Goal: Transaction & Acquisition: Purchase product/service

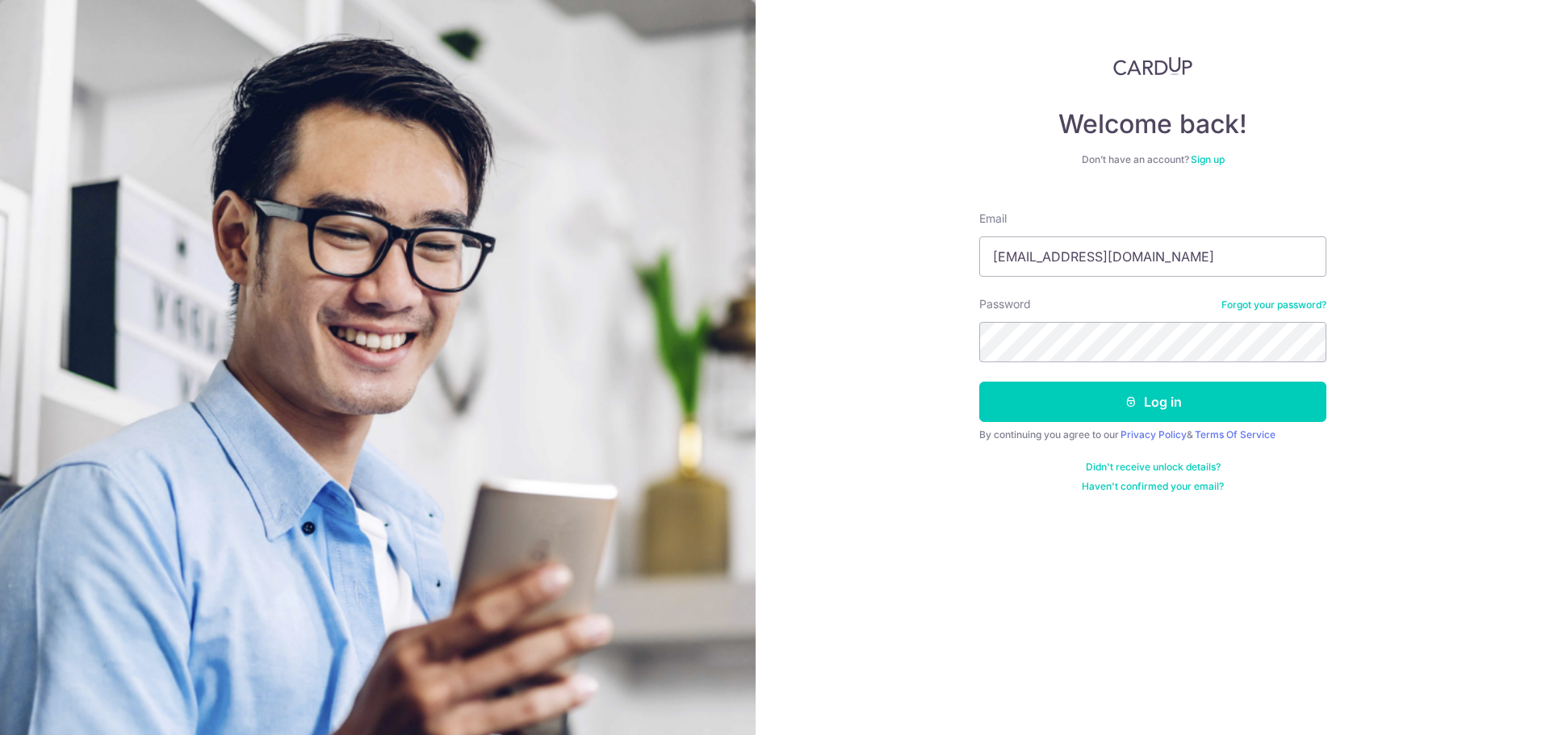
type input "[EMAIL_ADDRESS][DOMAIN_NAME]"
click at [979, 382] on button "Log in" at bounding box center [1152, 402] width 347 height 40
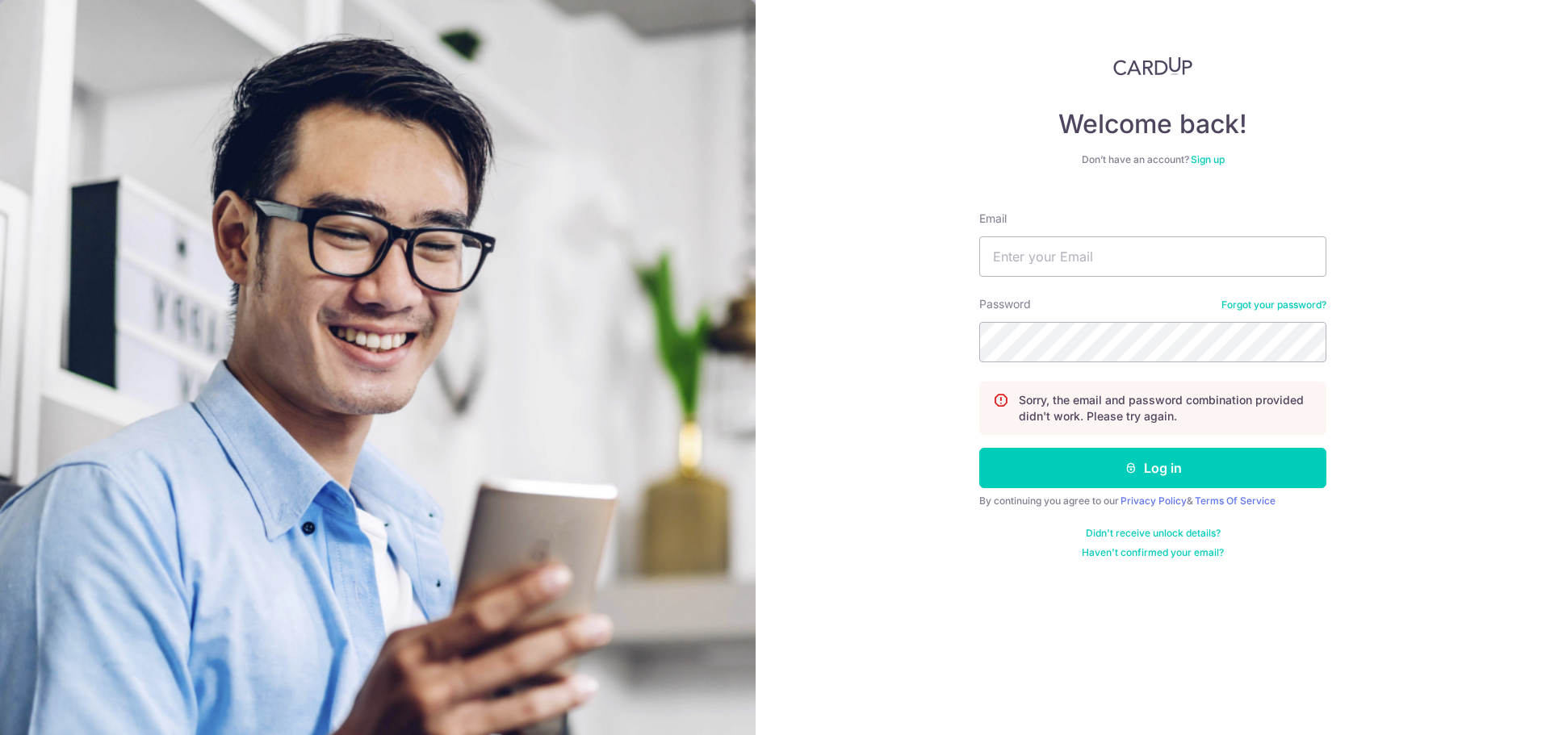
click at [1233, 278] on form "Email Password Forgot your password? Sorry, the email and password combination …" at bounding box center [1152, 379] width 347 height 361
click at [1231, 268] on input "Email" at bounding box center [1152, 257] width 347 height 40
type input "[EMAIL_ADDRESS][DOMAIN_NAME]"
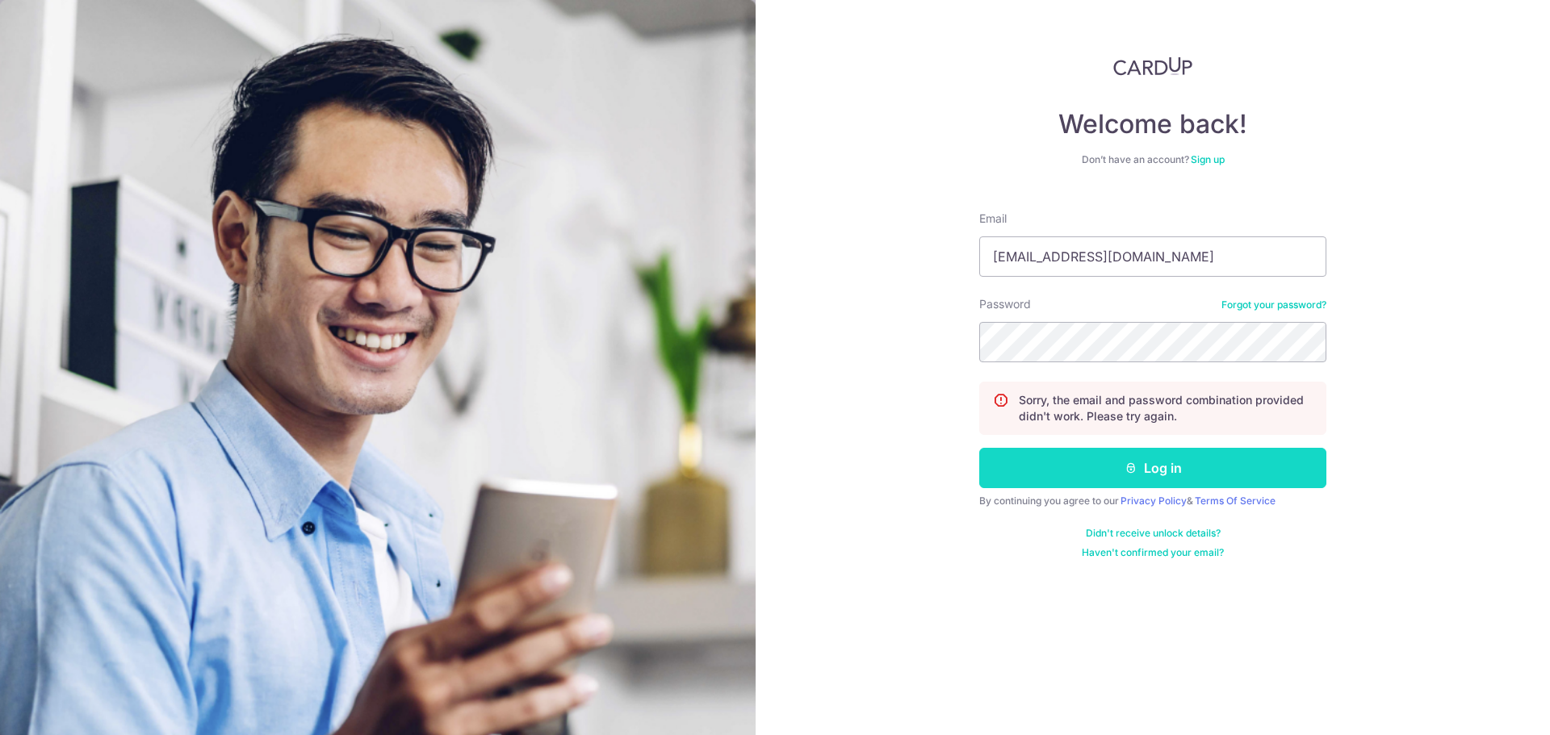
click at [1174, 482] on button "Log in" at bounding box center [1152, 468] width 347 height 40
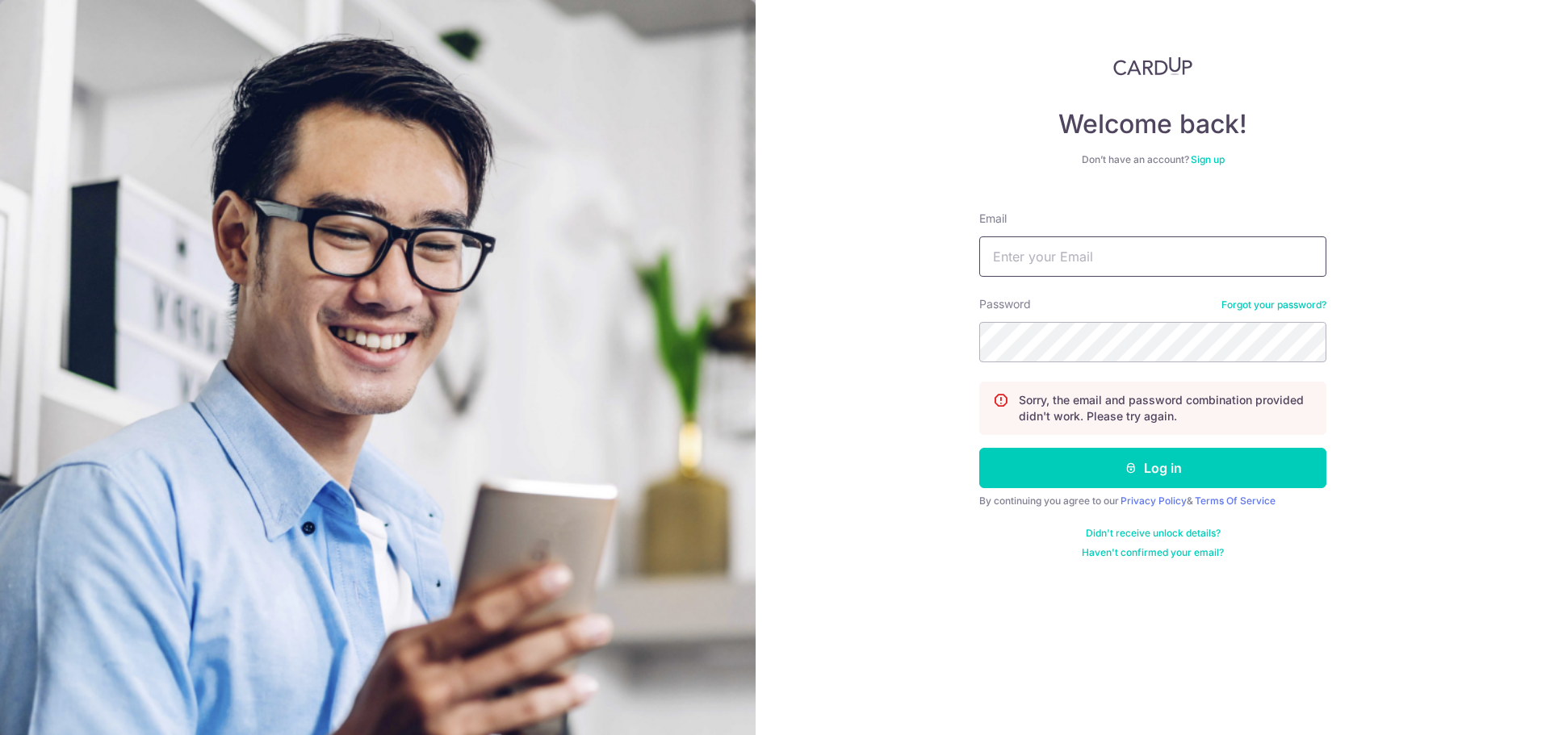
click at [1083, 241] on input "Email" at bounding box center [1152, 257] width 347 height 40
type input "[EMAIL_ADDRESS][DOMAIN_NAME]"
click at [979, 448] on button "Log in" at bounding box center [1152, 468] width 347 height 40
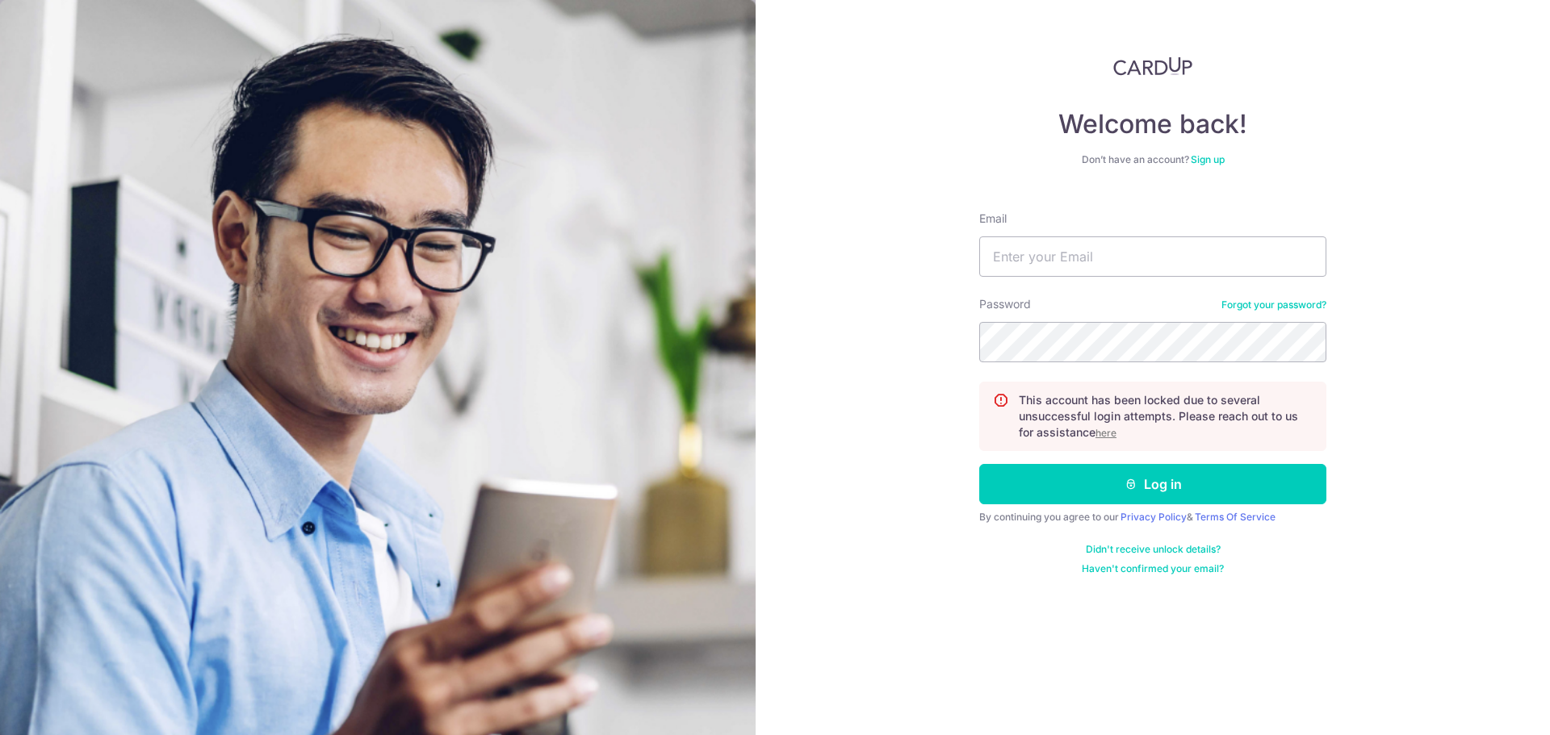
click at [1108, 433] on u "here" at bounding box center [1105, 433] width 21 height 12
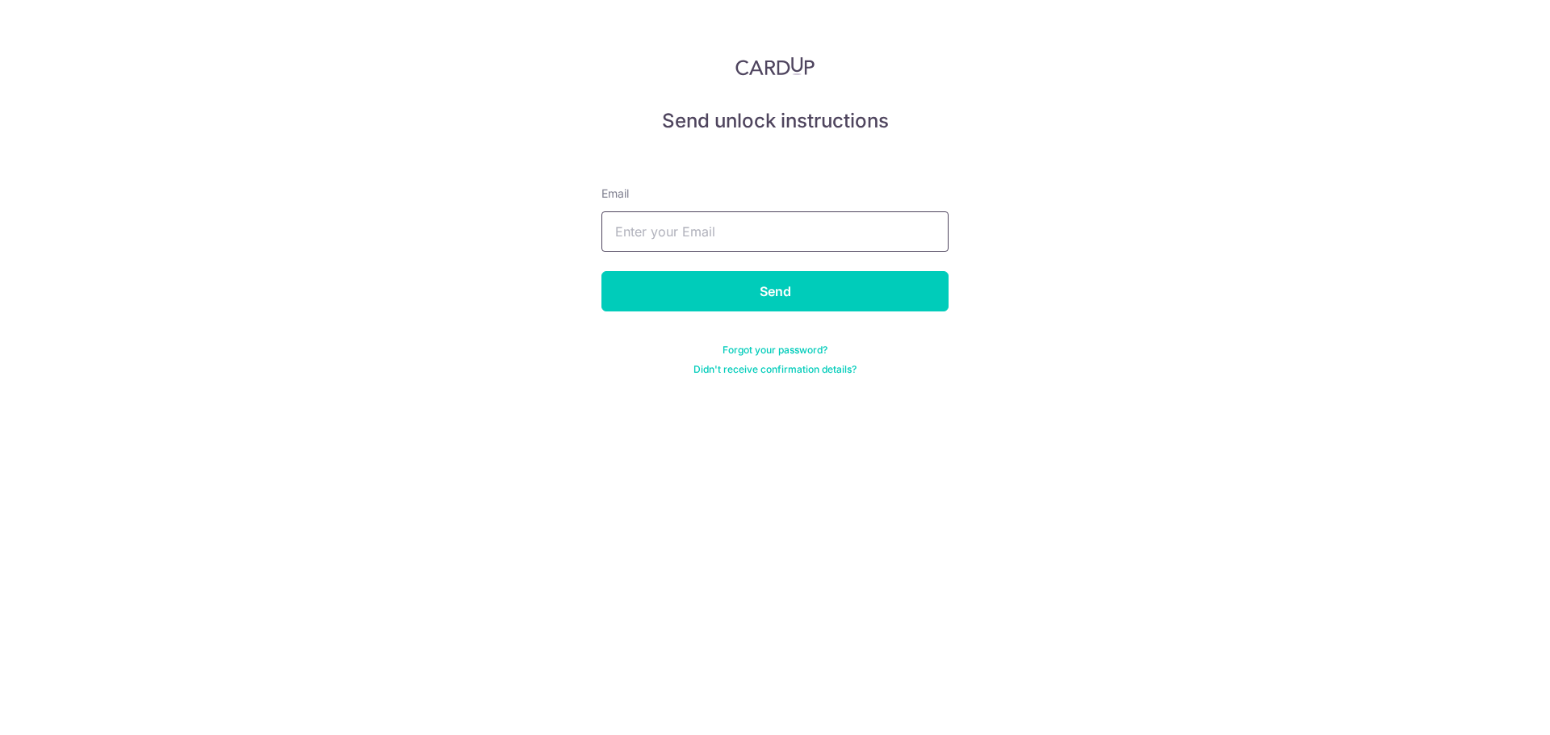
click at [829, 235] on input "text" at bounding box center [774, 232] width 347 height 40
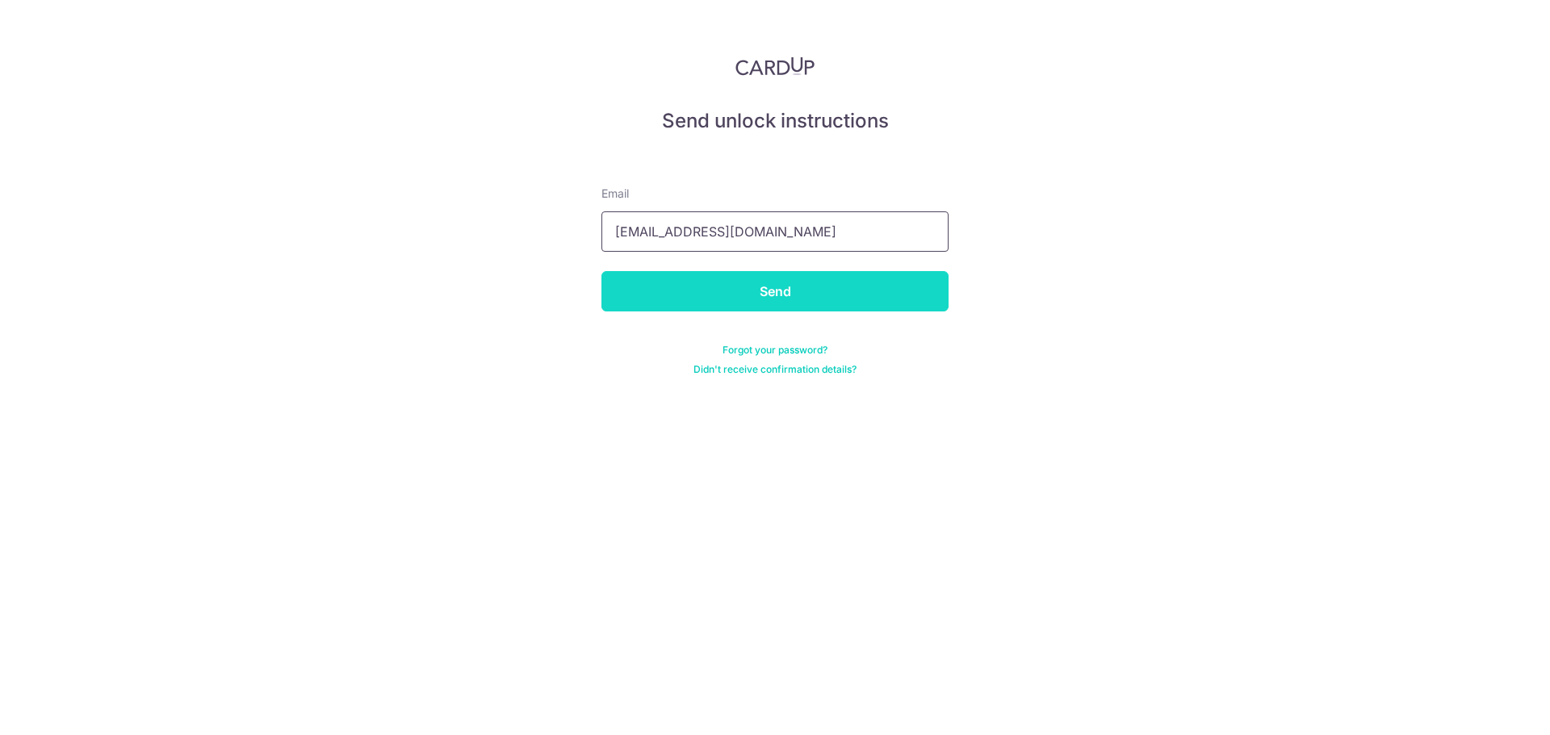
type input "[EMAIL_ADDRESS][DOMAIN_NAME]"
click at [820, 295] on input "Send" at bounding box center [774, 291] width 347 height 40
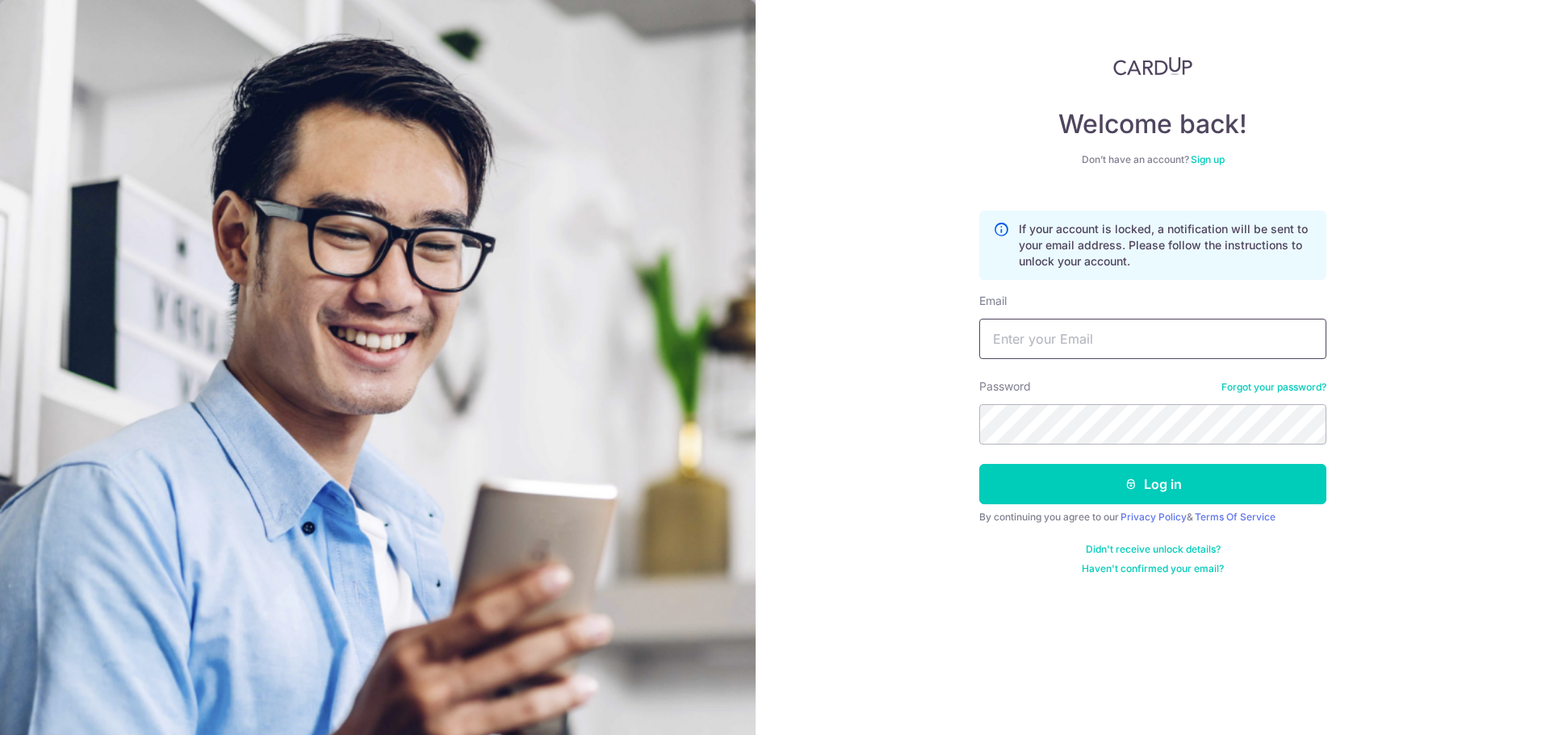
click at [1124, 338] on input "Email" at bounding box center [1152, 339] width 347 height 40
type input "[EMAIL_ADDRESS][DOMAIN_NAME]"
click at [979, 464] on button "Log in" at bounding box center [1152, 484] width 347 height 40
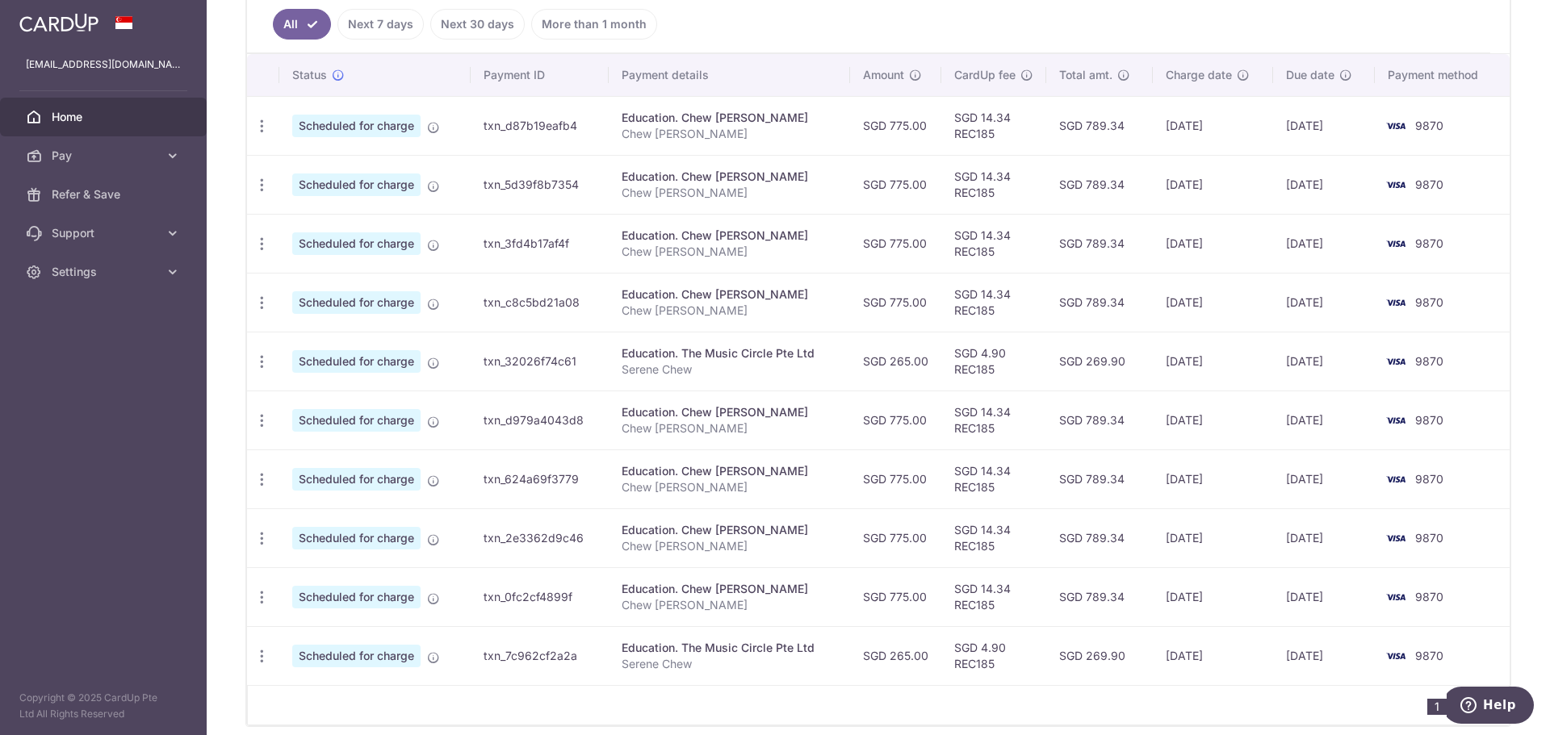
scroll to position [484, 0]
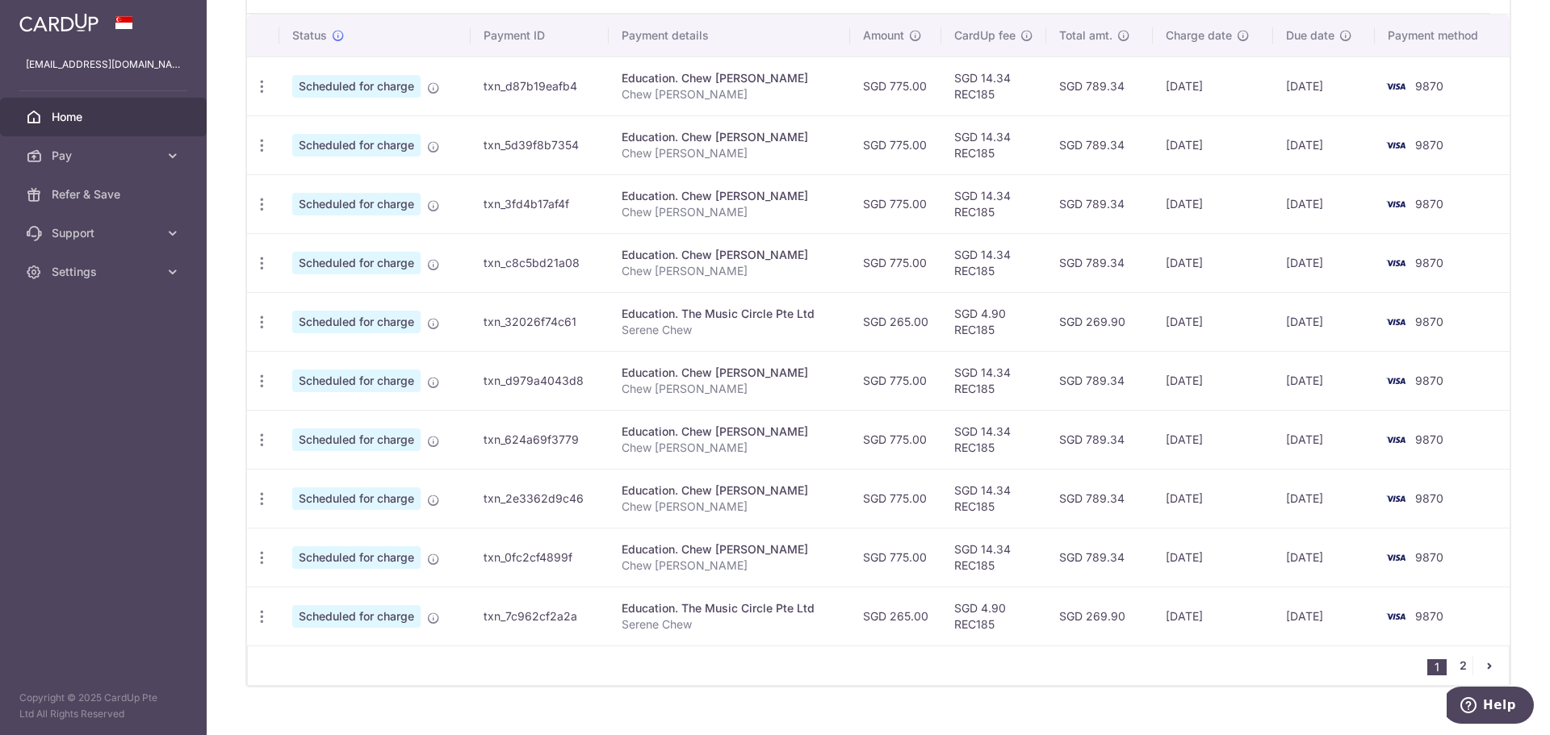
click at [1456, 668] on link "2" at bounding box center [1462, 665] width 19 height 19
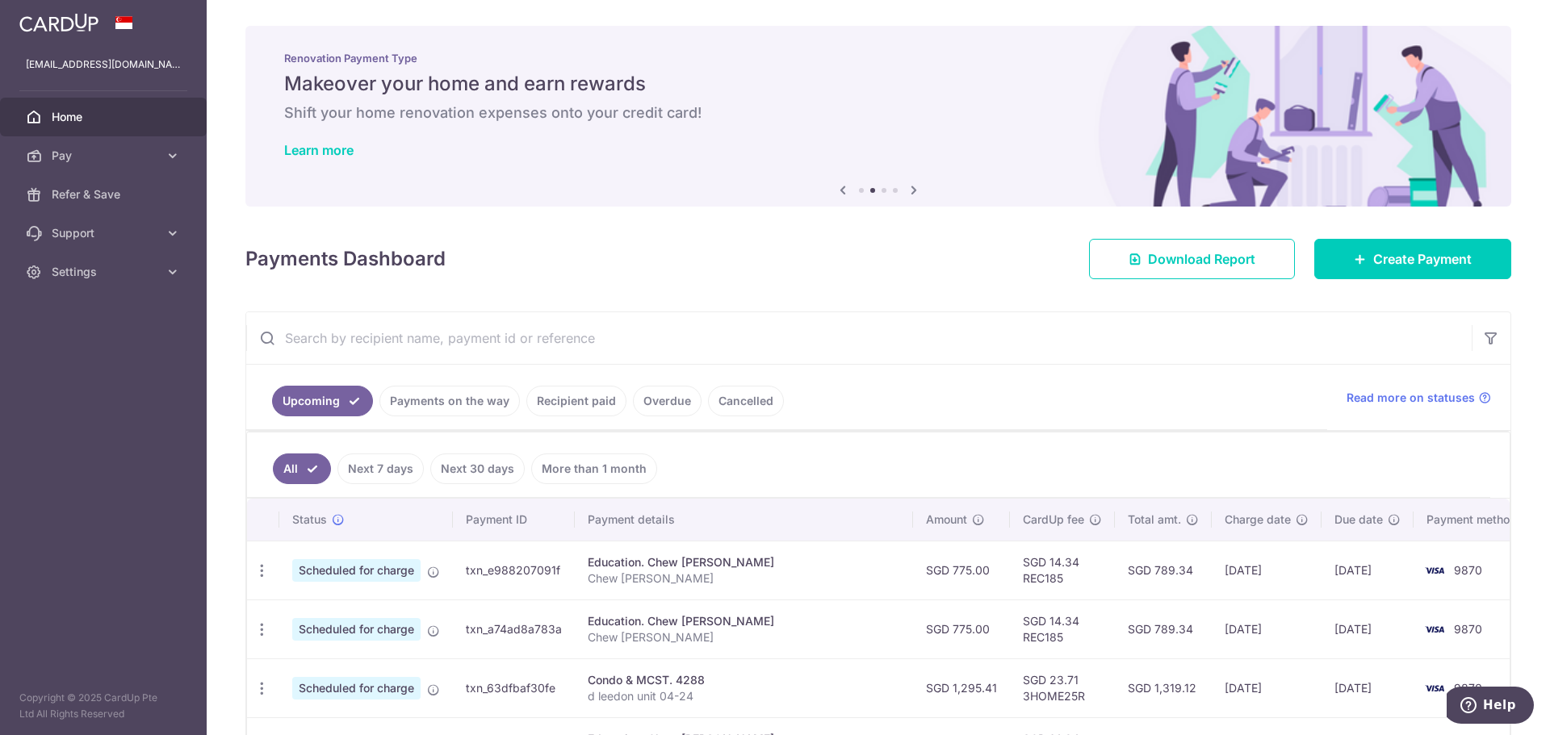
scroll to position [242, 0]
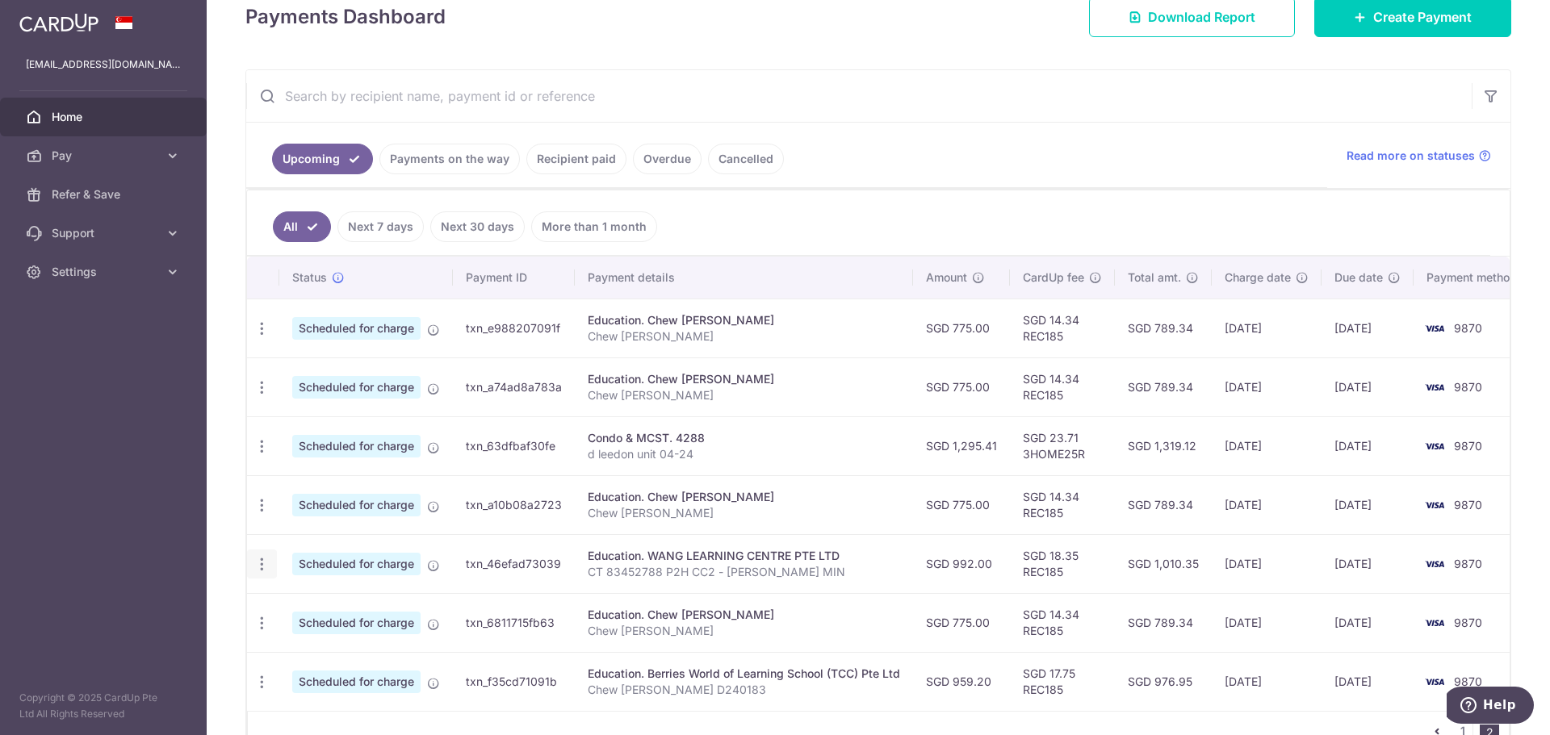
click at [258, 560] on icon "button" at bounding box center [261, 564] width 17 height 17
click at [371, 604] on span "Update payment" at bounding box center [348, 608] width 110 height 19
radio input "true"
type input "992.00"
type input "25/12/2025"
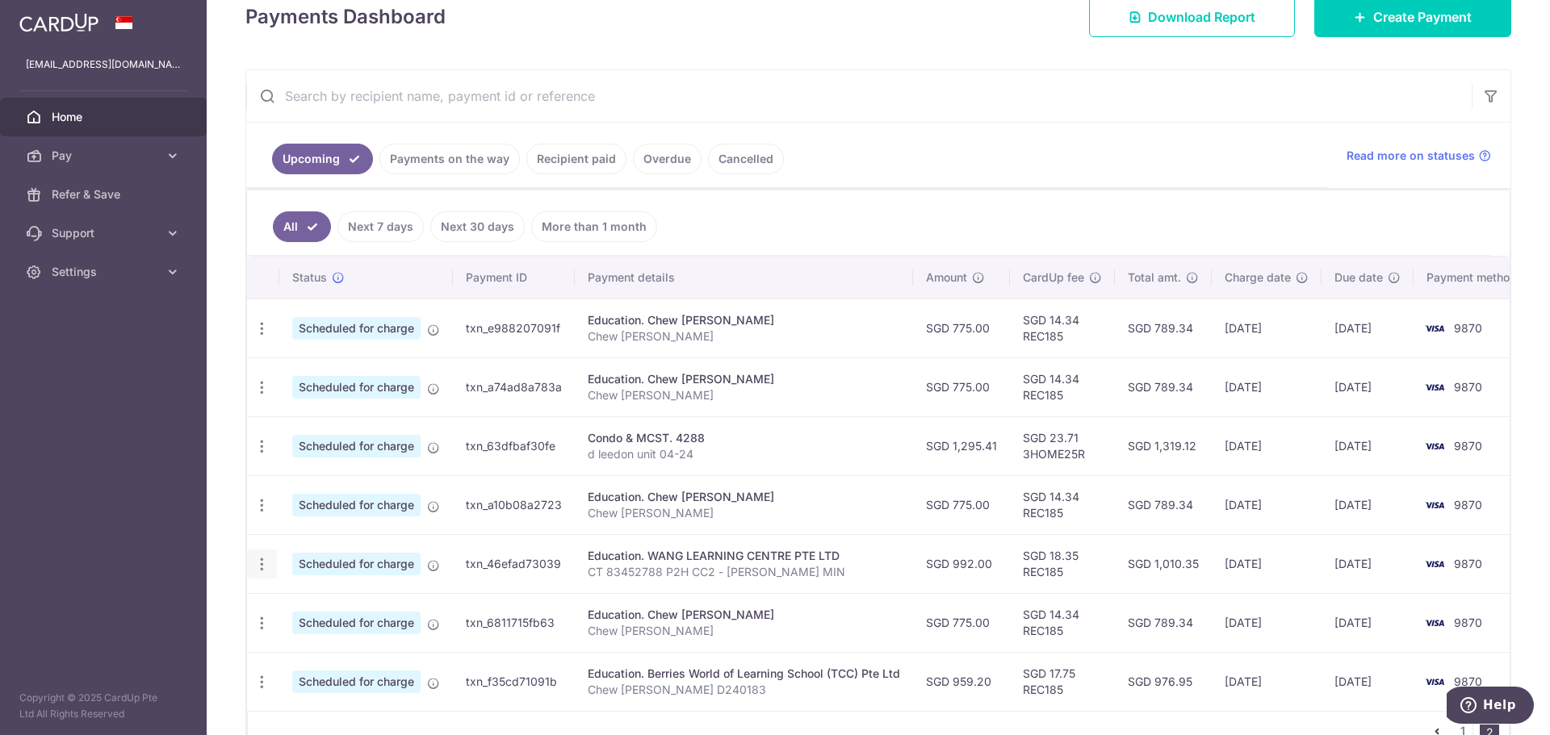
type input "CT 83452788 P2H CC2 - CHEW XIN MIN"
type input "REC185"
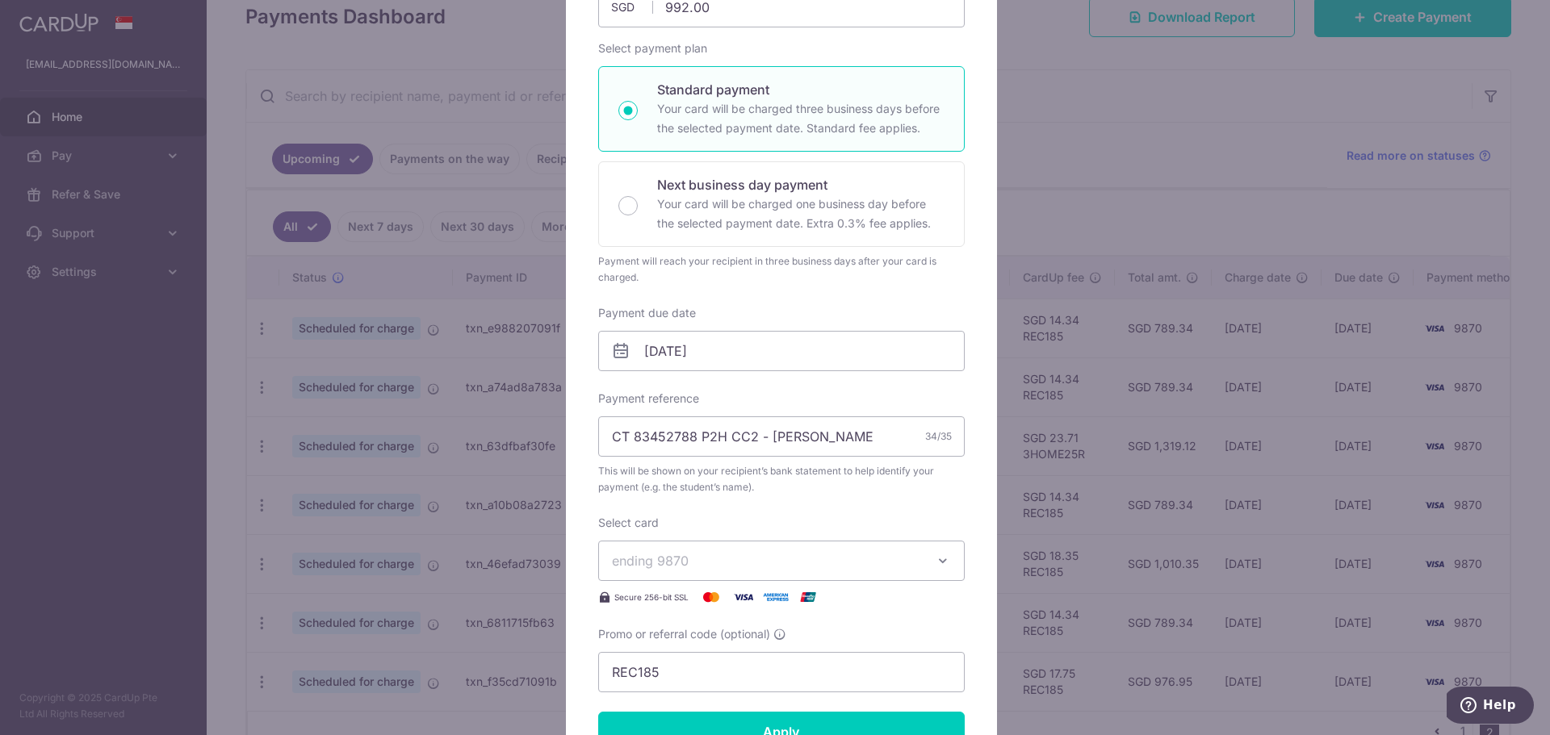
scroll to position [0, 0]
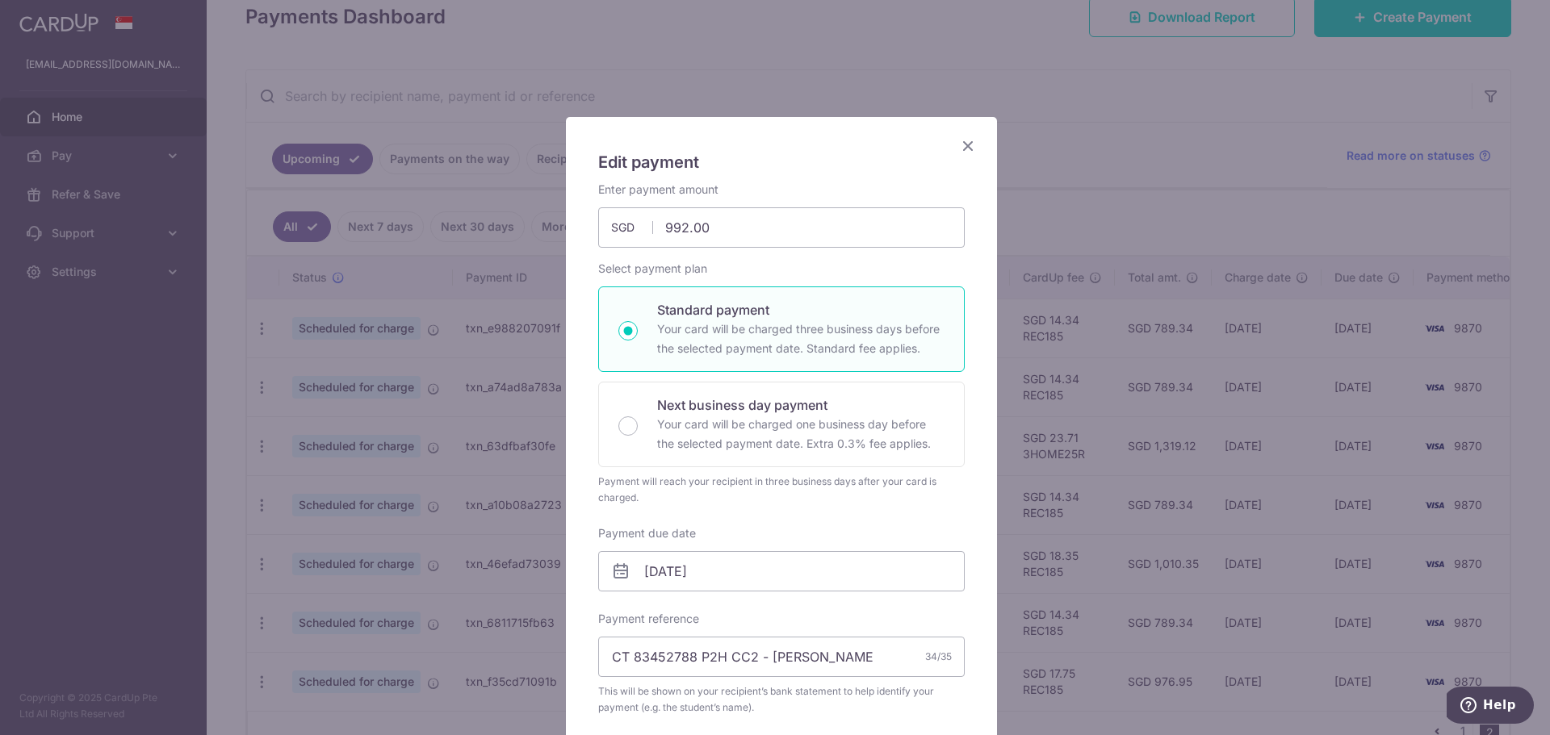
click at [966, 146] on icon "Close" at bounding box center [967, 146] width 19 height 20
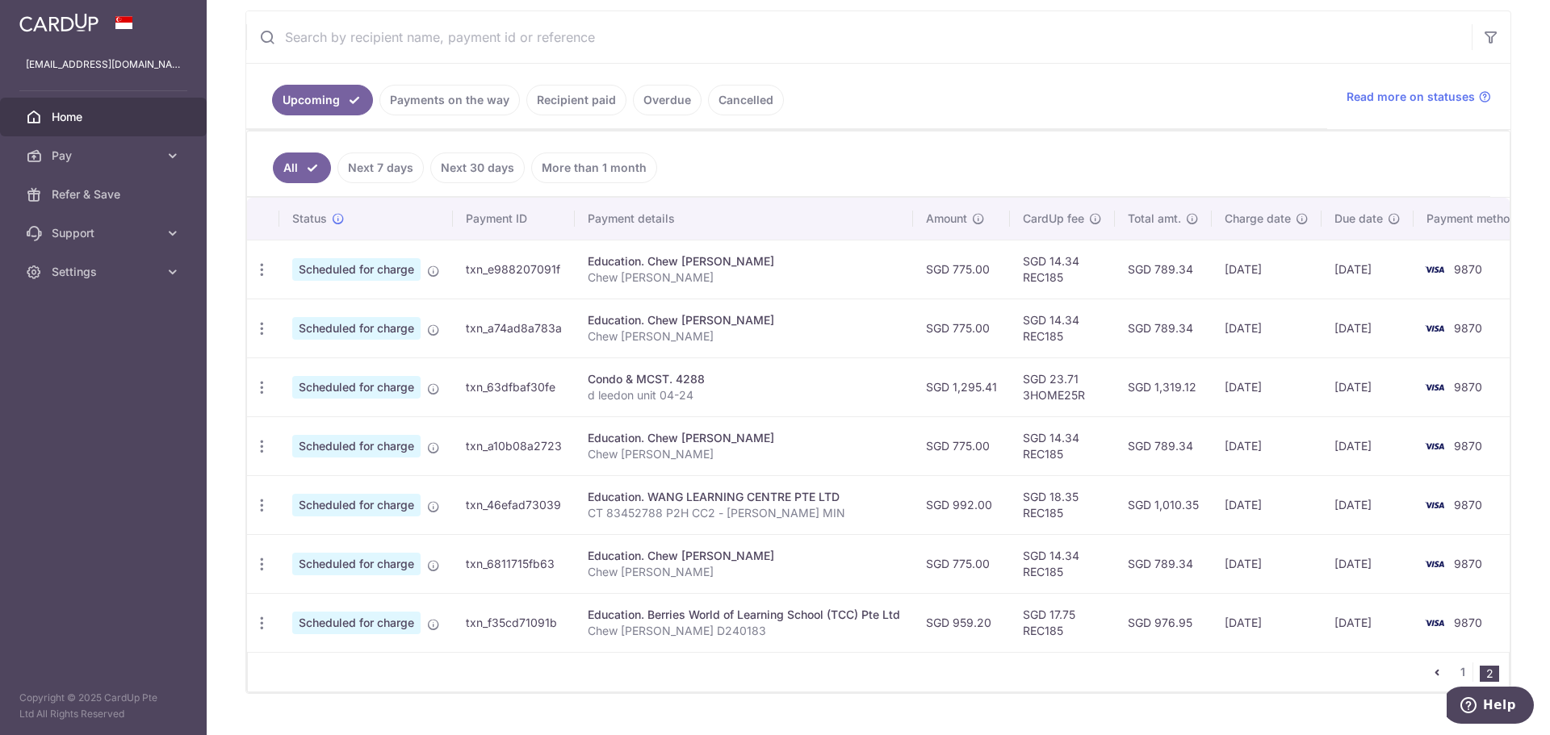
scroll to position [263, 0]
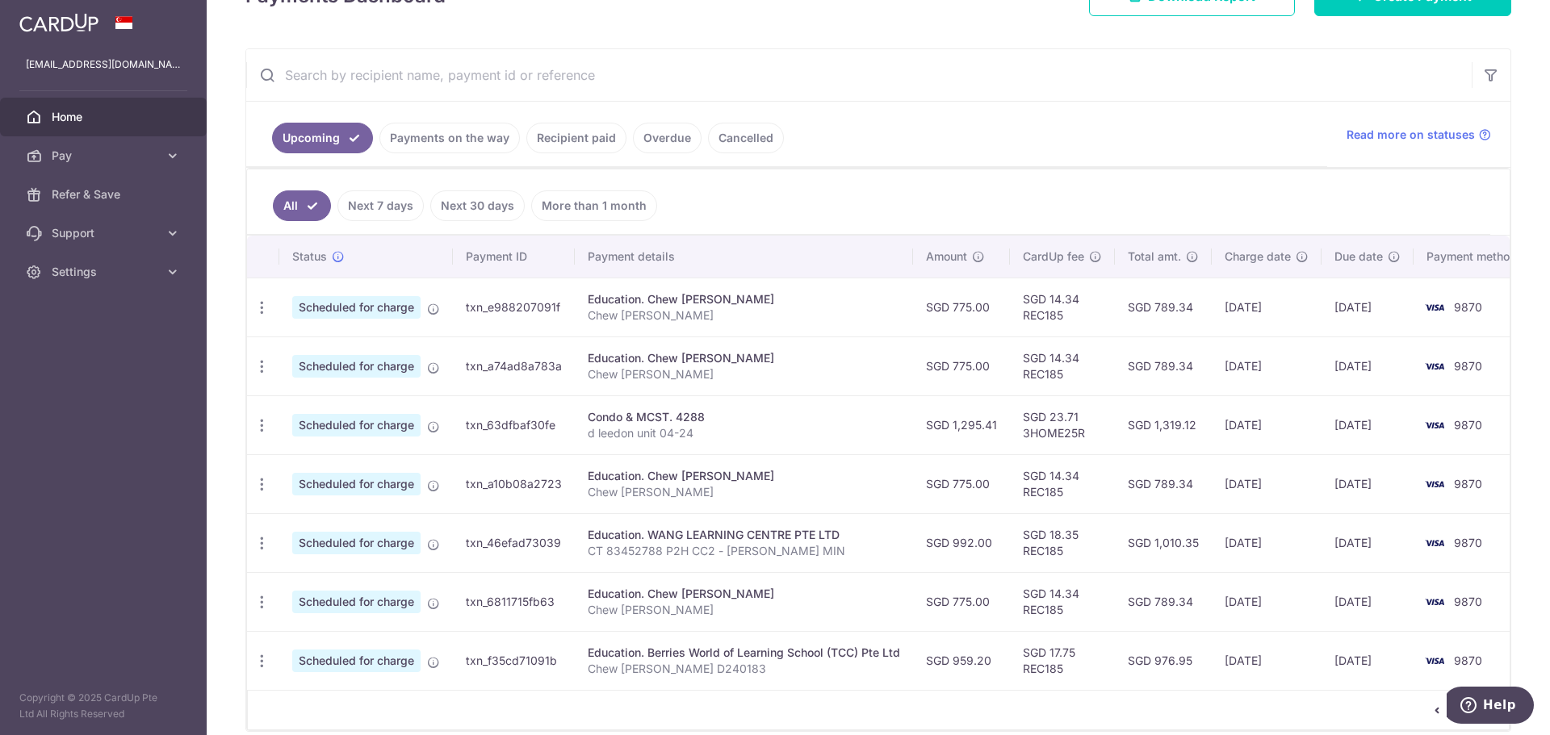
click at [1431, 717] on icon "pager" at bounding box center [1437, 710] width 13 height 13
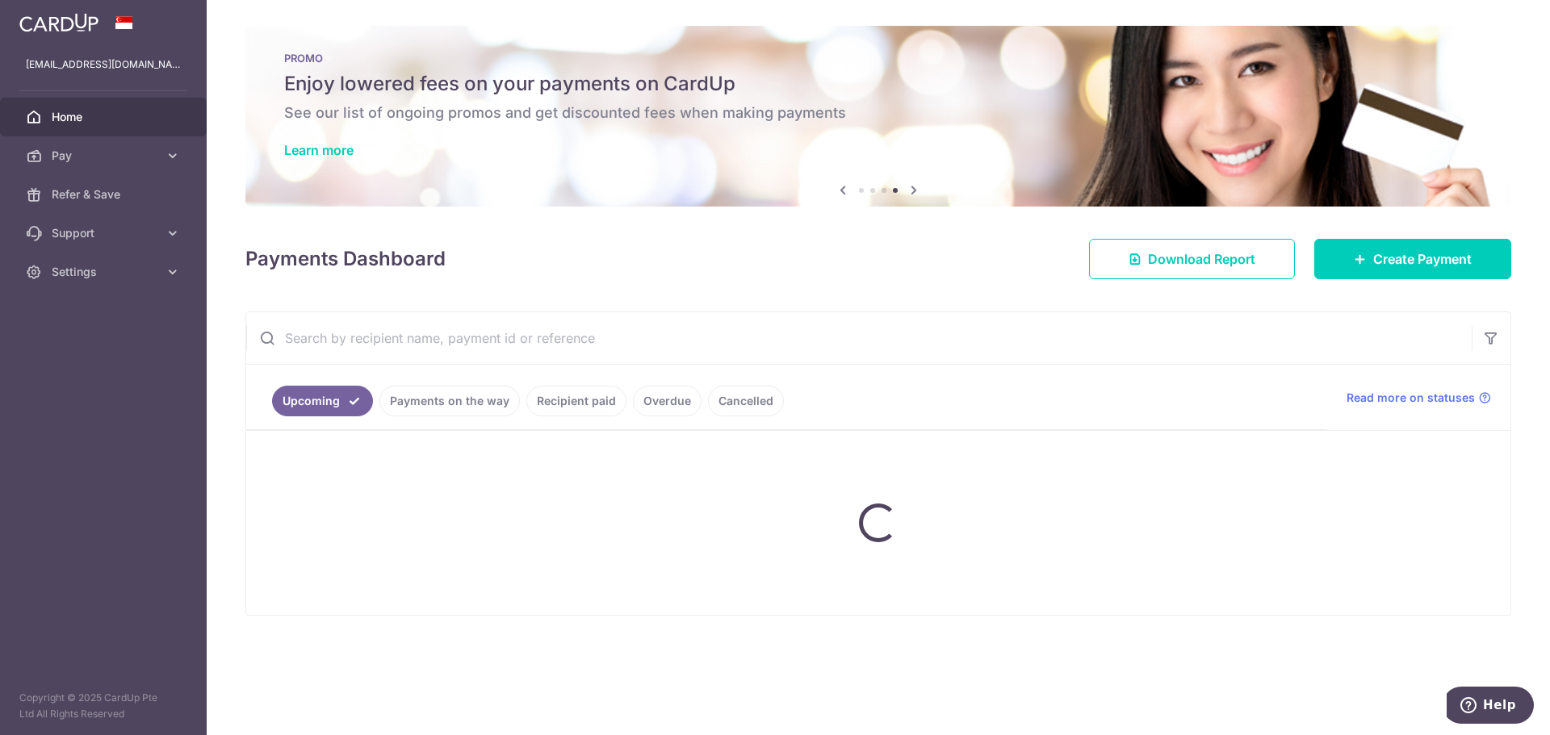
scroll to position [0, 0]
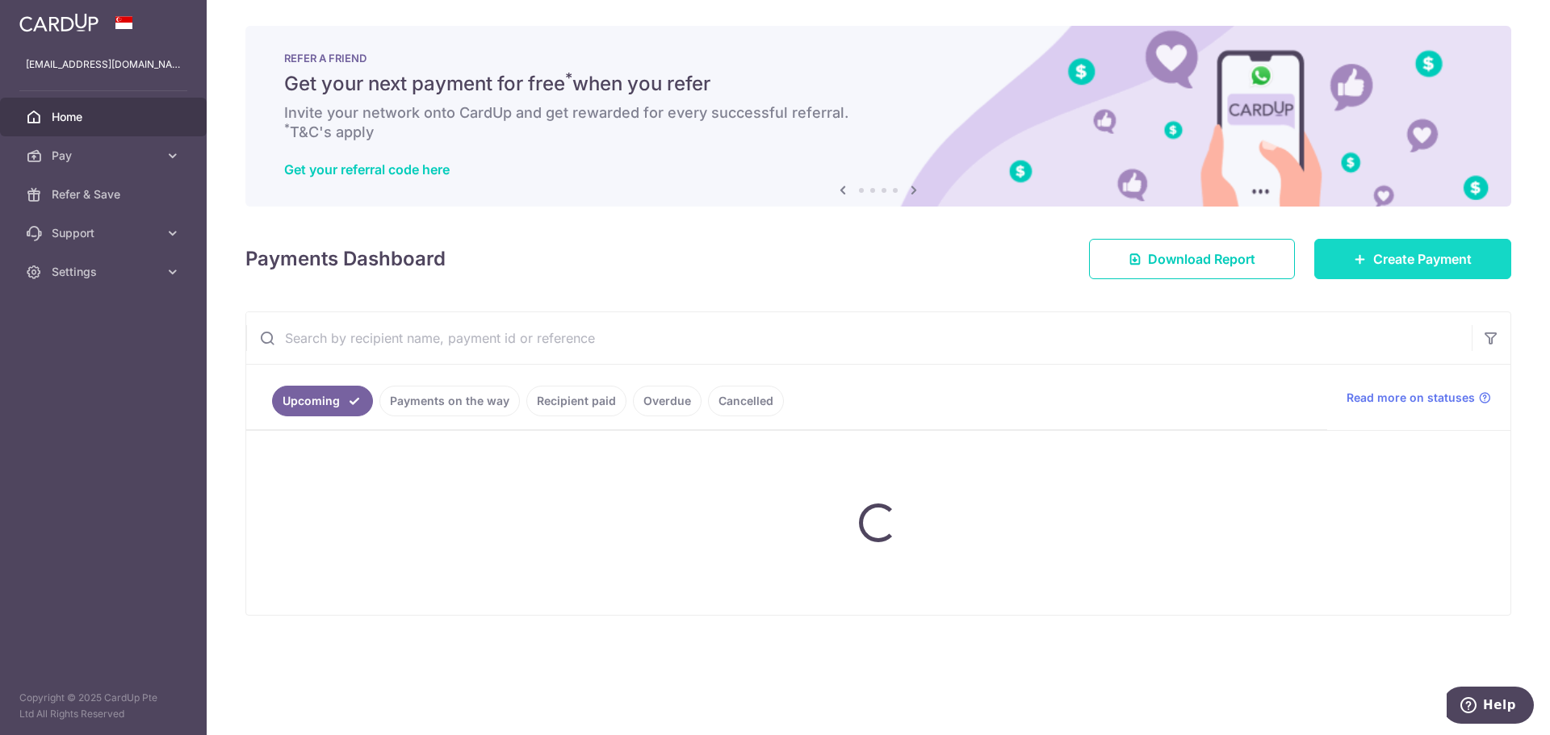
click at [1410, 253] on span "Create Payment" at bounding box center [1422, 258] width 98 height 19
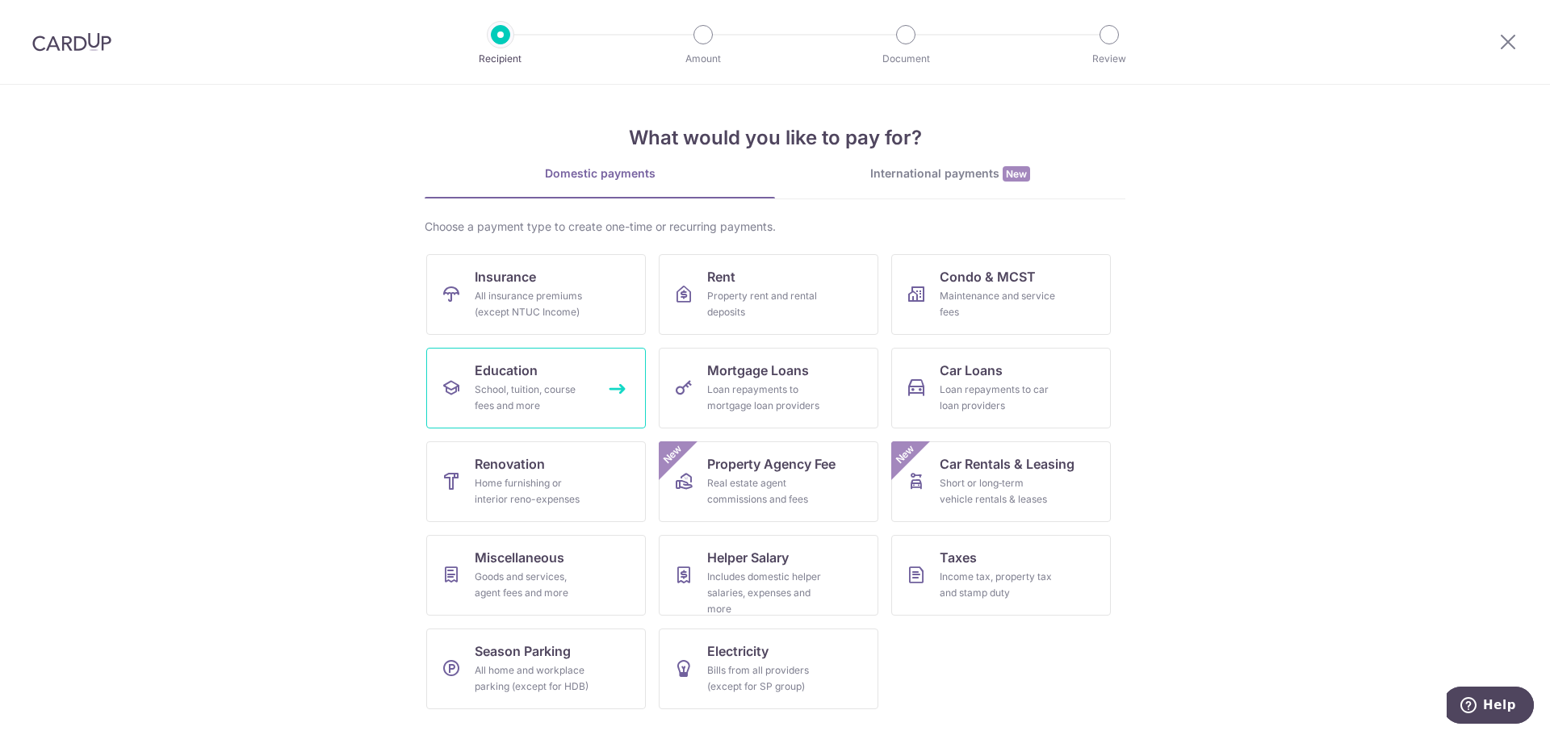
click at [542, 393] on div "School, tuition, course fees and more" at bounding box center [533, 398] width 116 height 32
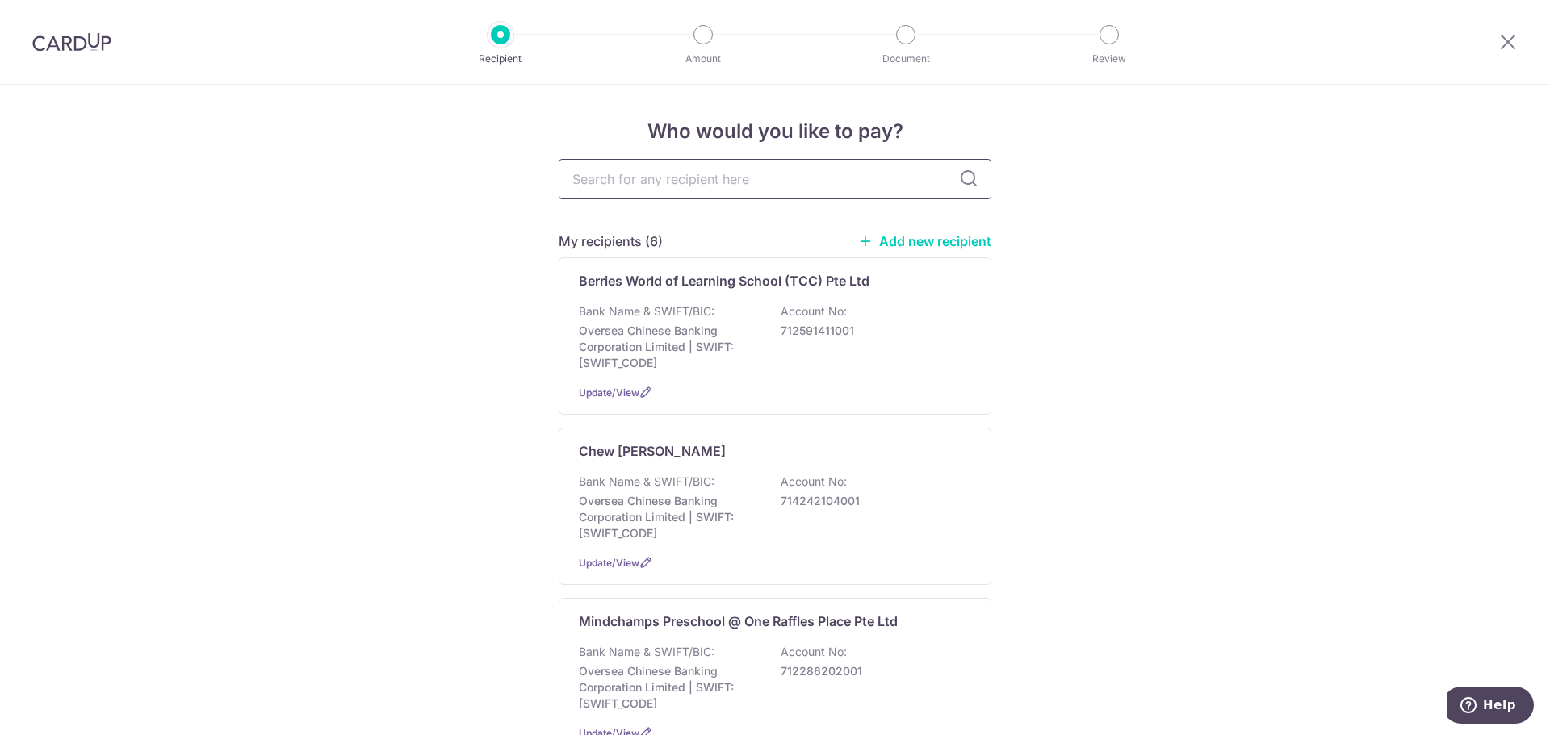
click at [802, 183] on input "text" at bounding box center [775, 179] width 433 height 40
type input "Oodles"
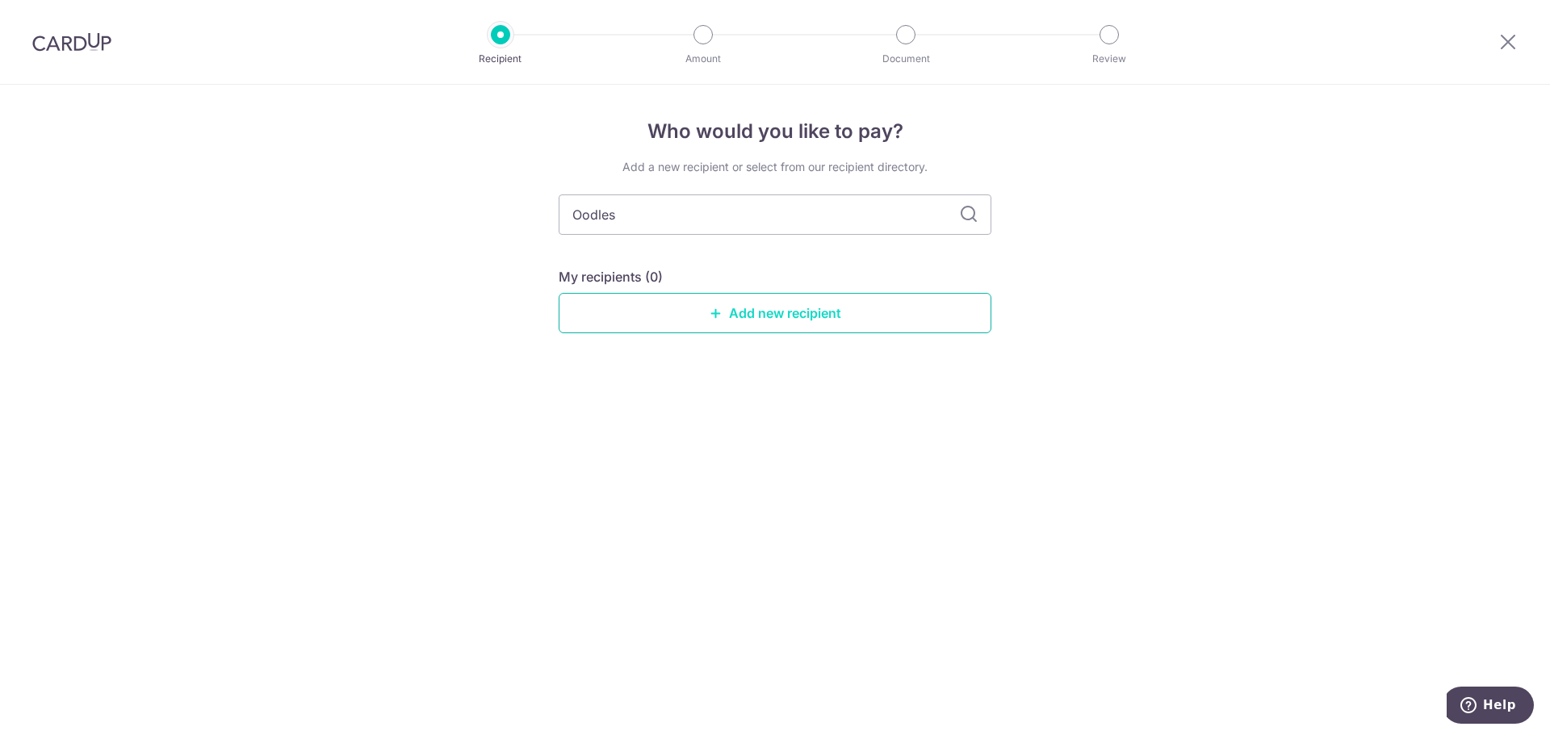
click at [802, 308] on link "Add new recipient" at bounding box center [775, 313] width 433 height 40
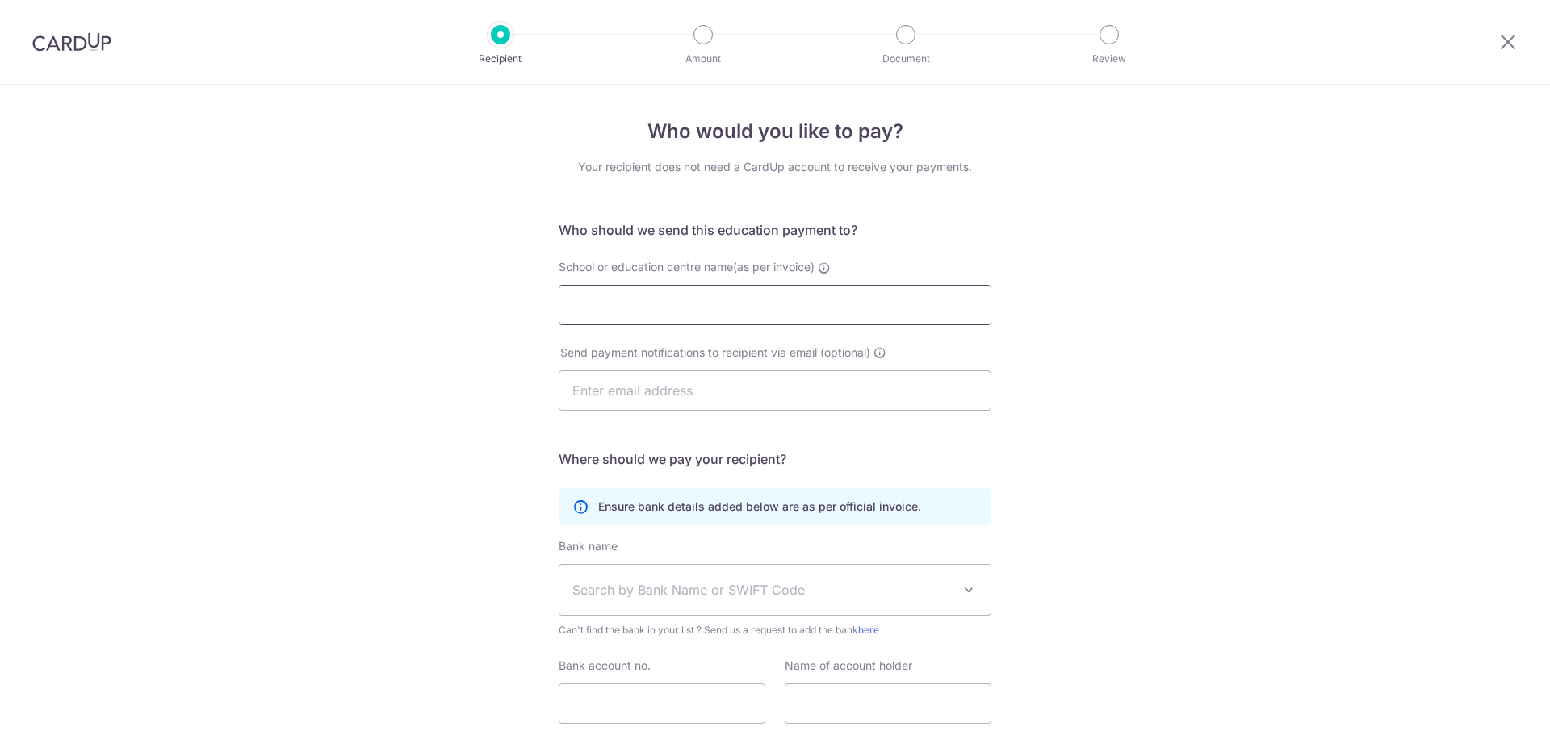
click at [753, 313] on input "School or education centre name(as per invoice)" at bounding box center [775, 305] width 433 height 40
type input "Oodles Learning Centre (UT) Pte Ltd"
click at [717, 388] on input "text" at bounding box center [775, 391] width 433 height 40
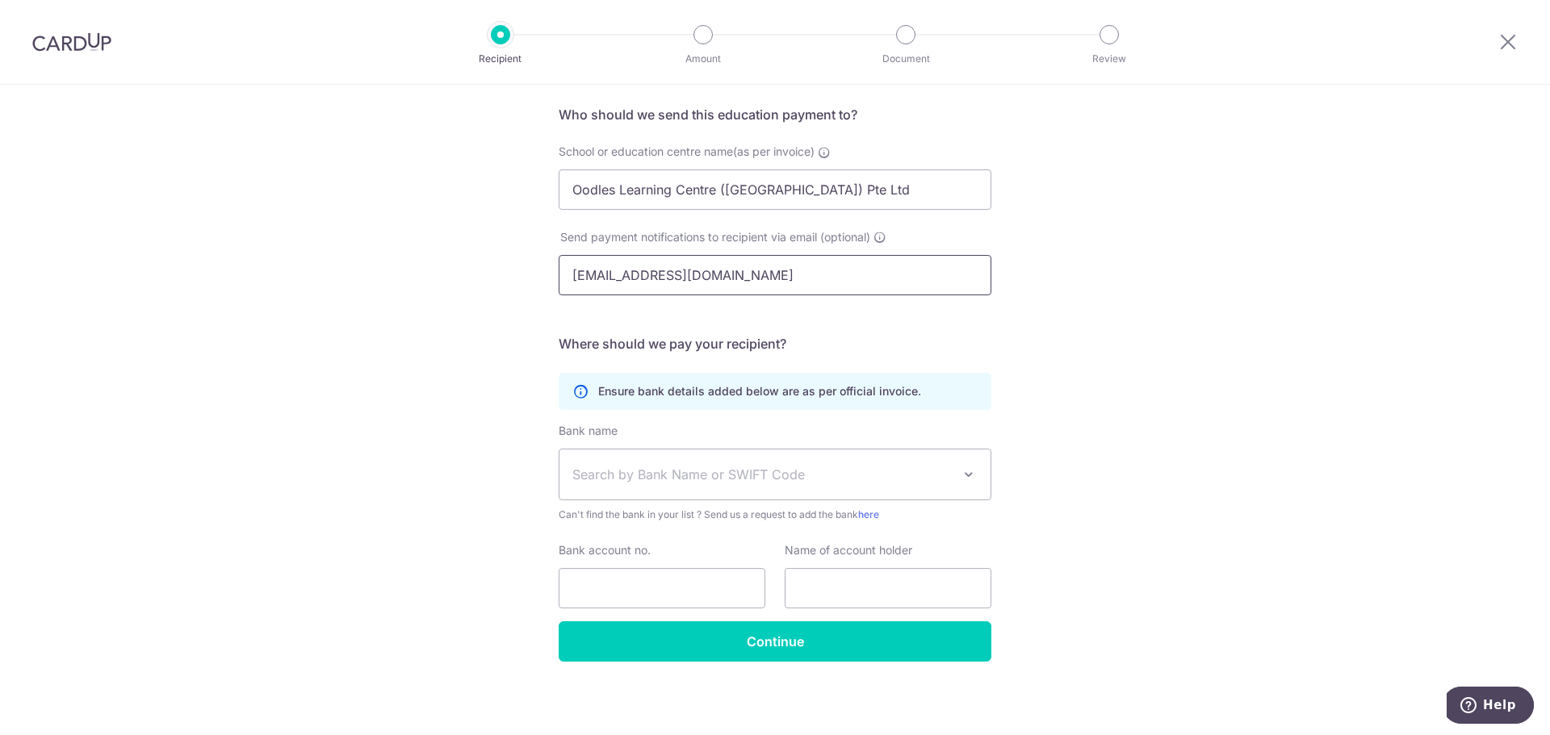
scroll to position [118, 0]
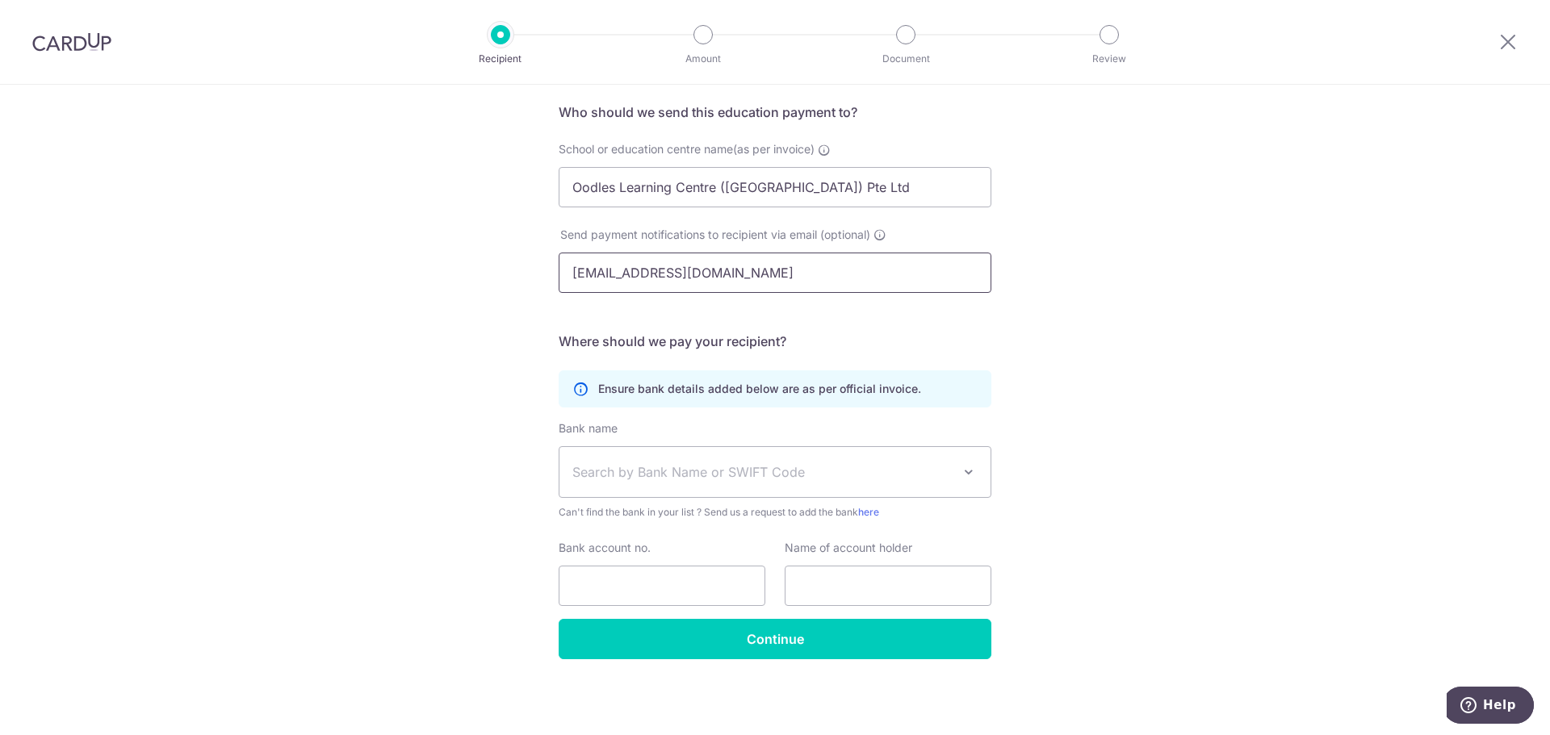
type input "[EMAIL_ADDRESS][DOMAIN_NAME]"
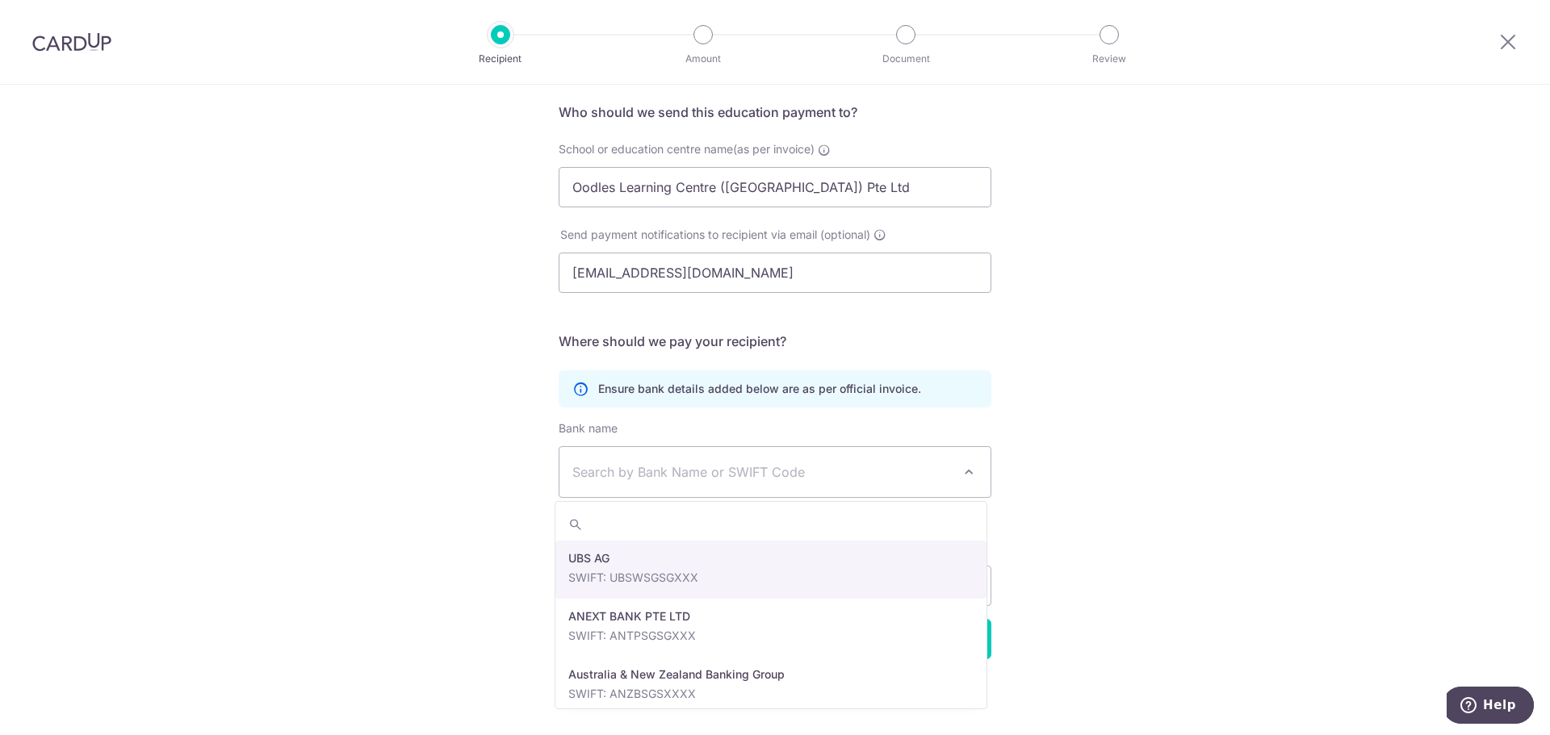
click at [852, 472] on span "Search by Bank Name or SWIFT Code" at bounding box center [761, 472] width 379 height 19
type input "unit"
select select "23668"
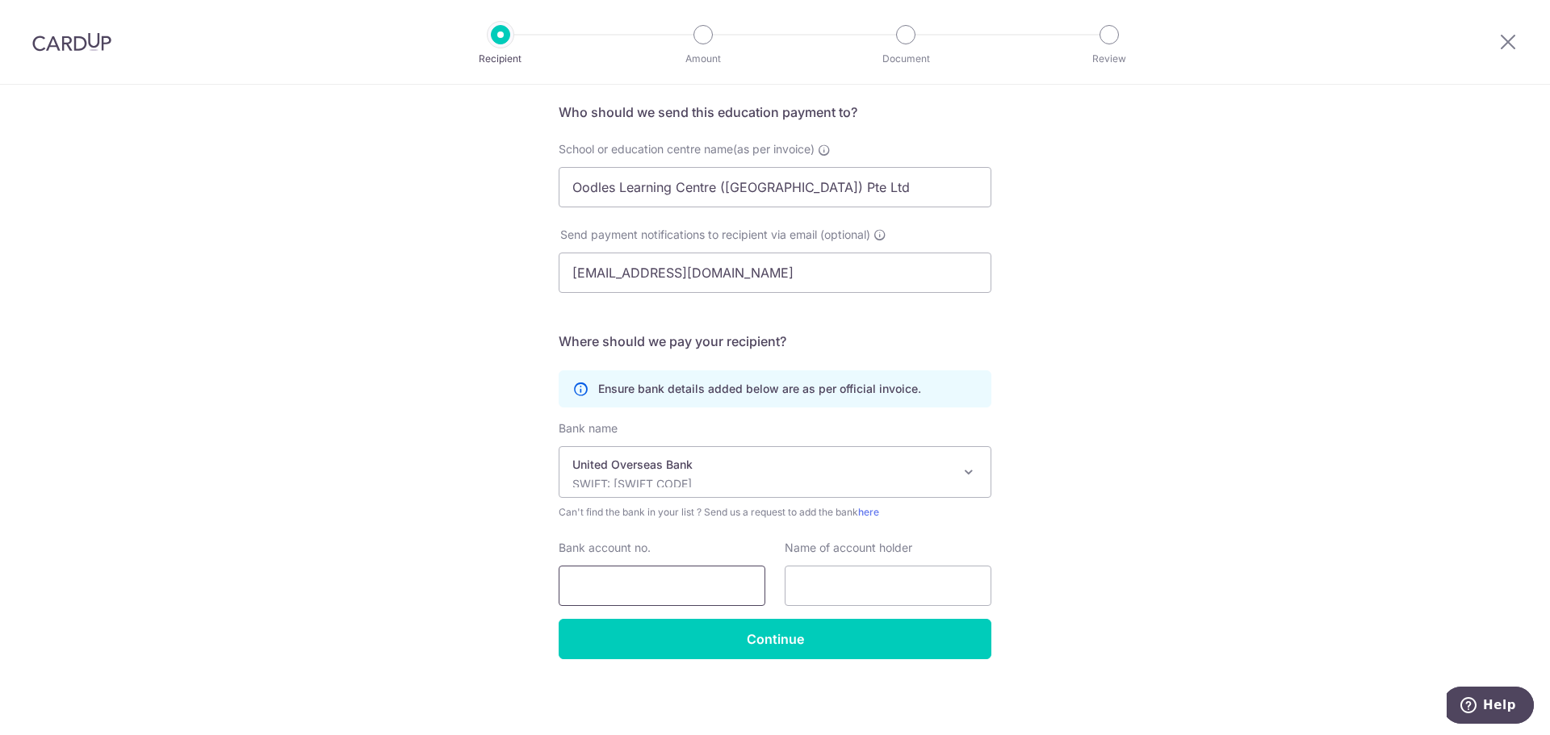
click at [659, 580] on input "Bank account no." at bounding box center [662, 586] width 207 height 40
click at [589, 590] on input "4513113549" at bounding box center [662, 586] width 207 height 40
click at [576, 589] on input "4513113549" at bounding box center [662, 586] width 207 height 40
click at [584, 590] on input "4513113549" at bounding box center [662, 586] width 207 height 40
click at [593, 589] on input "4513113549" at bounding box center [662, 586] width 207 height 40
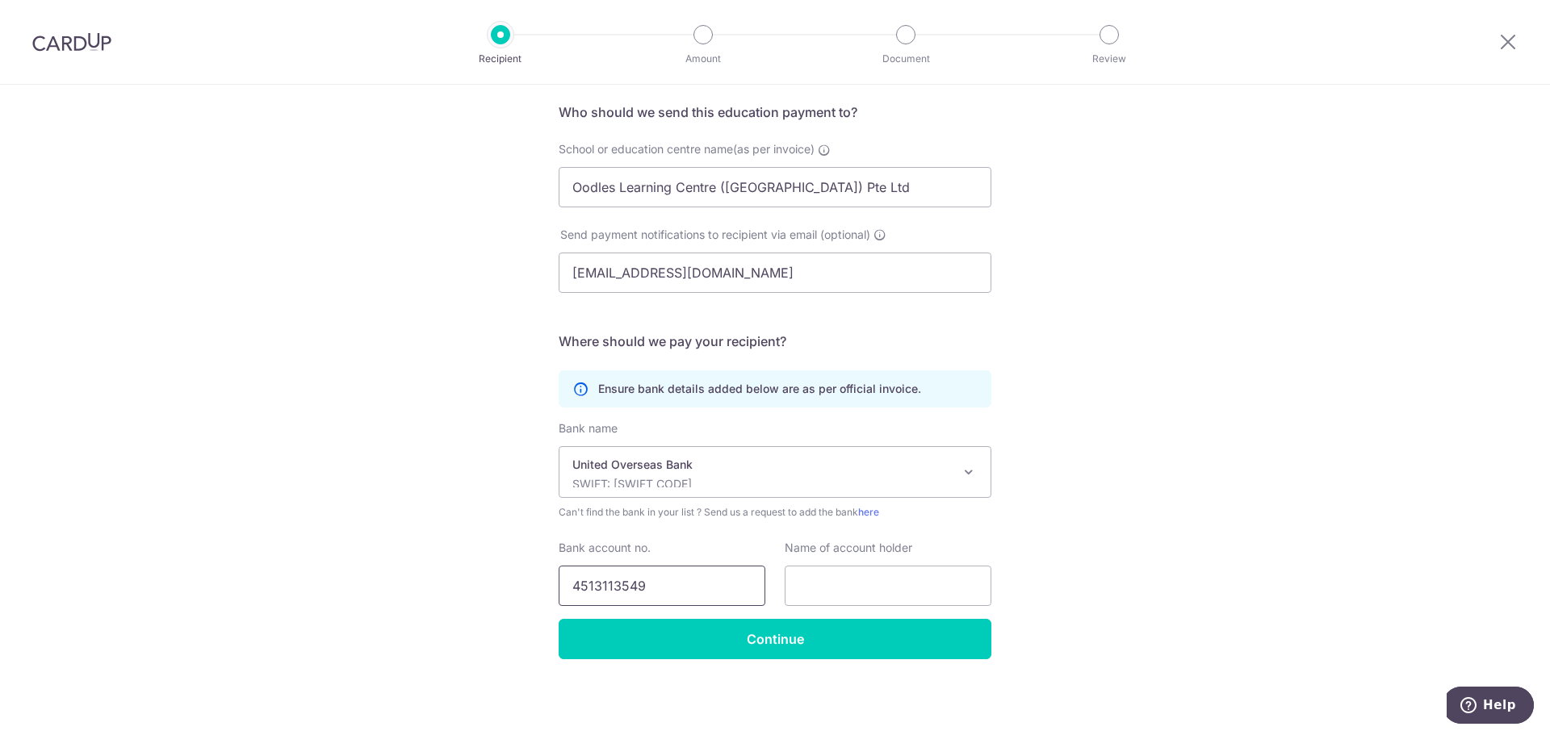
click at [608, 586] on input "4513113549" at bounding box center [662, 586] width 207 height 40
click at [589, 586] on input "4513113549" at bounding box center [662, 586] width 207 height 40
click at [610, 586] on input "4513113549" at bounding box center [662, 586] width 207 height 40
click at [632, 583] on input "4513113549" at bounding box center [662, 586] width 207 height 40
type input "4513113549"
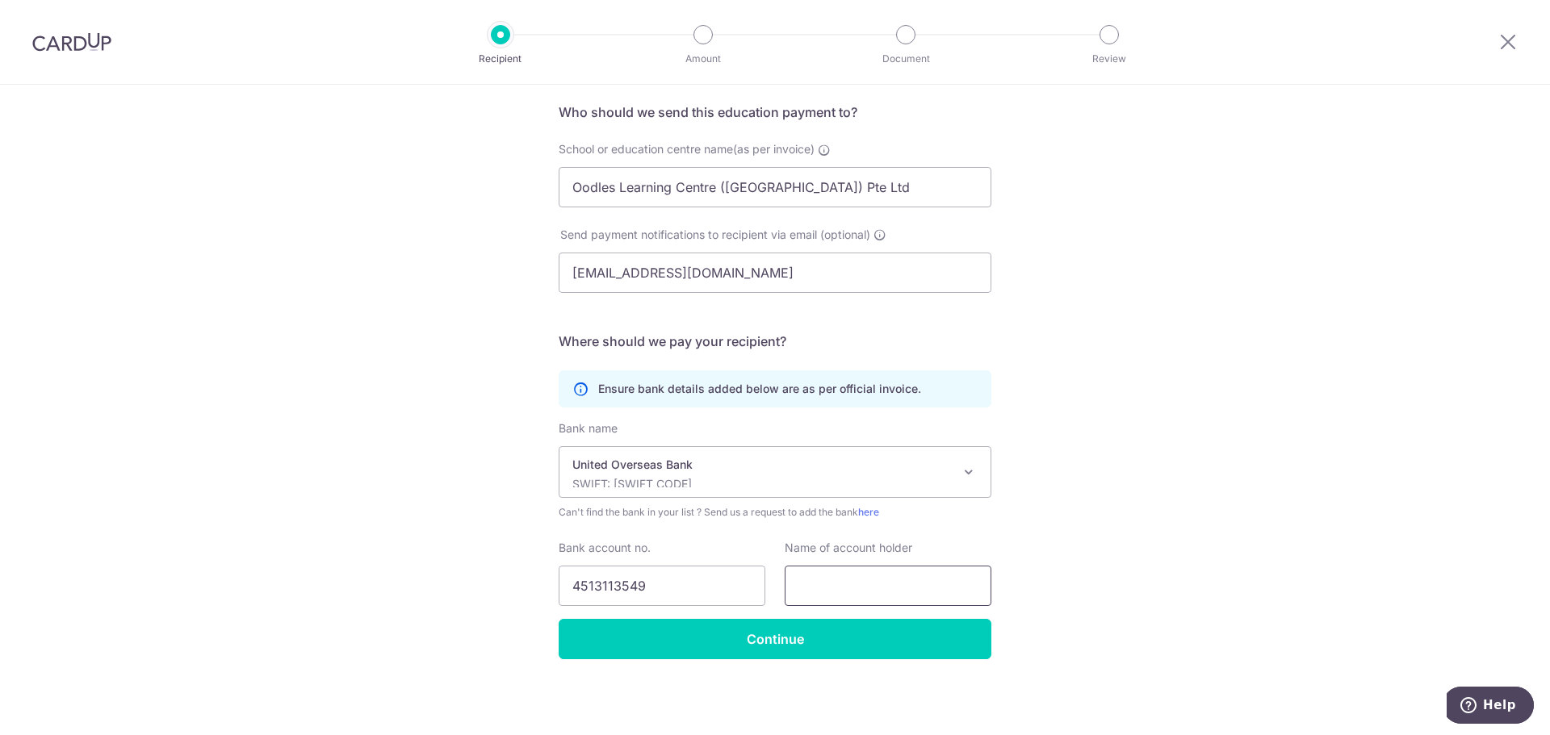
click at [916, 586] on input "text" at bounding box center [888, 586] width 207 height 40
drag, startPoint x: 861, startPoint y: 196, endPoint x: 365, endPoint y: 200, distance: 495.7
click at [365, 200] on div "Who would you like to pay? Your recipient does not need a CardUp account to rec…" at bounding box center [775, 351] width 1550 height 769
click at [890, 596] on input "text" at bounding box center [888, 586] width 207 height 40
paste input "Oodles Learning Centre (UT) Pte Ltd"
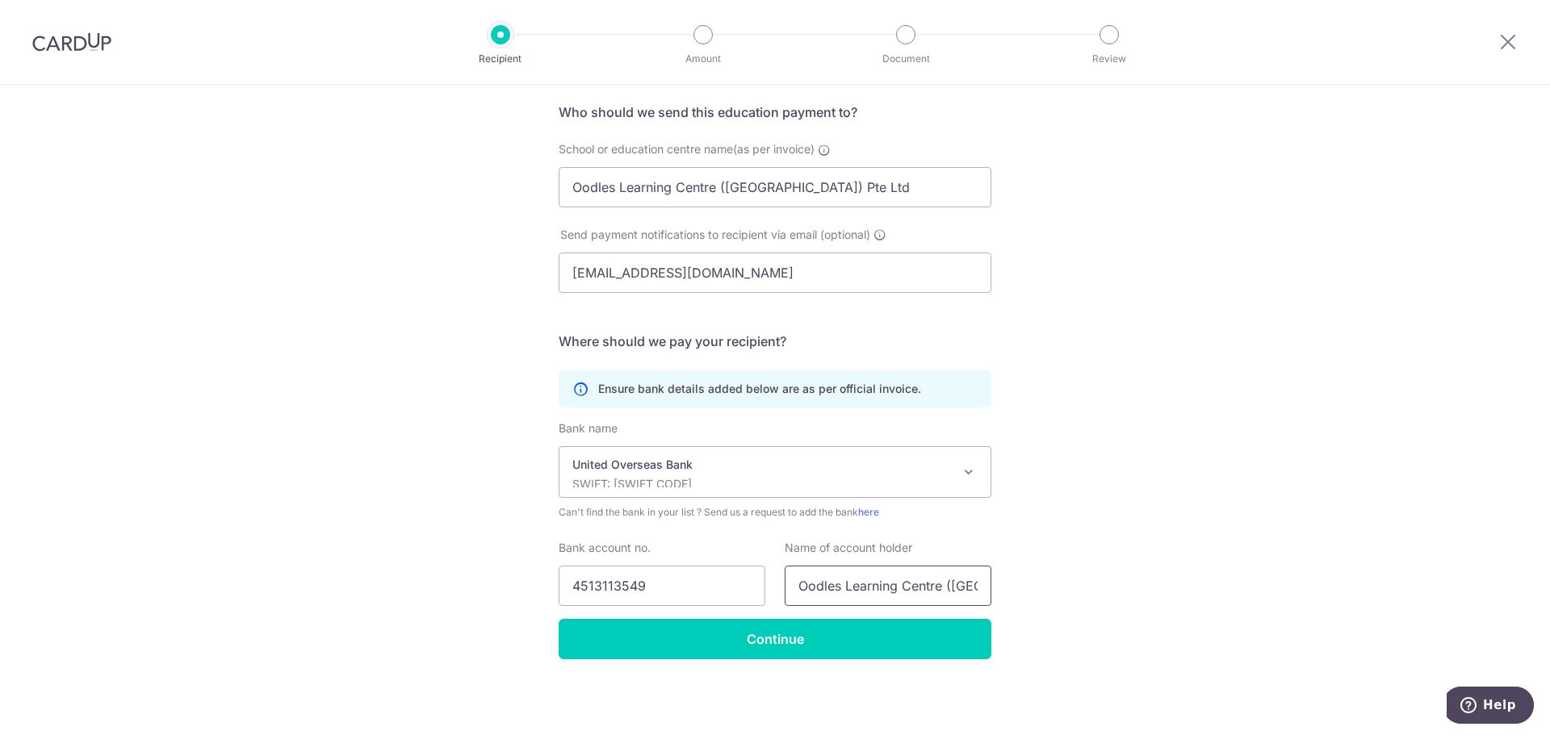
scroll to position [0, 43]
type input "Oodles Learning Centre (UT) Pte Ltd"
click at [827, 646] on input "Continue" at bounding box center [775, 639] width 433 height 40
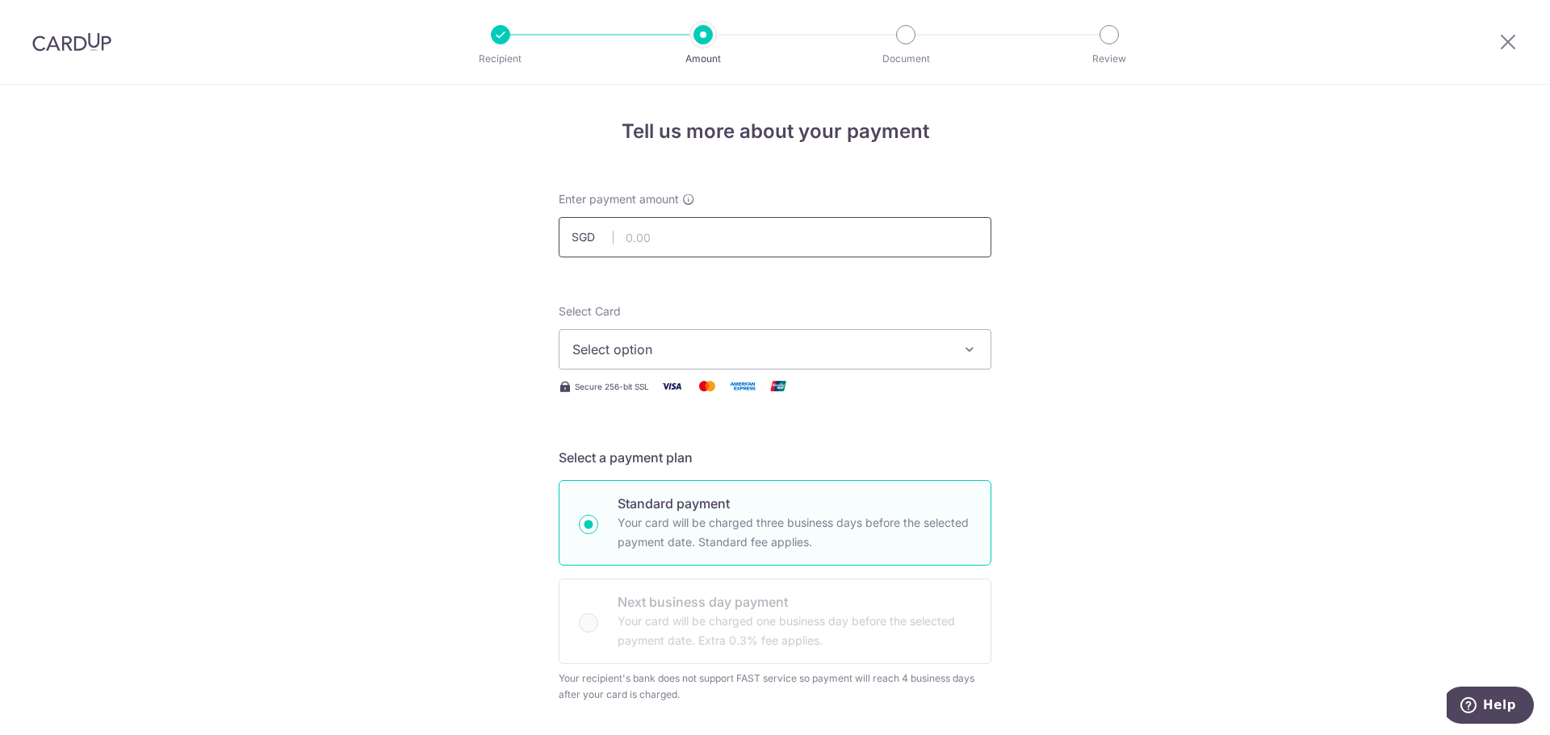
click at [681, 241] on input "text" at bounding box center [775, 237] width 433 height 40
type input "820.00"
click at [882, 351] on span "Select option" at bounding box center [760, 349] width 376 height 19
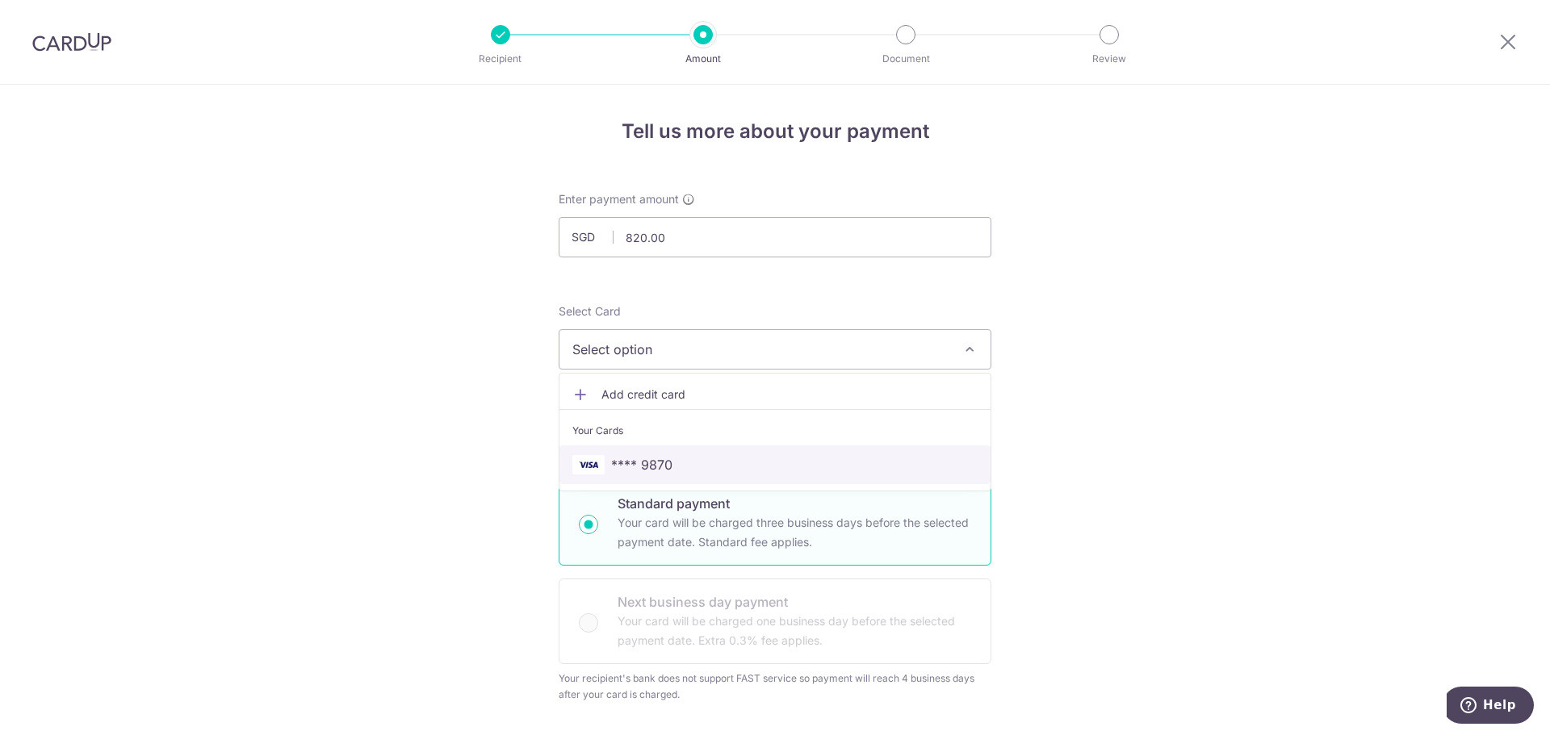
click at [796, 463] on span "**** 9870" at bounding box center [774, 464] width 405 height 19
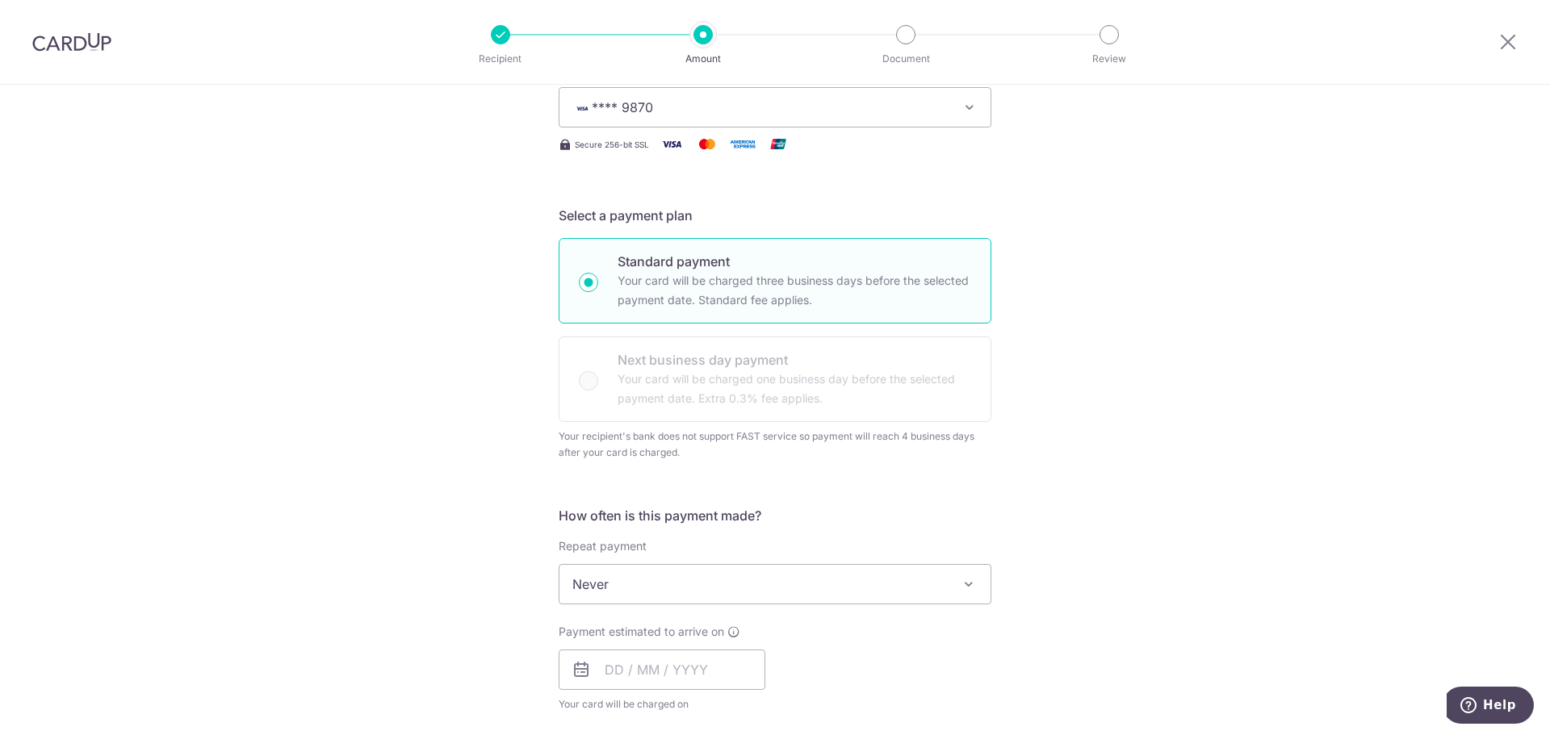
scroll to position [404, 0]
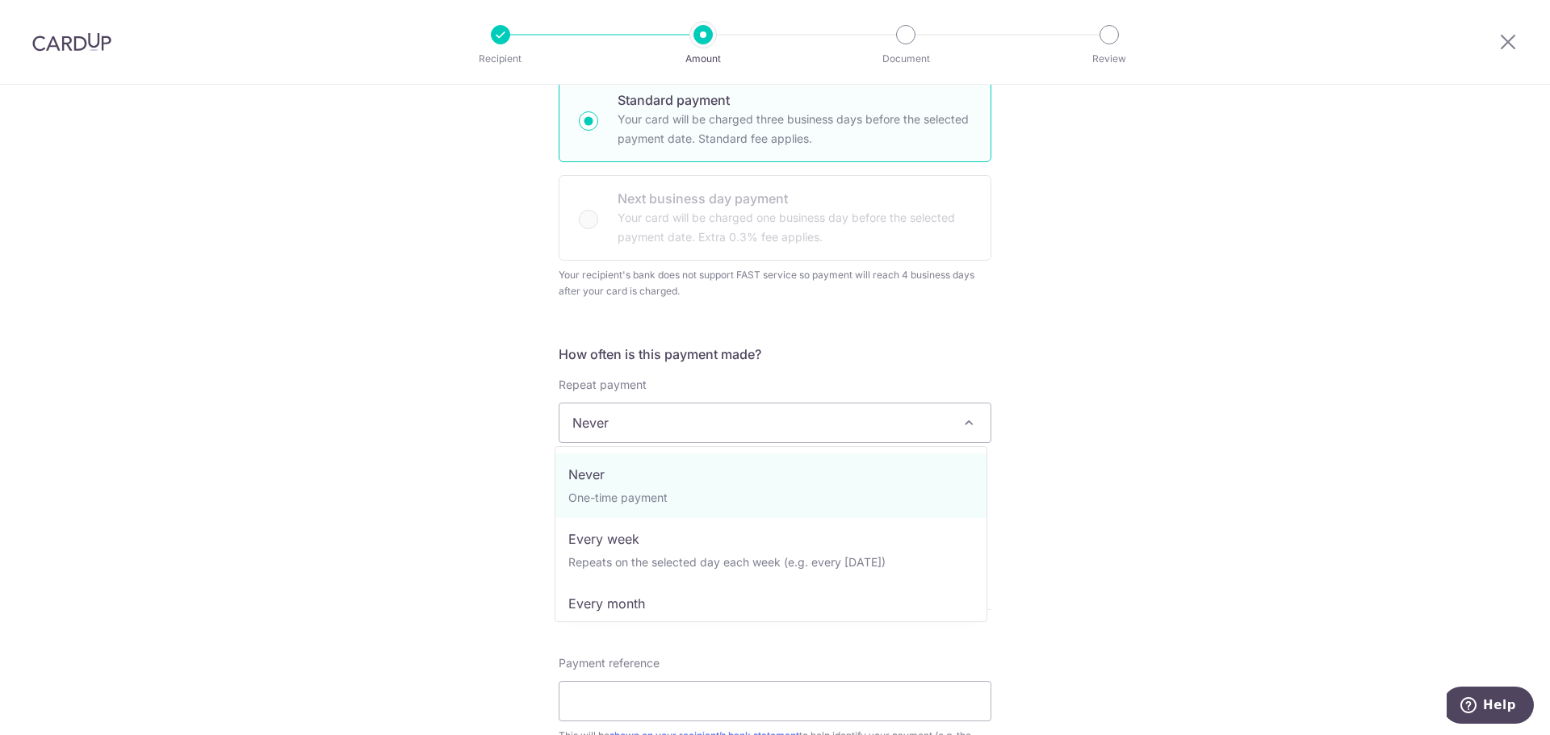
click at [744, 429] on span "Never" at bounding box center [774, 423] width 431 height 39
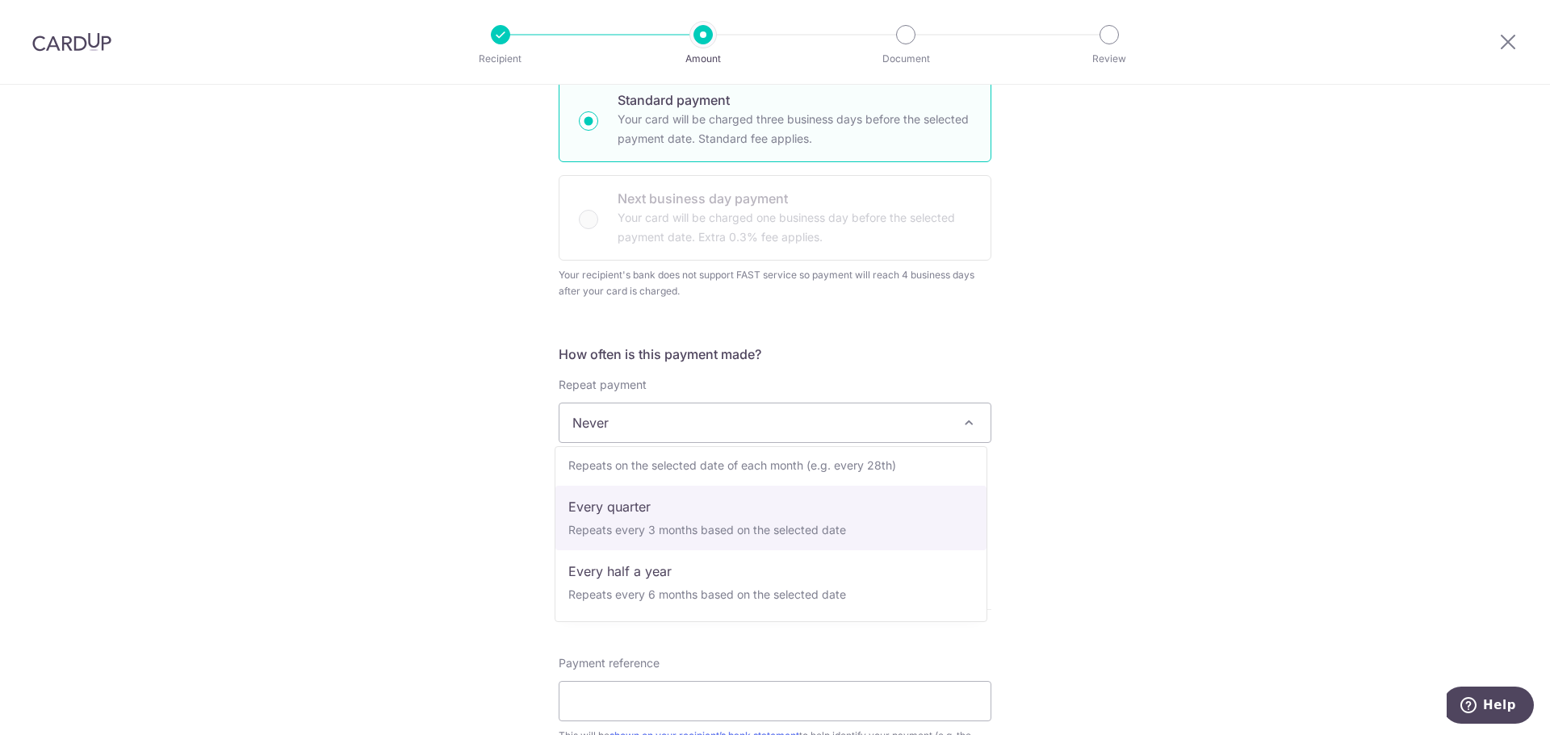
select select "4"
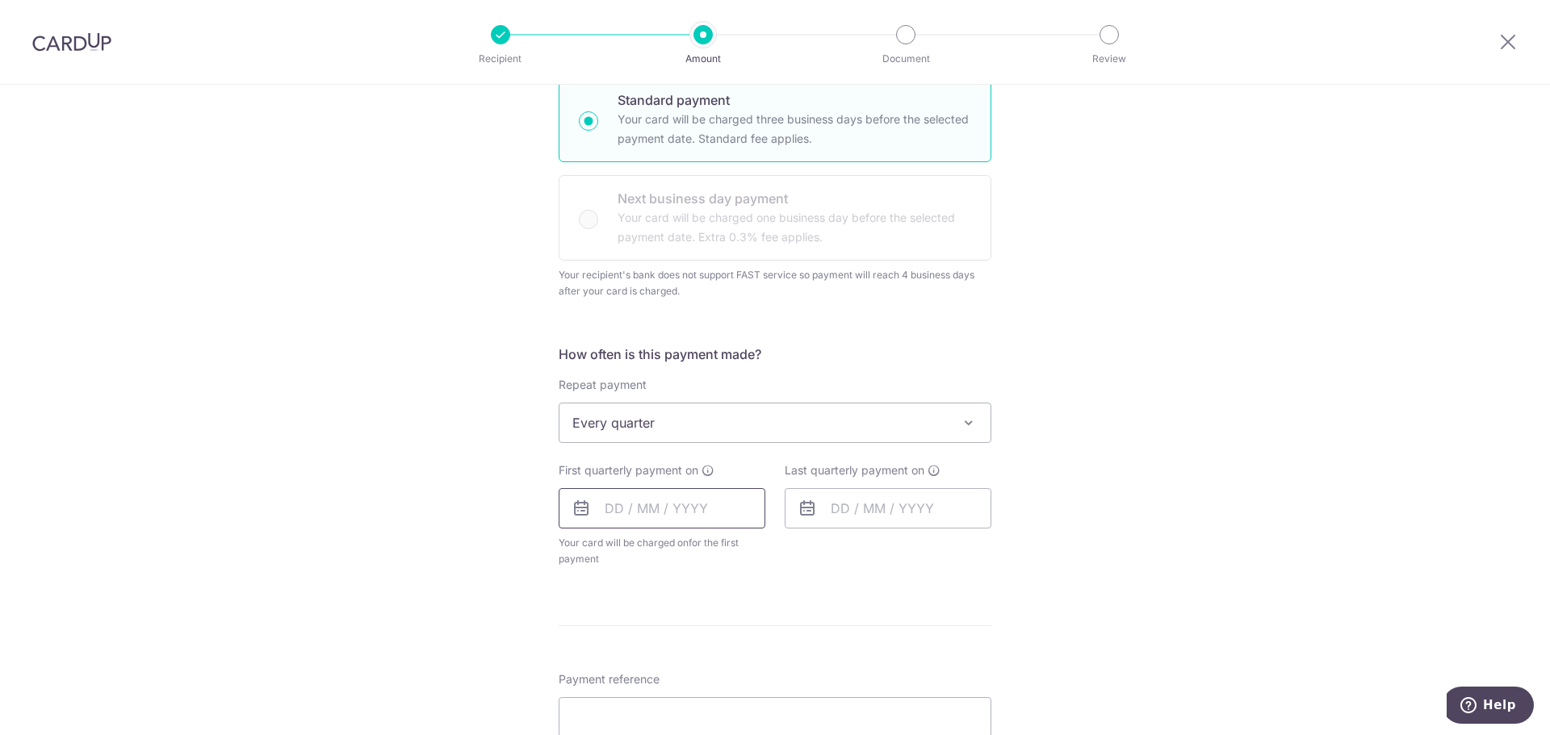
click at [691, 510] on input "text" at bounding box center [662, 508] width 207 height 40
click at [718, 656] on link "9" at bounding box center [721, 656] width 26 height 26
type input "[DATE]"
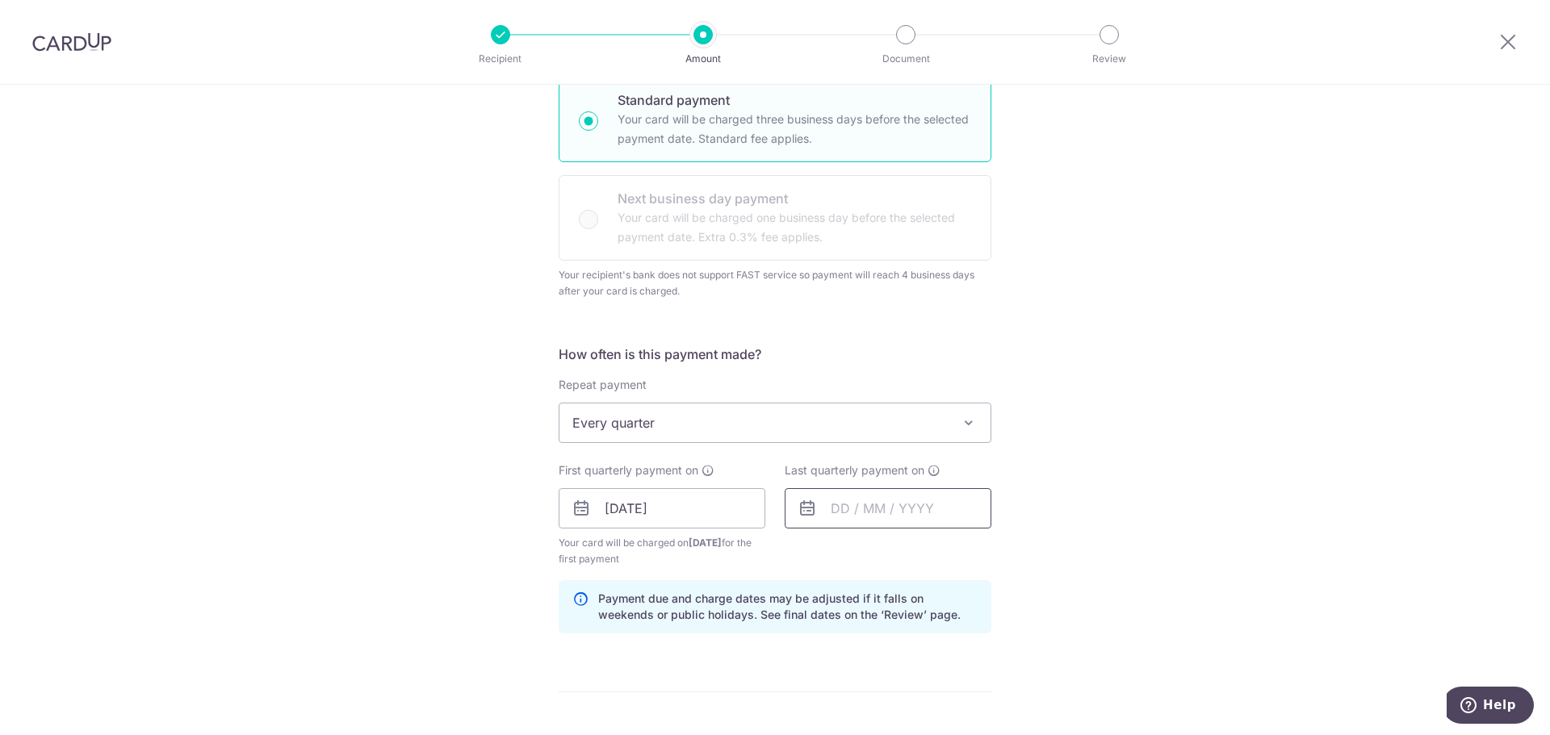
click at [875, 515] on input "text" at bounding box center [888, 508] width 207 height 40
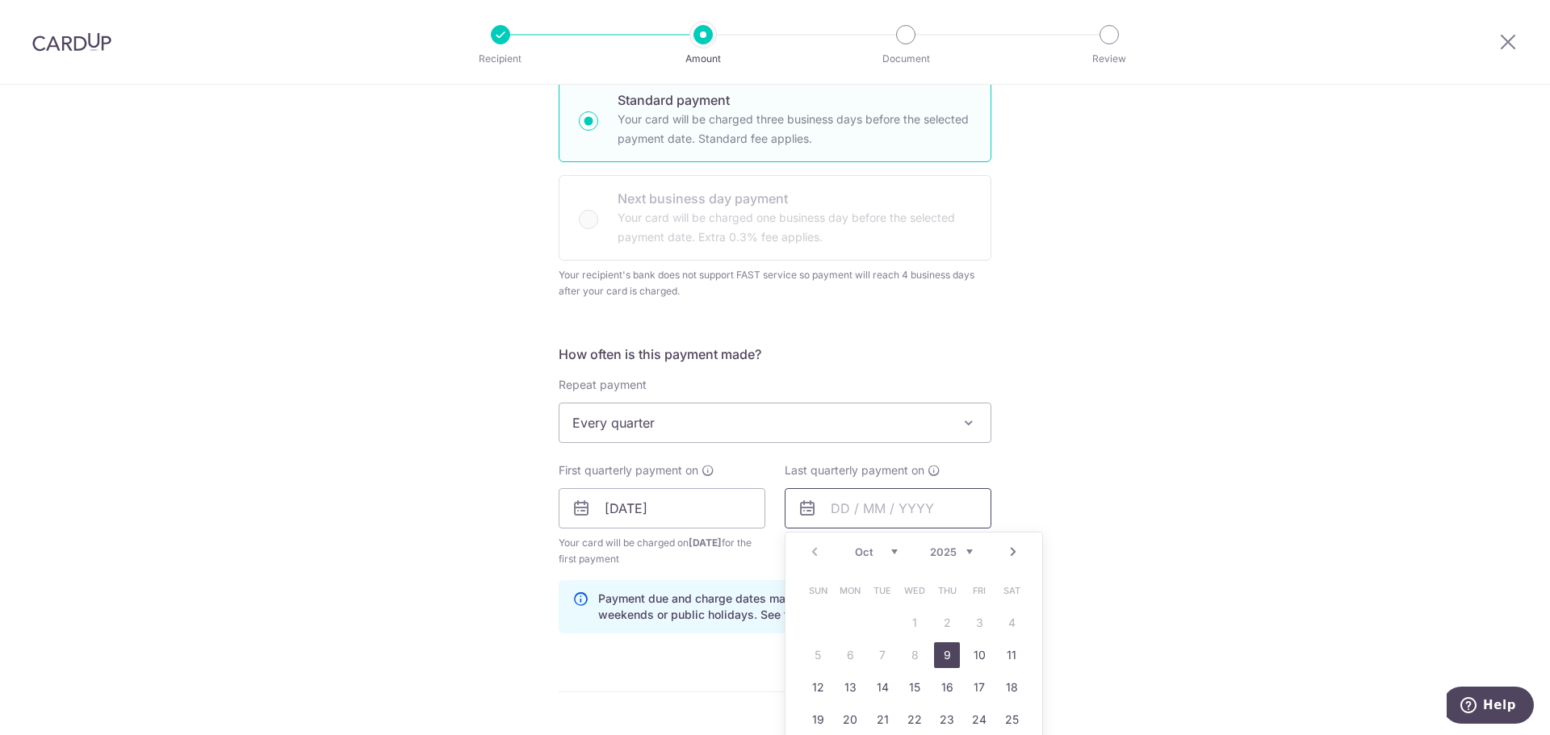
scroll to position [484, 0]
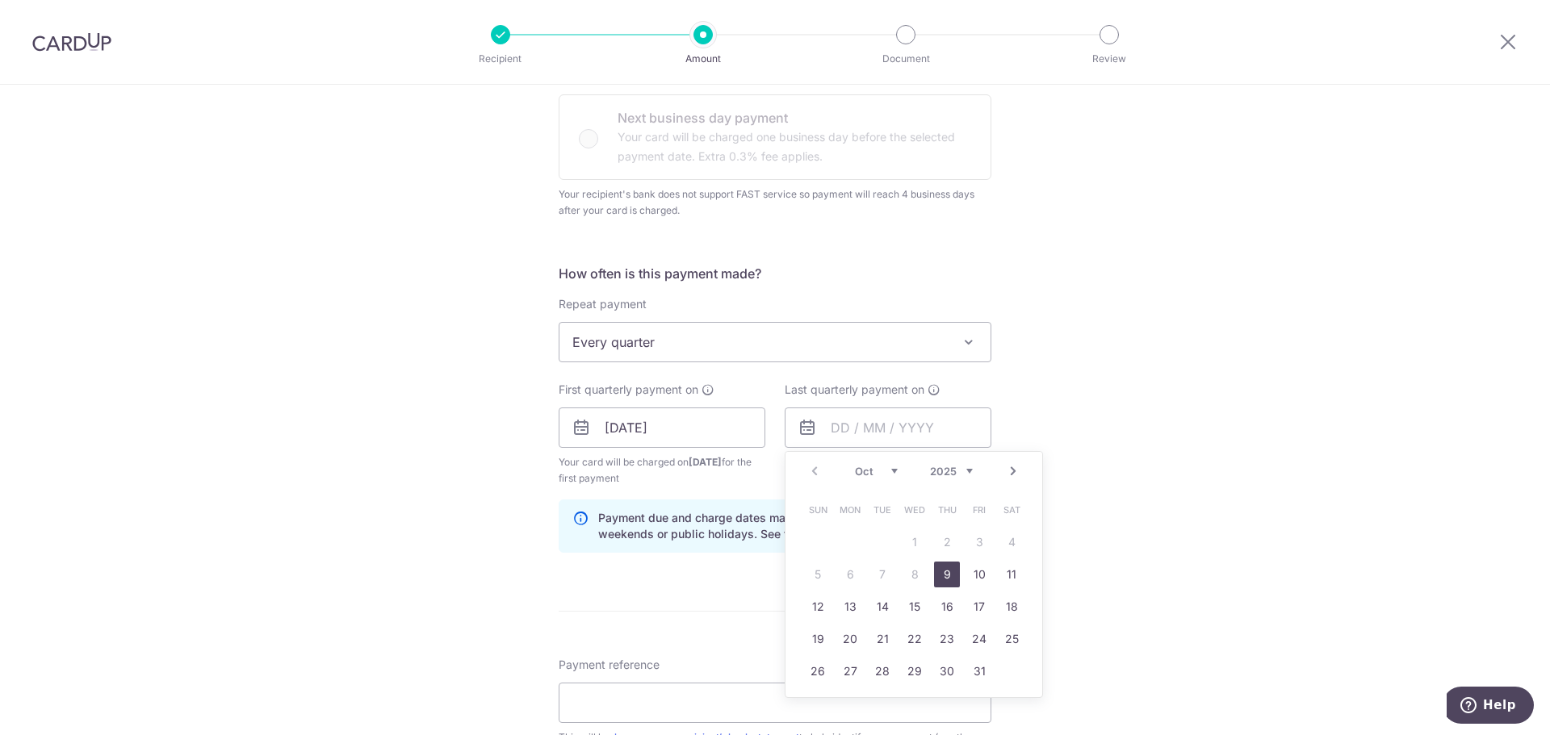
click at [1010, 477] on link "Next" at bounding box center [1012, 471] width 19 height 19
click at [972, 575] on link "9" at bounding box center [979, 575] width 26 height 26
type input "09/01/2026"
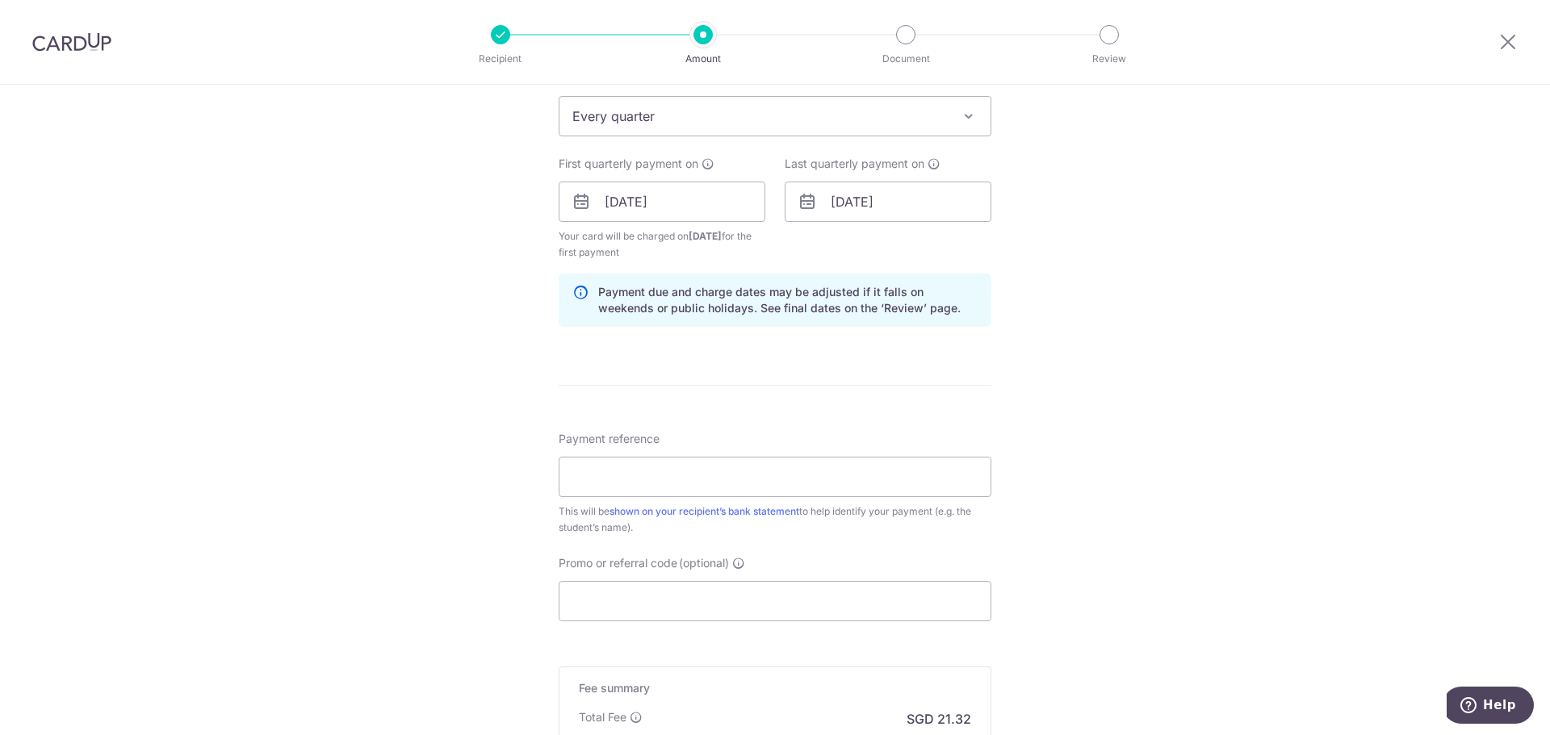
scroll to position [727, 0]
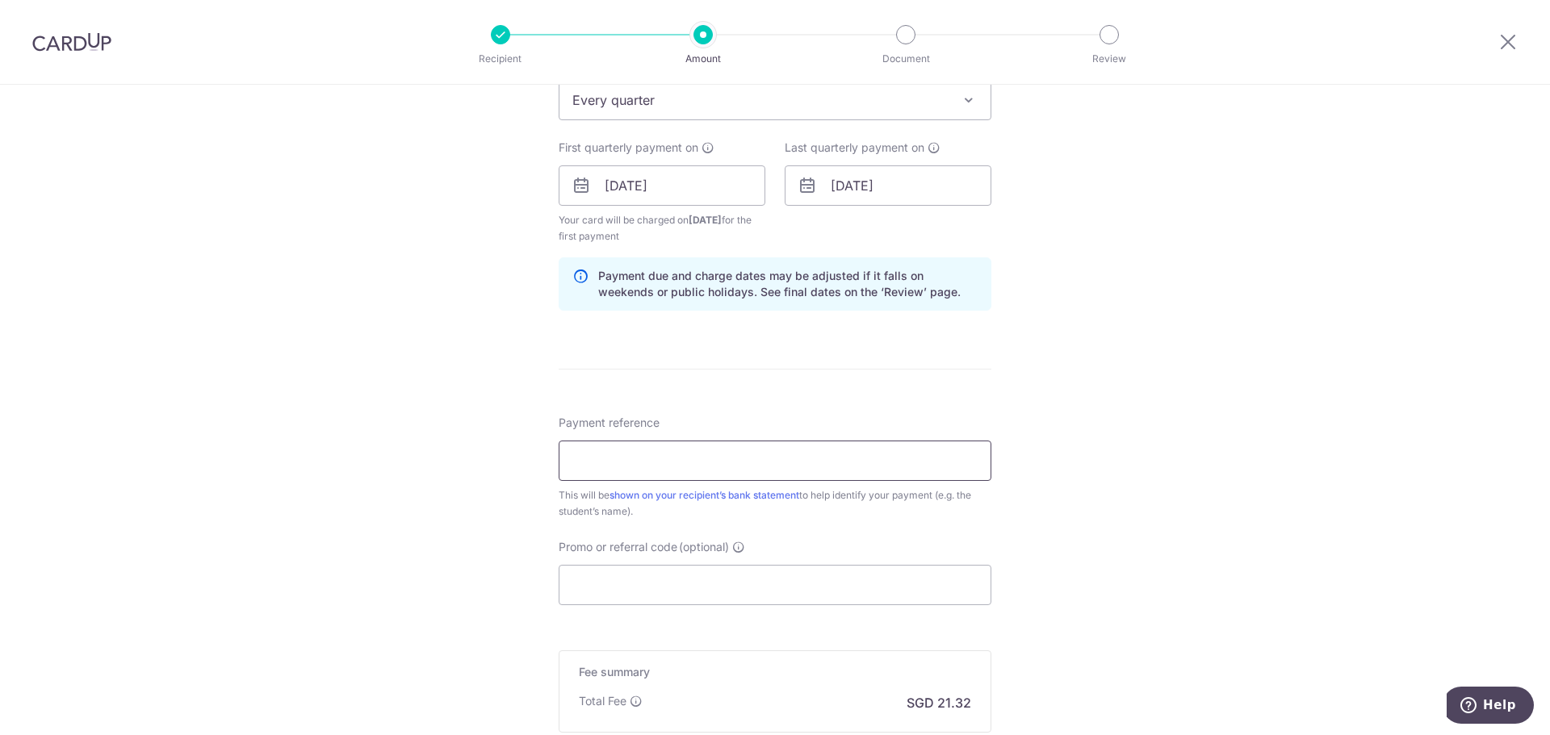
click at [842, 471] on input "Payment reference" at bounding box center [775, 461] width 433 height 40
type input "[PERSON_NAME] Min P3 2026"
click at [863, 601] on input "Promo or referral code (optional)" at bounding box center [775, 585] width 433 height 40
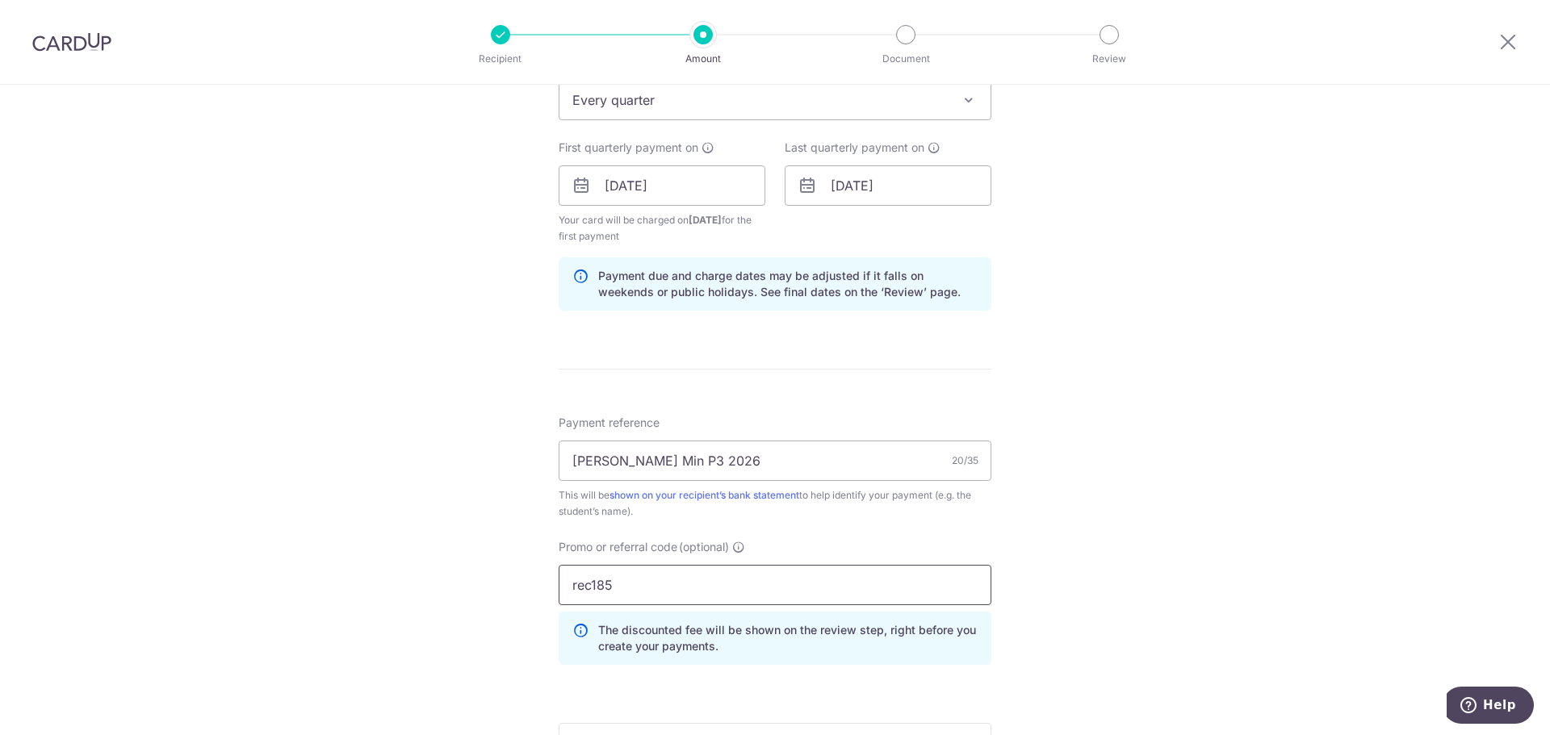
drag, startPoint x: 863, startPoint y: 601, endPoint x: 230, endPoint y: 555, distance: 634.6
click at [230, 555] on div "Tell us more about your payment Enter payment amount SGD 820.00 820.00 Recipien…" at bounding box center [775, 185] width 1550 height 1654
type input "3home25r"
click at [884, 177] on input "09/01/2026" at bounding box center [888, 185] width 207 height 40
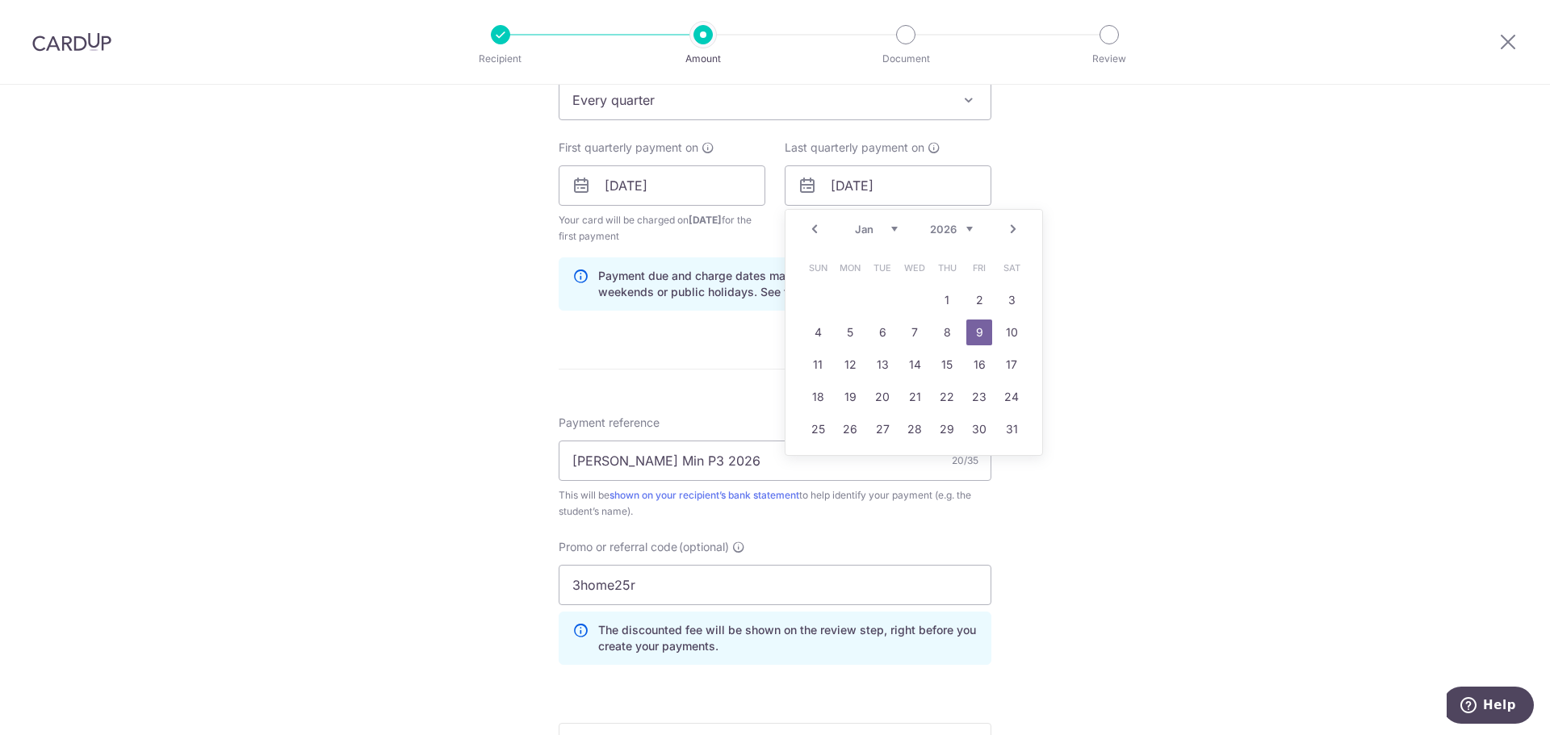
click at [1008, 228] on link "Next" at bounding box center [1012, 229] width 19 height 19
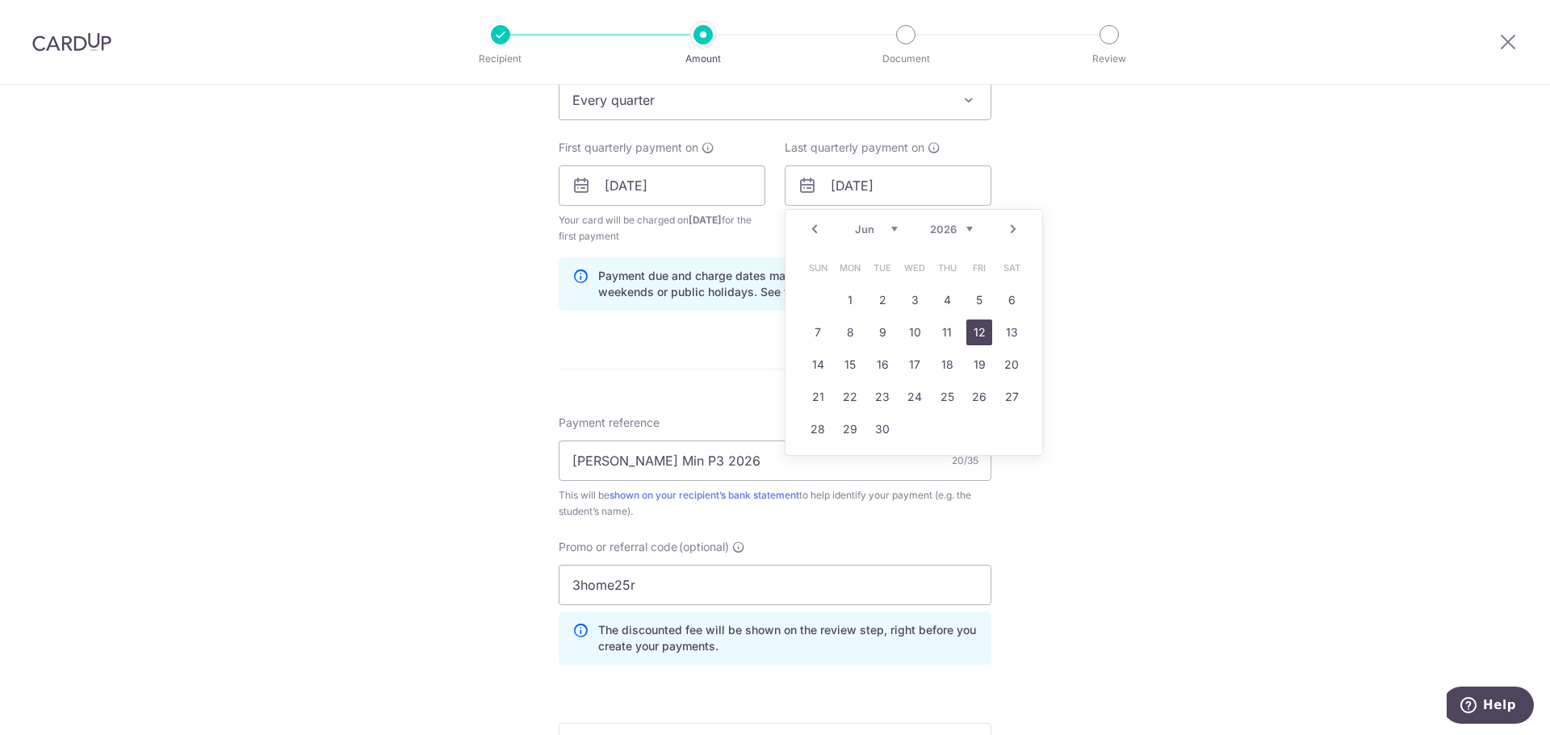
click at [984, 333] on link "12" at bounding box center [979, 333] width 26 height 26
type input "12/06/2026"
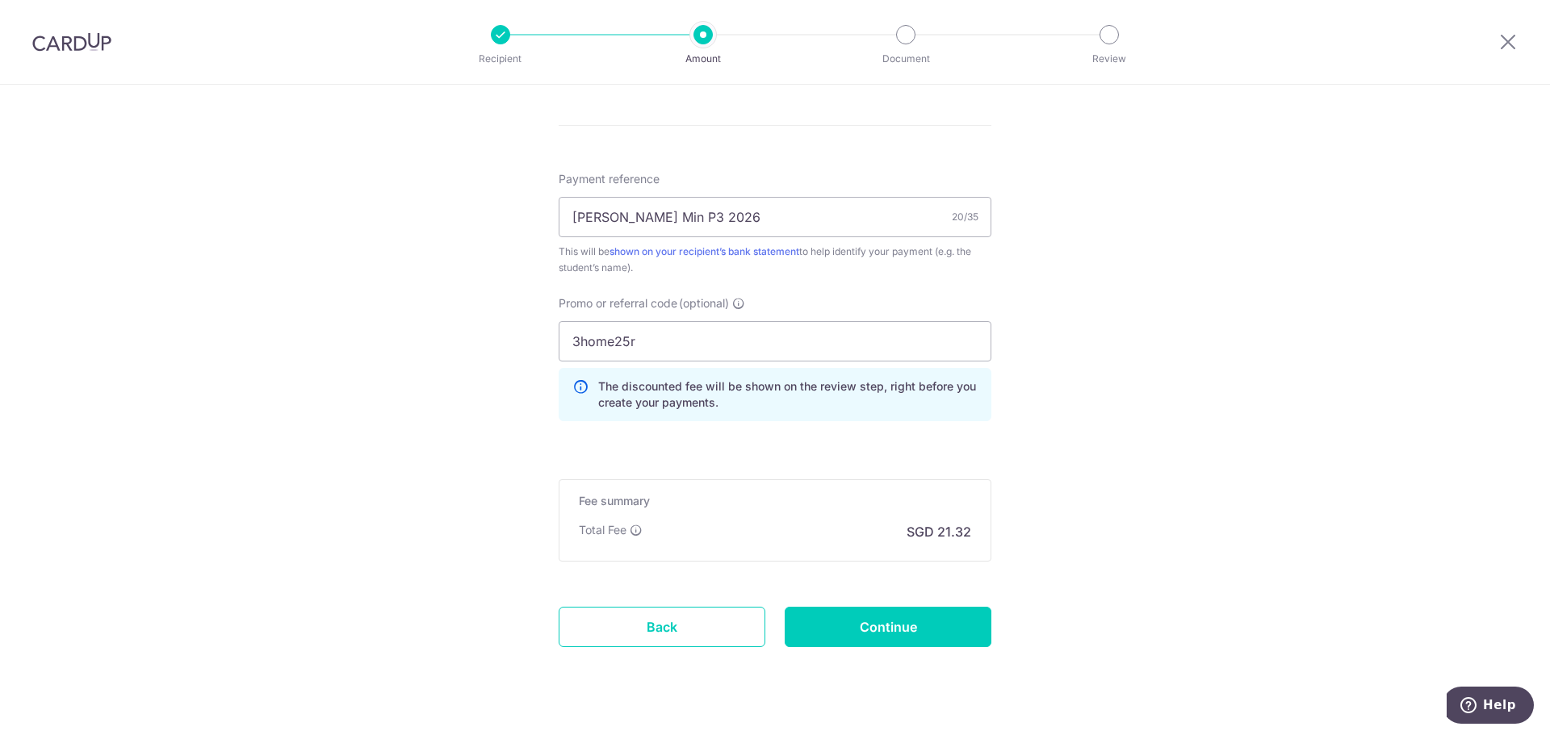
scroll to position [1003, 0]
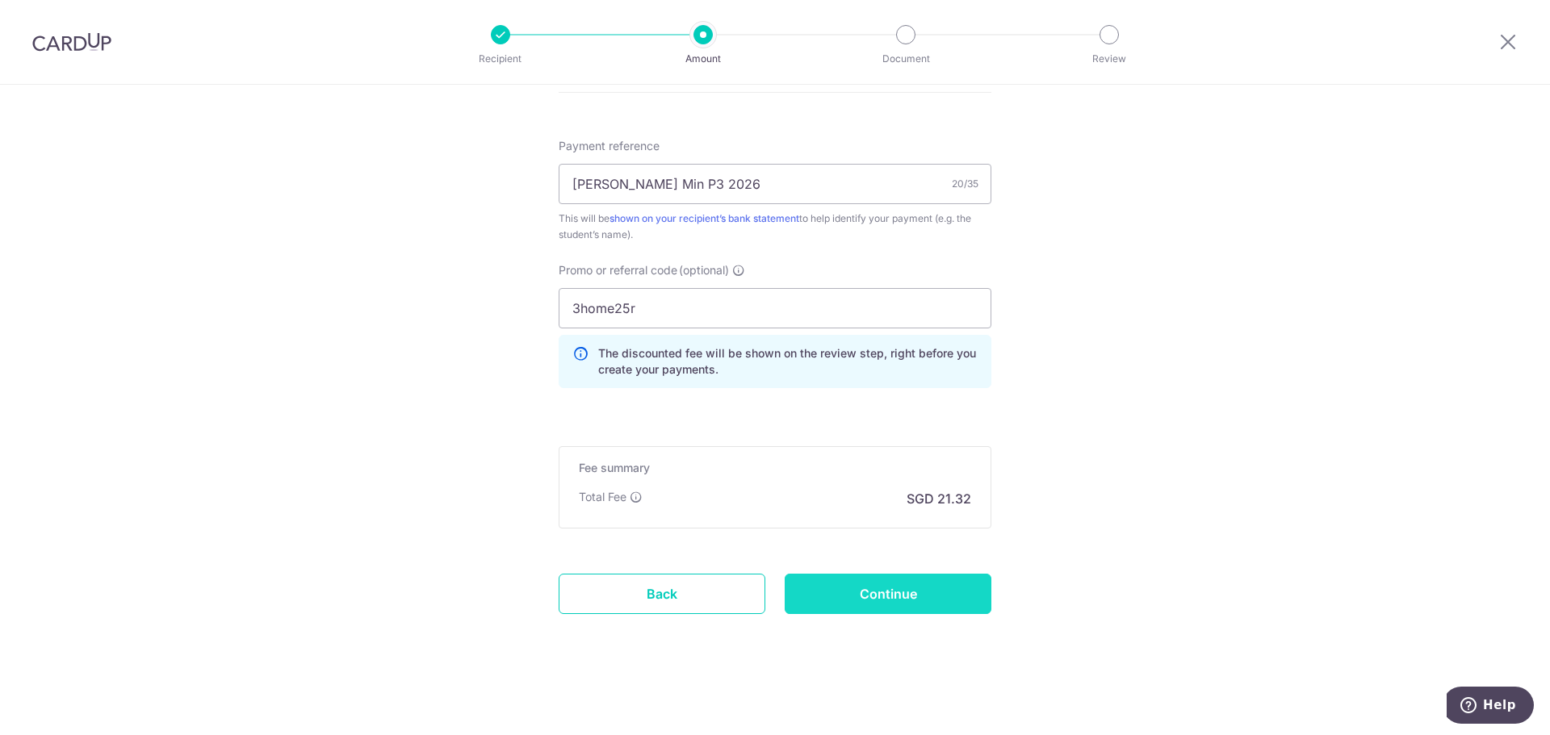
click at [915, 594] on input "Continue" at bounding box center [888, 594] width 207 height 40
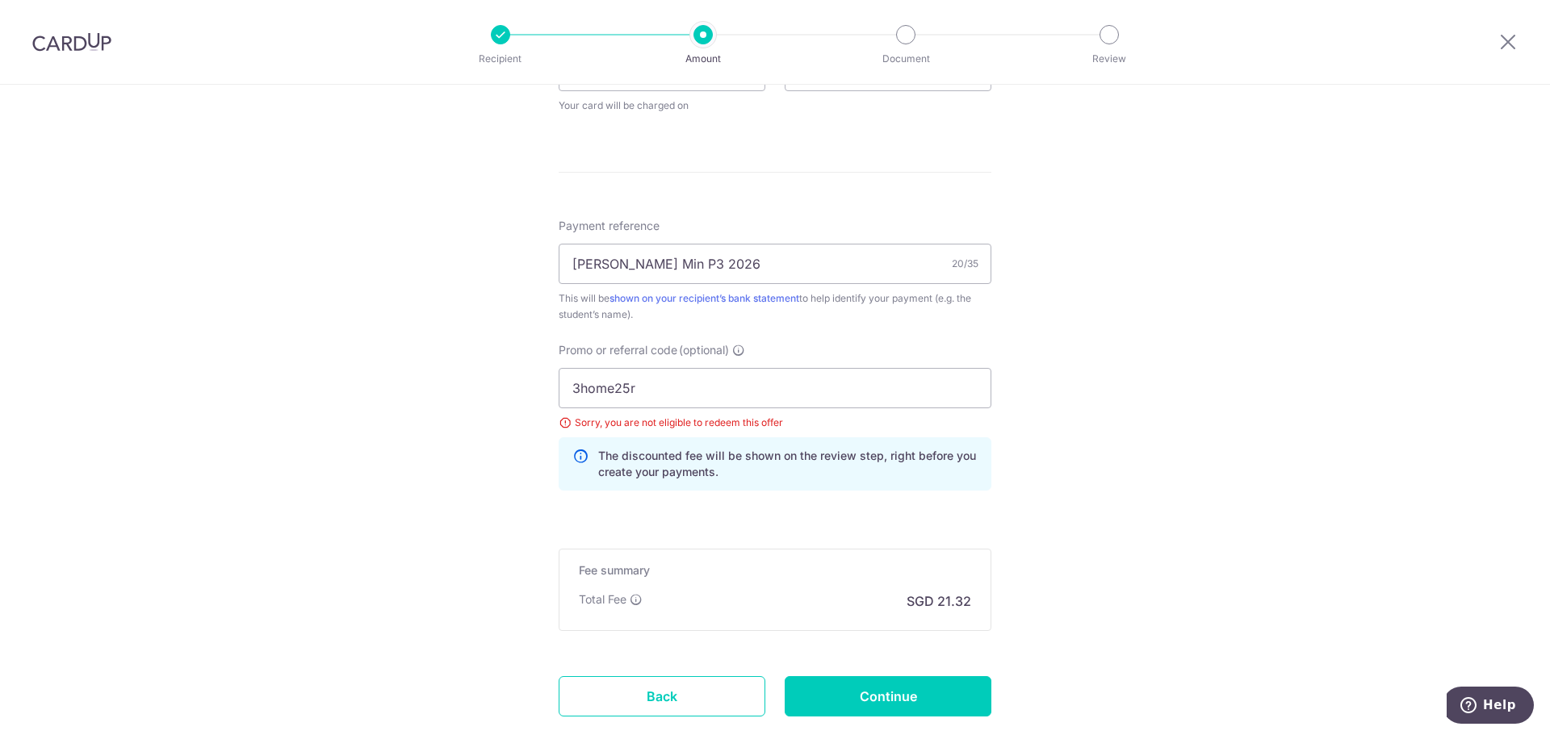
scroll to position [621, 0]
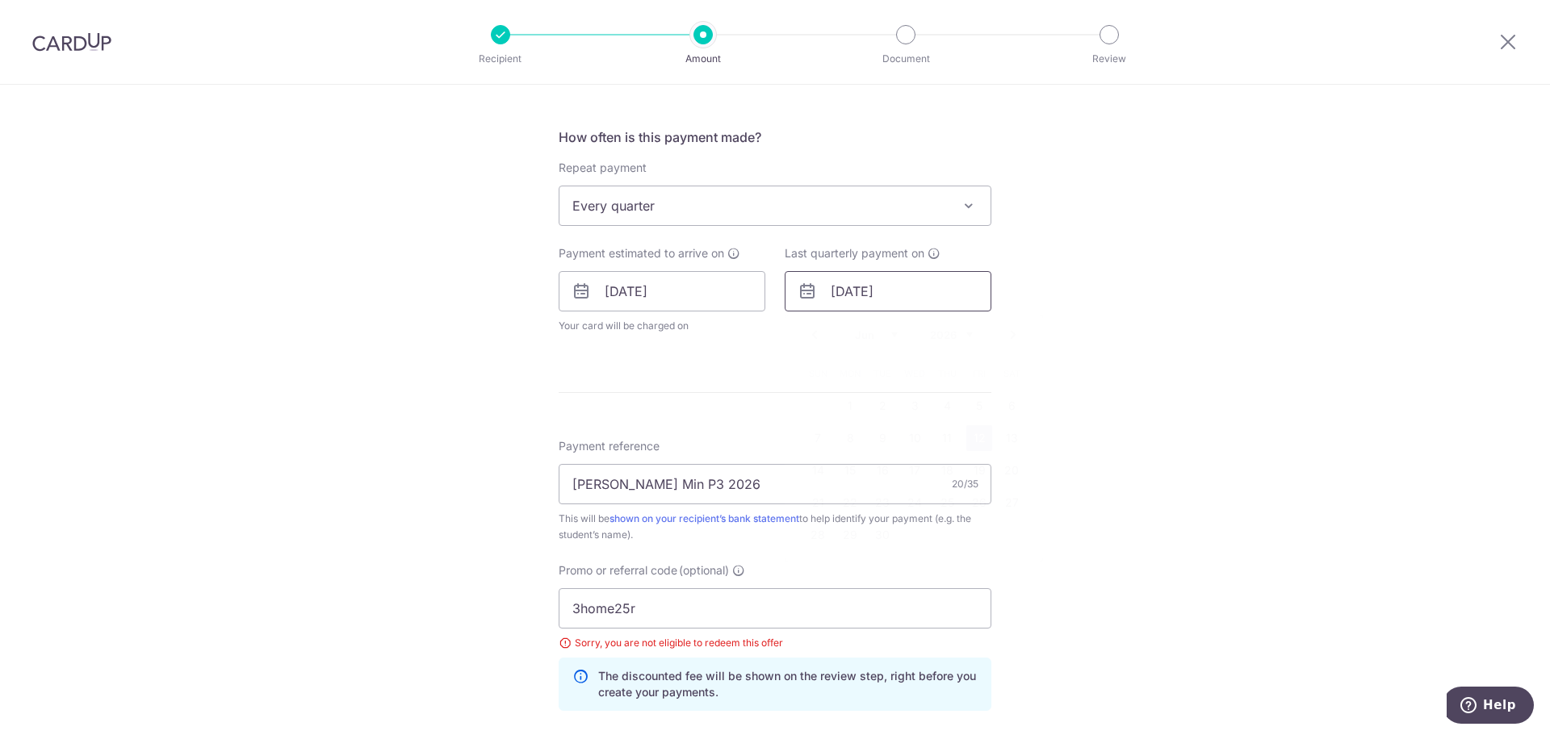
click at [860, 301] on input "[DATE]" at bounding box center [888, 291] width 207 height 40
click at [805, 337] on link "Prev" at bounding box center [814, 334] width 19 height 19
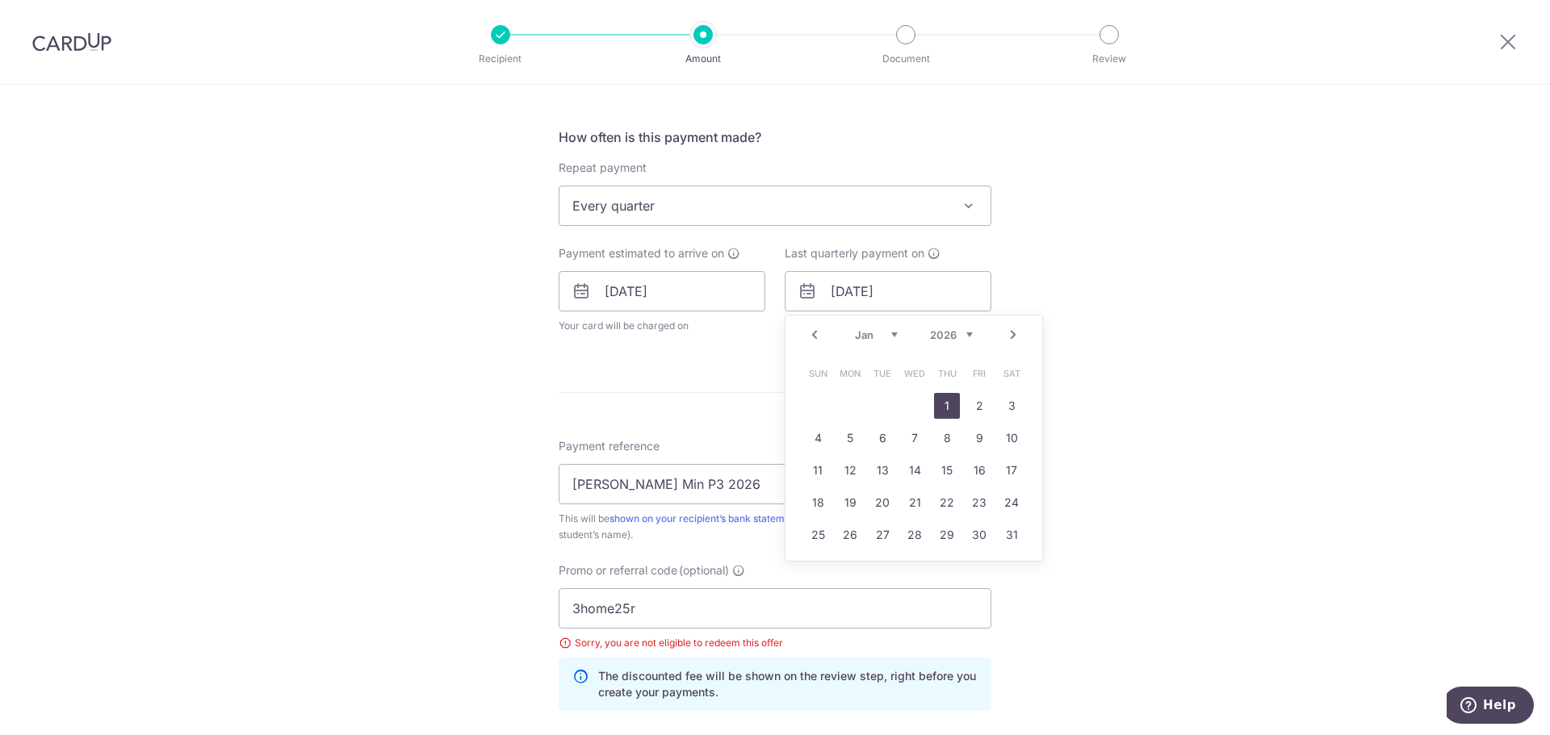
click at [942, 405] on link "1" at bounding box center [947, 406] width 26 height 26
type input "[DATE]"
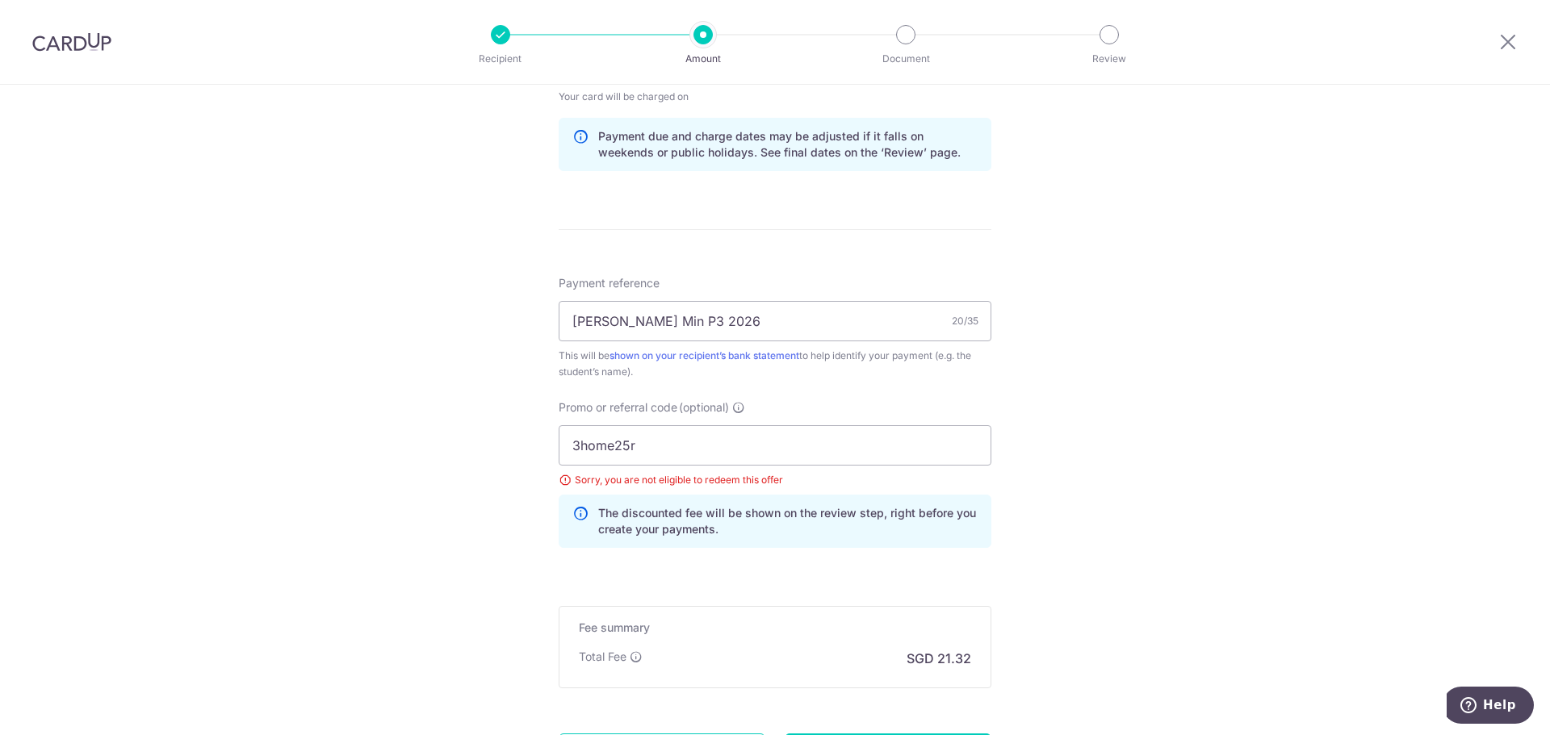
scroll to position [1010, 0]
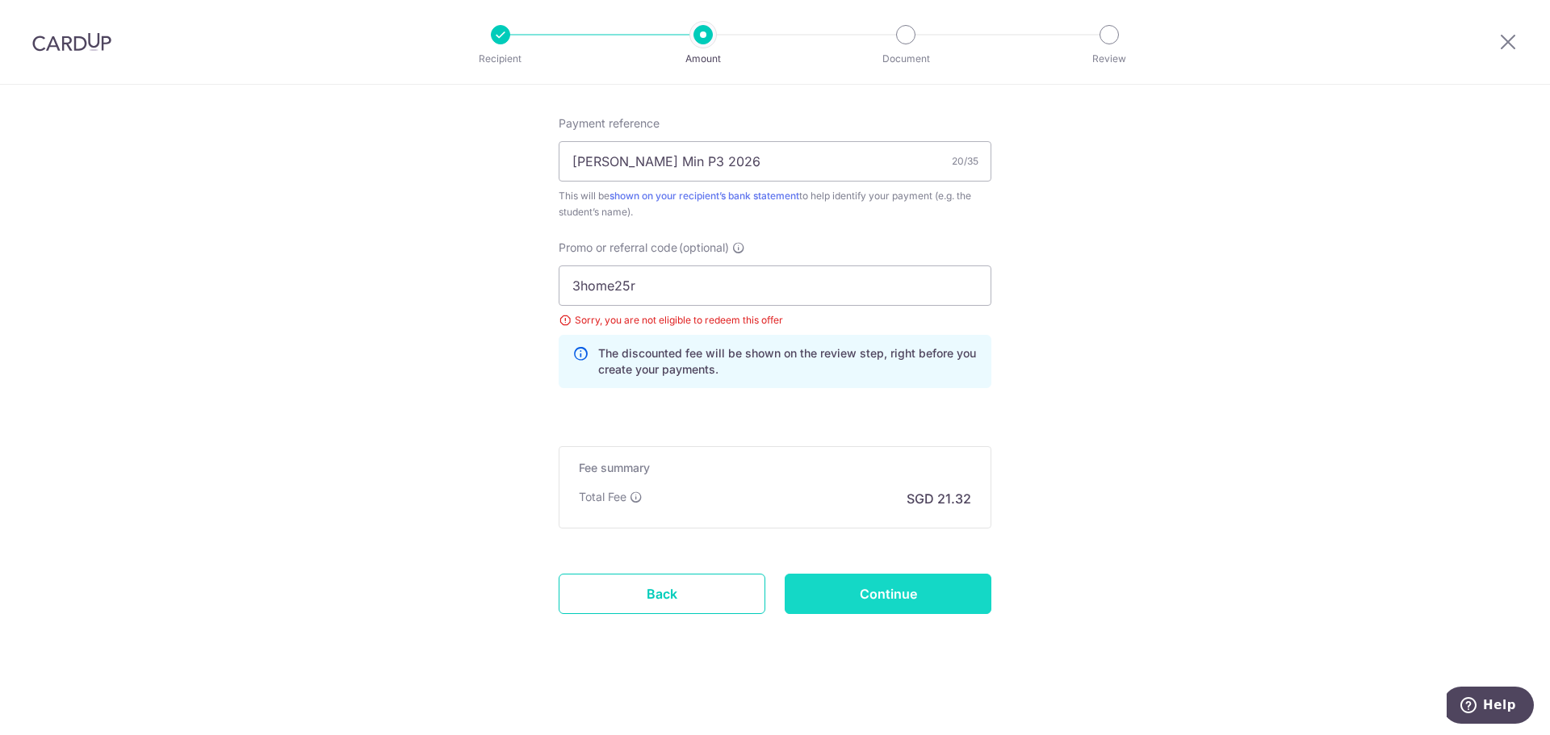
click at [945, 577] on input "Continue" at bounding box center [888, 594] width 207 height 40
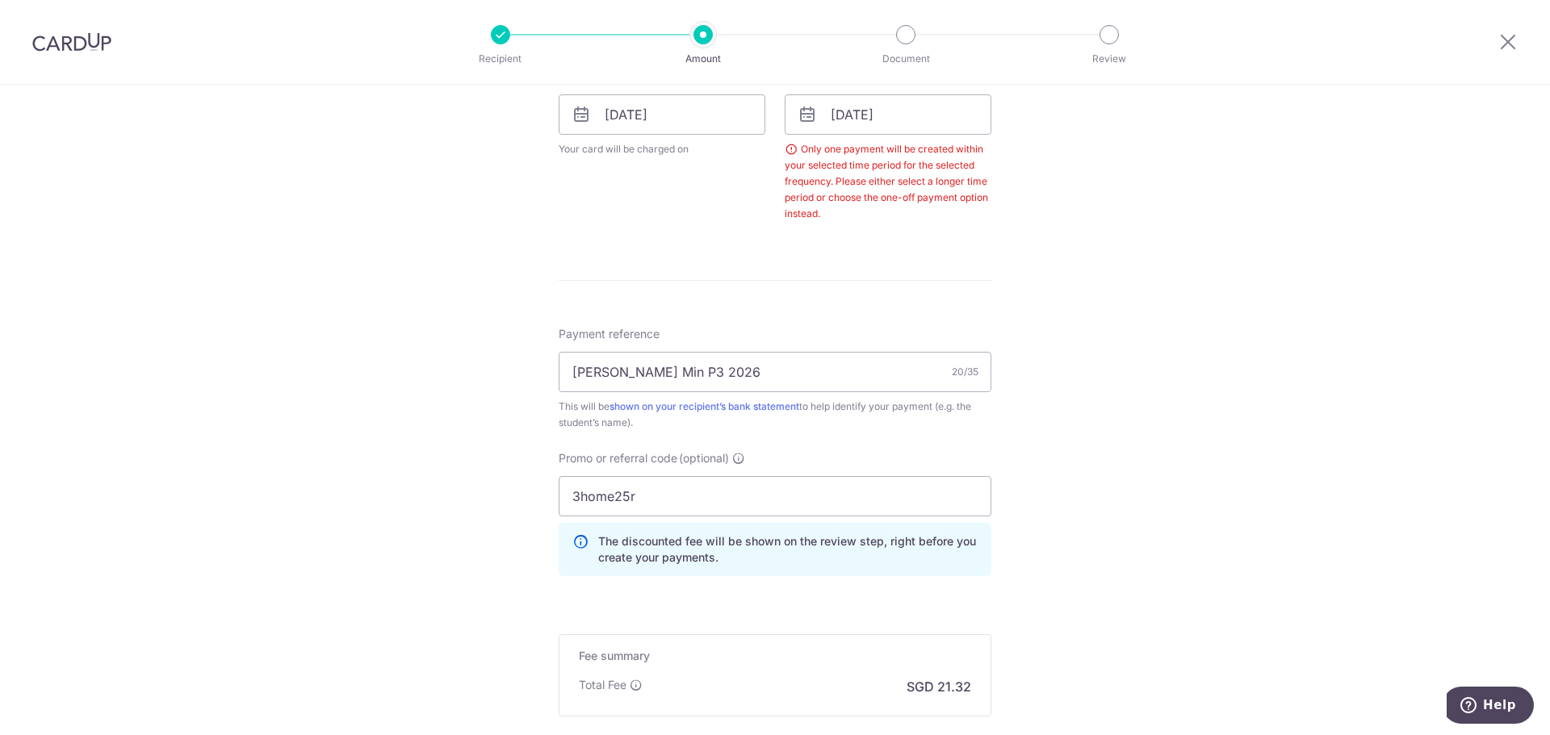
scroll to position [773, 0]
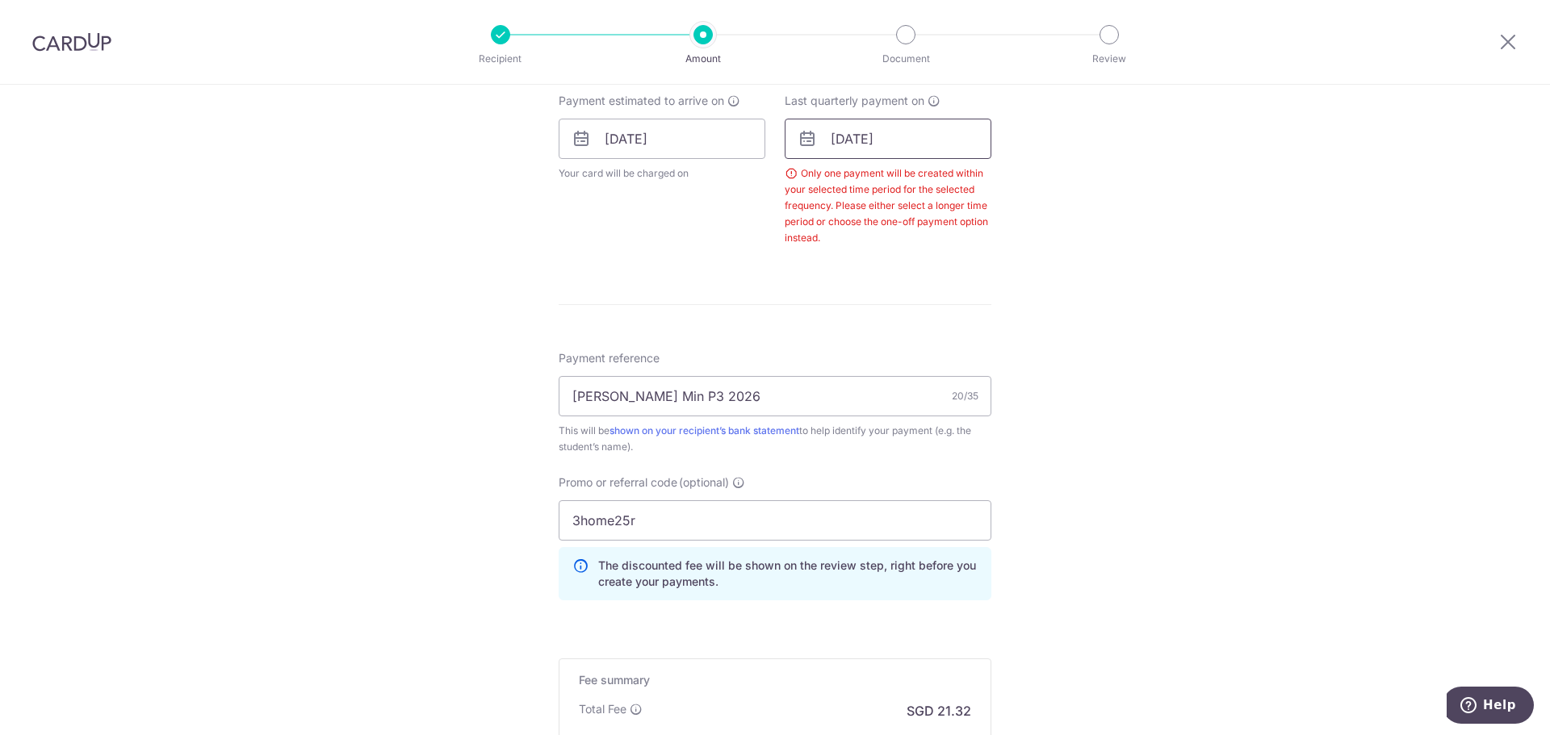
click at [871, 140] on input "[DATE]" at bounding box center [888, 139] width 207 height 40
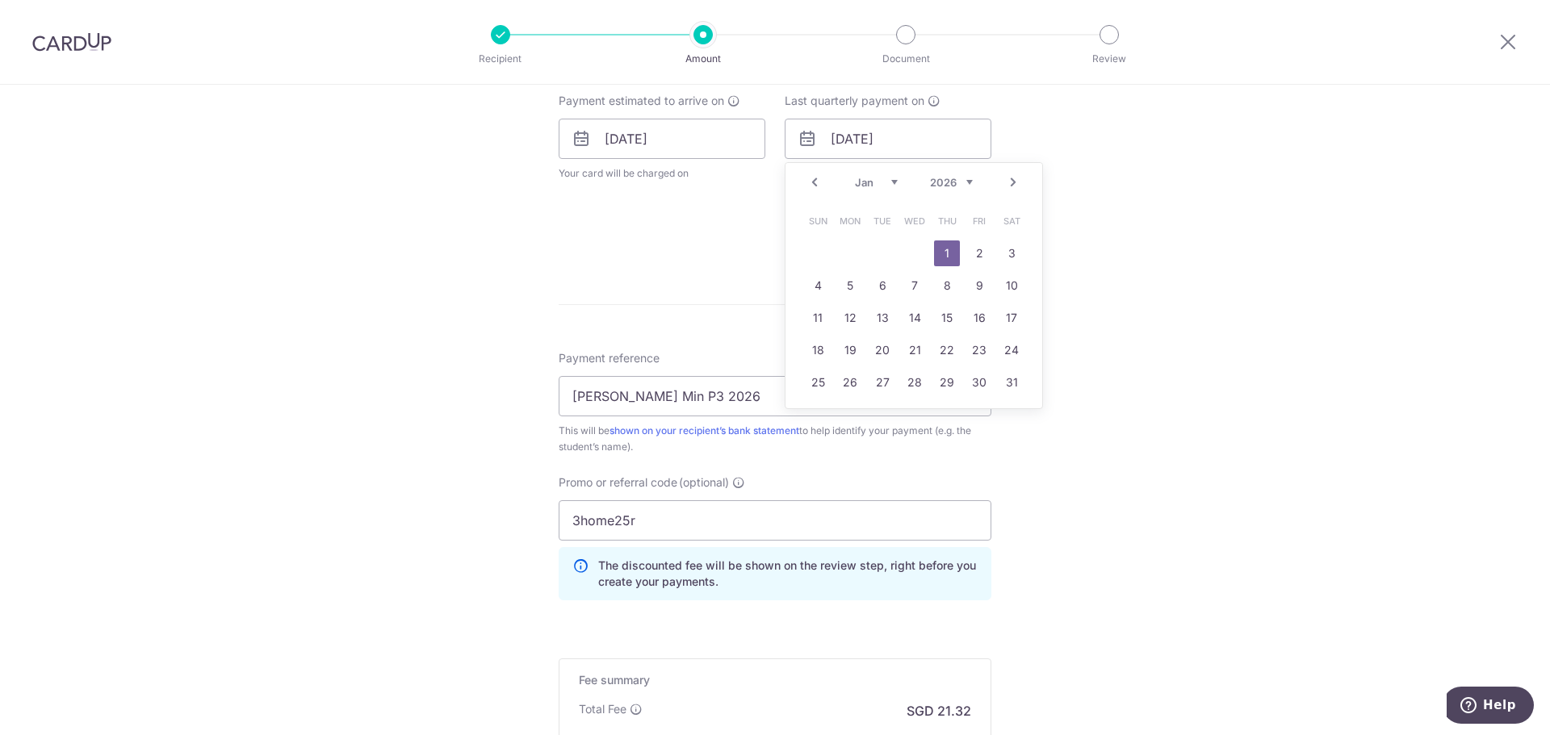
click at [1007, 184] on link "Next" at bounding box center [1012, 182] width 19 height 19
click at [941, 256] on link "5" at bounding box center [947, 254] width 26 height 26
type input "05/02/2026"
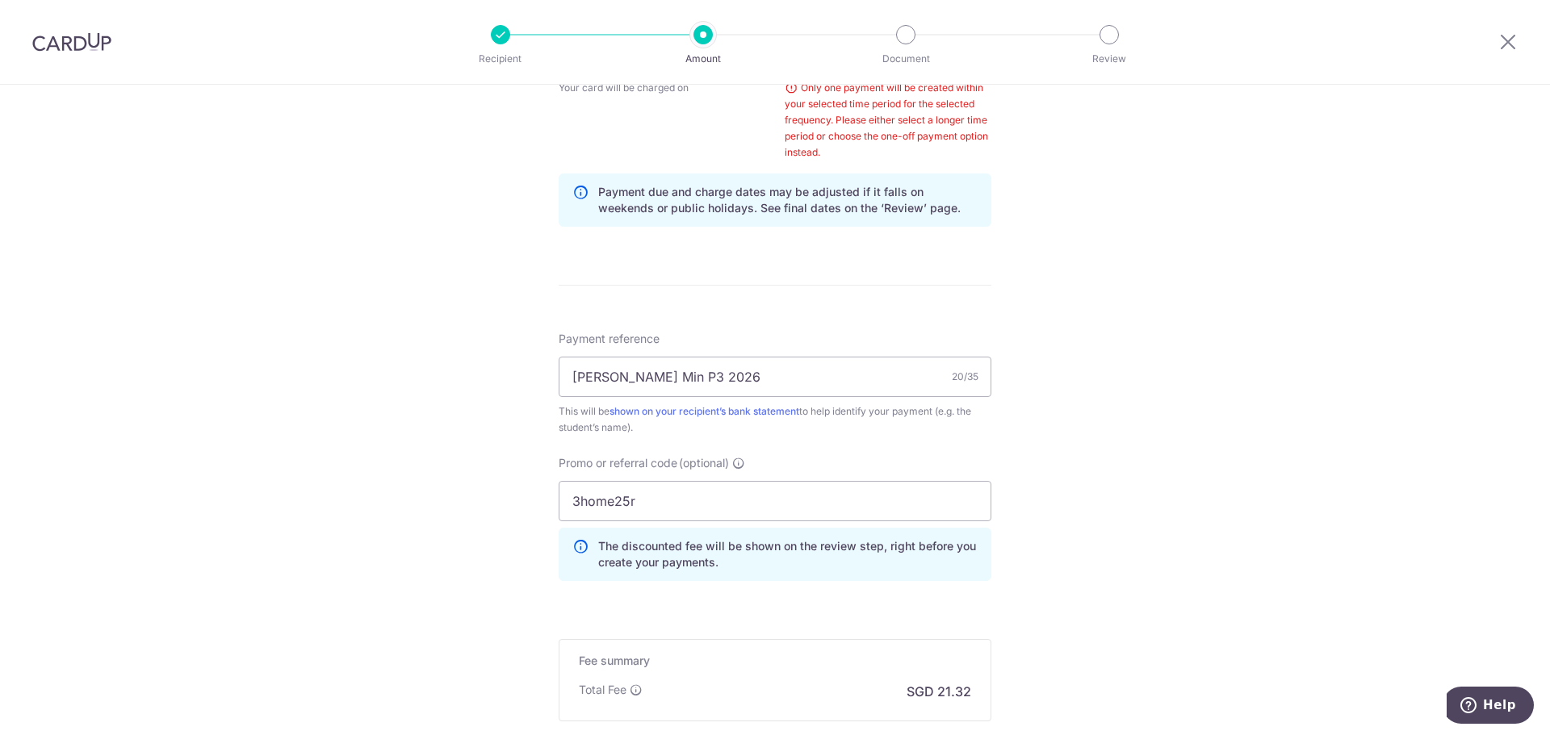
scroll to position [1016, 0]
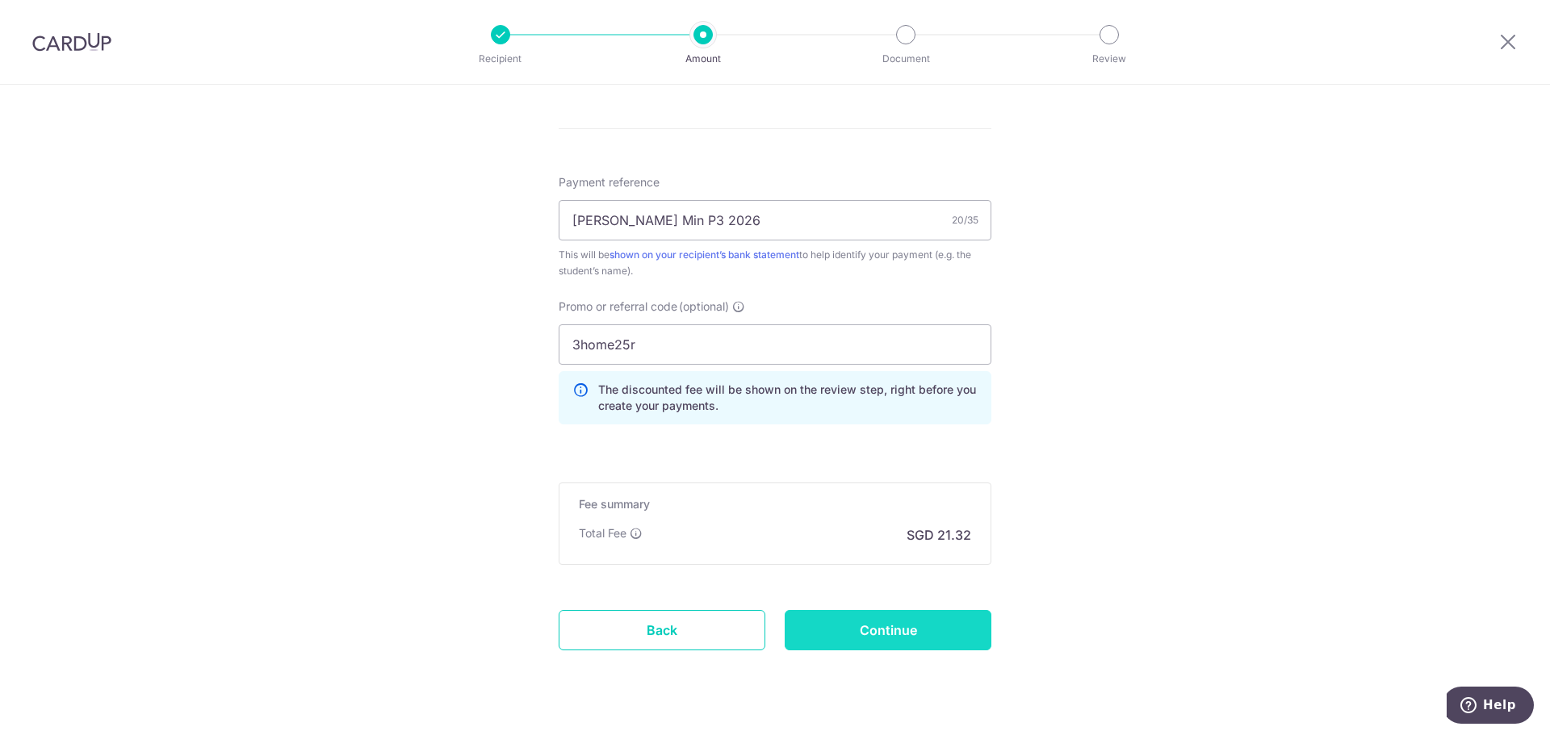
click at [883, 635] on input "Continue" at bounding box center [888, 630] width 207 height 40
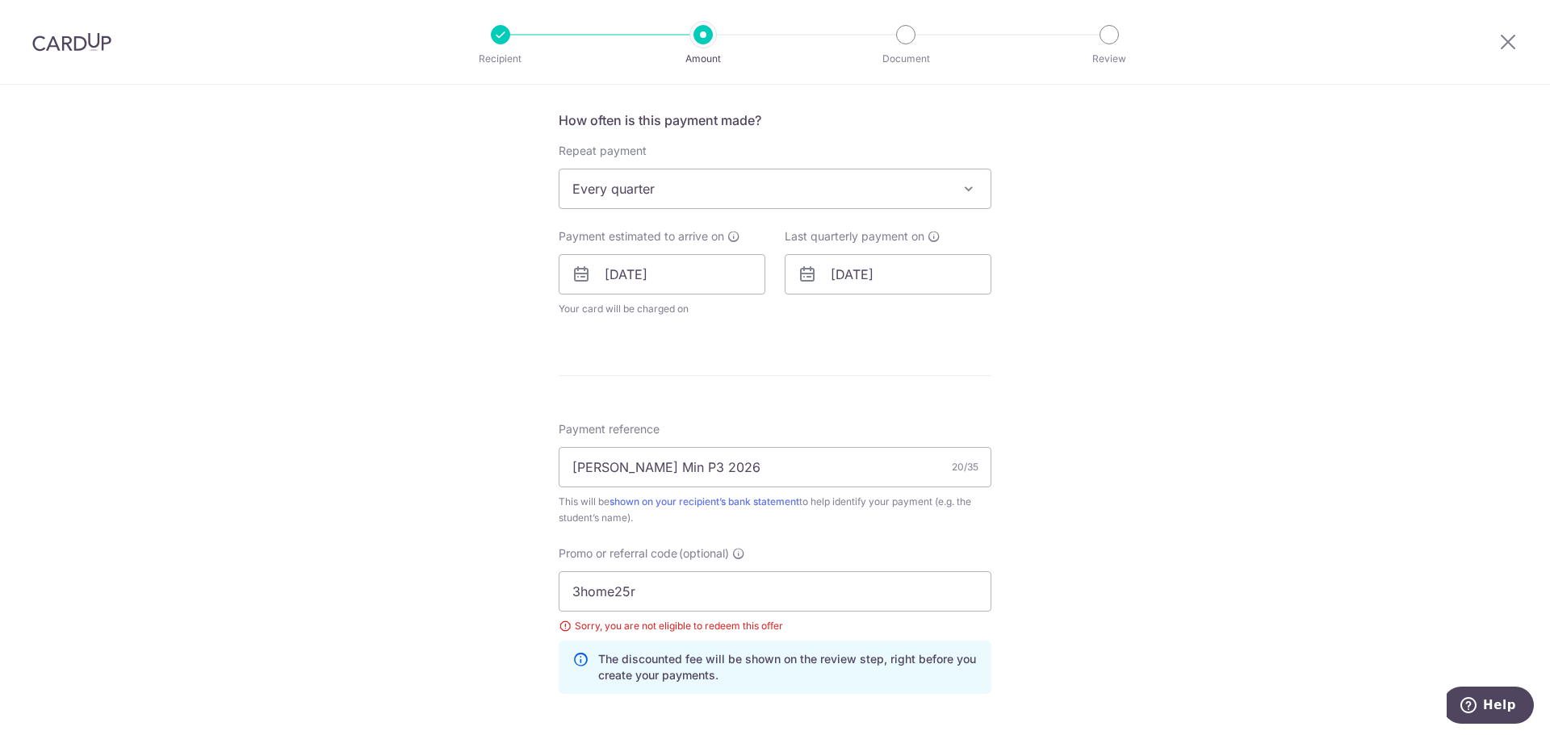
scroll to position [621, 0]
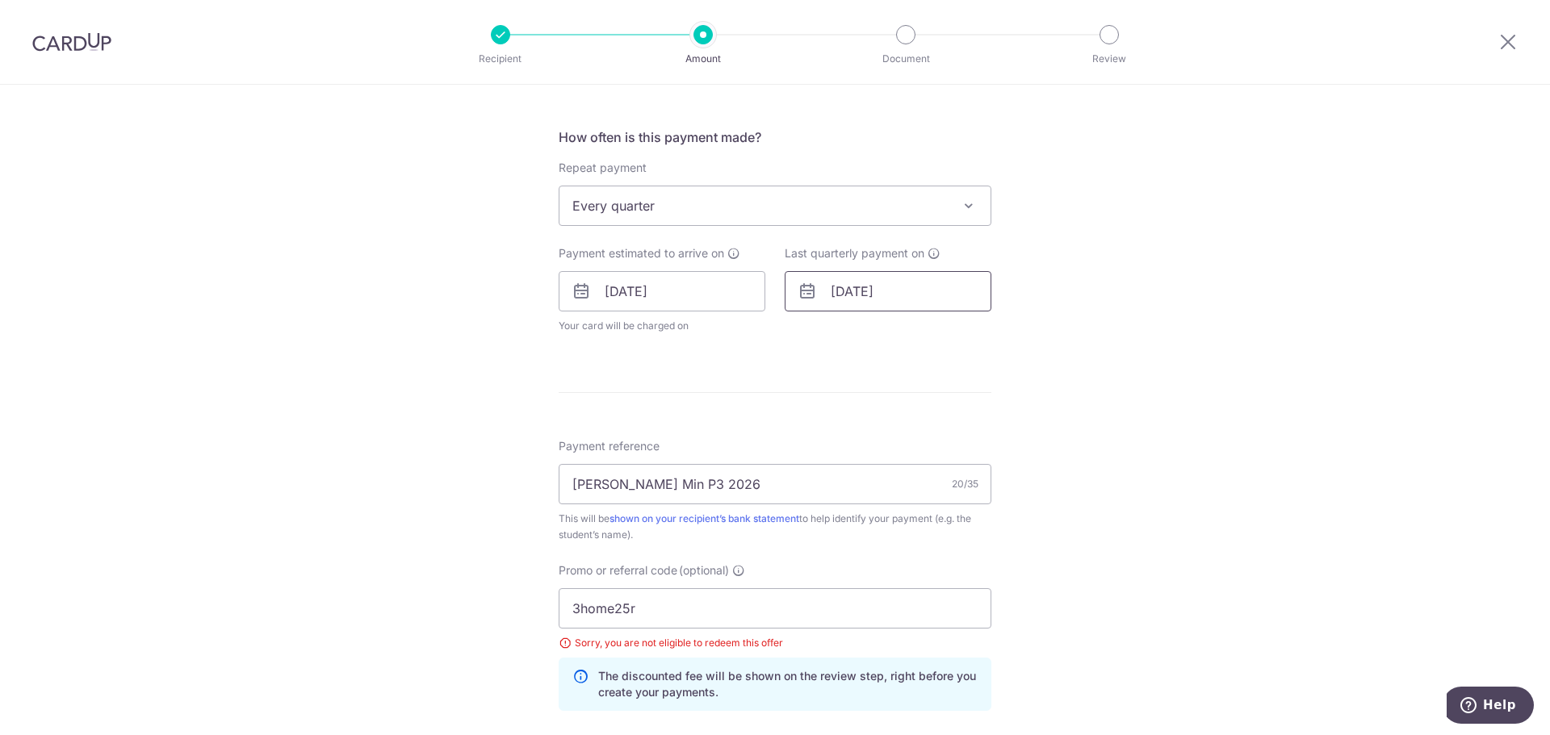
click at [890, 296] on input "[DATE]" at bounding box center [888, 291] width 207 height 40
click at [813, 340] on link "Prev" at bounding box center [814, 334] width 19 height 19
click at [969, 441] on link "9" at bounding box center [979, 438] width 26 height 26
type input "[DATE]"
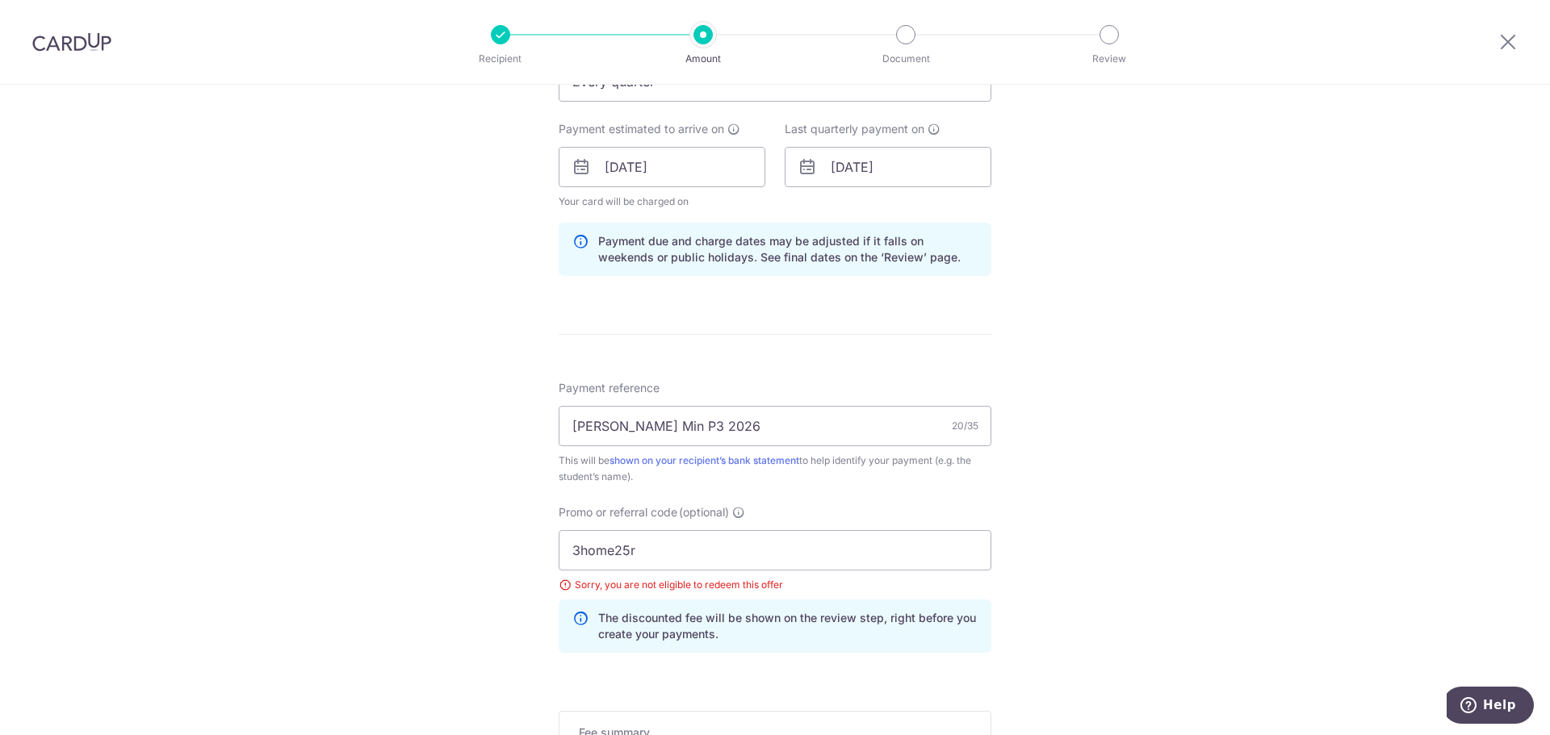
scroll to position [782, 0]
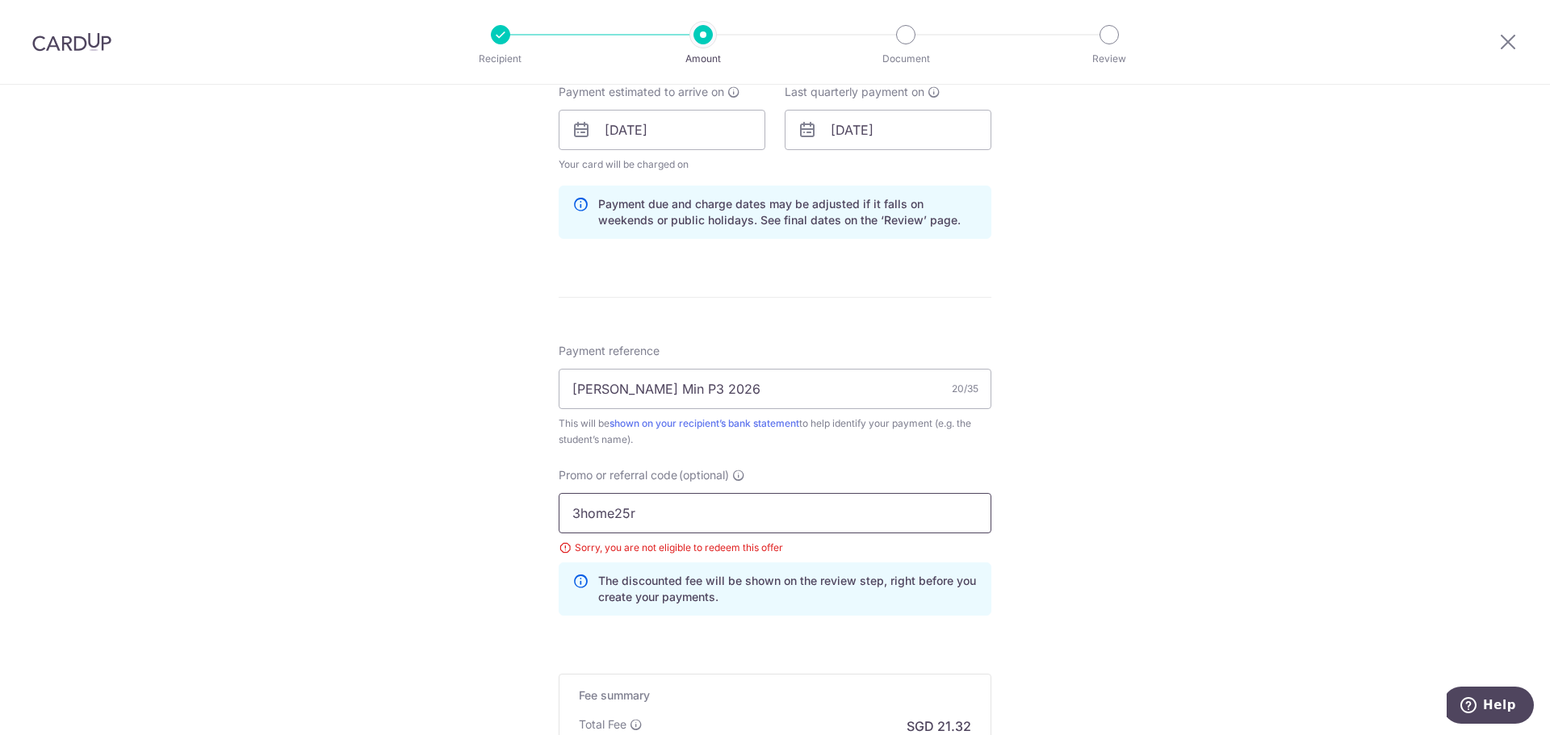
drag, startPoint x: 824, startPoint y: 514, endPoint x: 333, endPoint y: 490, distance: 492.2
click at [333, 490] on div "Tell us more about your payment Enter payment amount SGD 820.00 820.00 Select C…" at bounding box center [775, 133] width 1550 height 1661
type input "rec185"
click button "Add Card" at bounding box center [0, 0] width 0 height 0
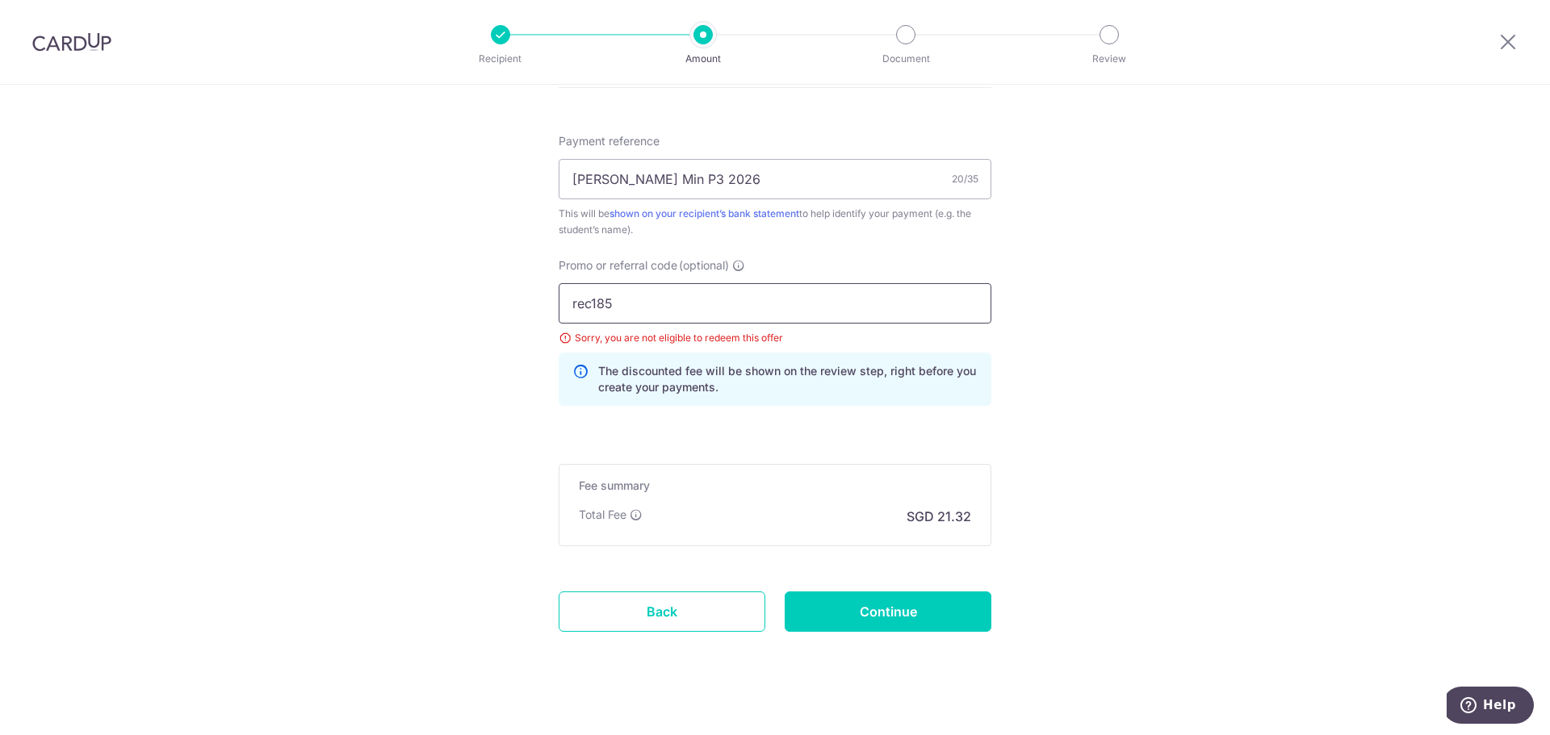
scroll to position [1010, 0]
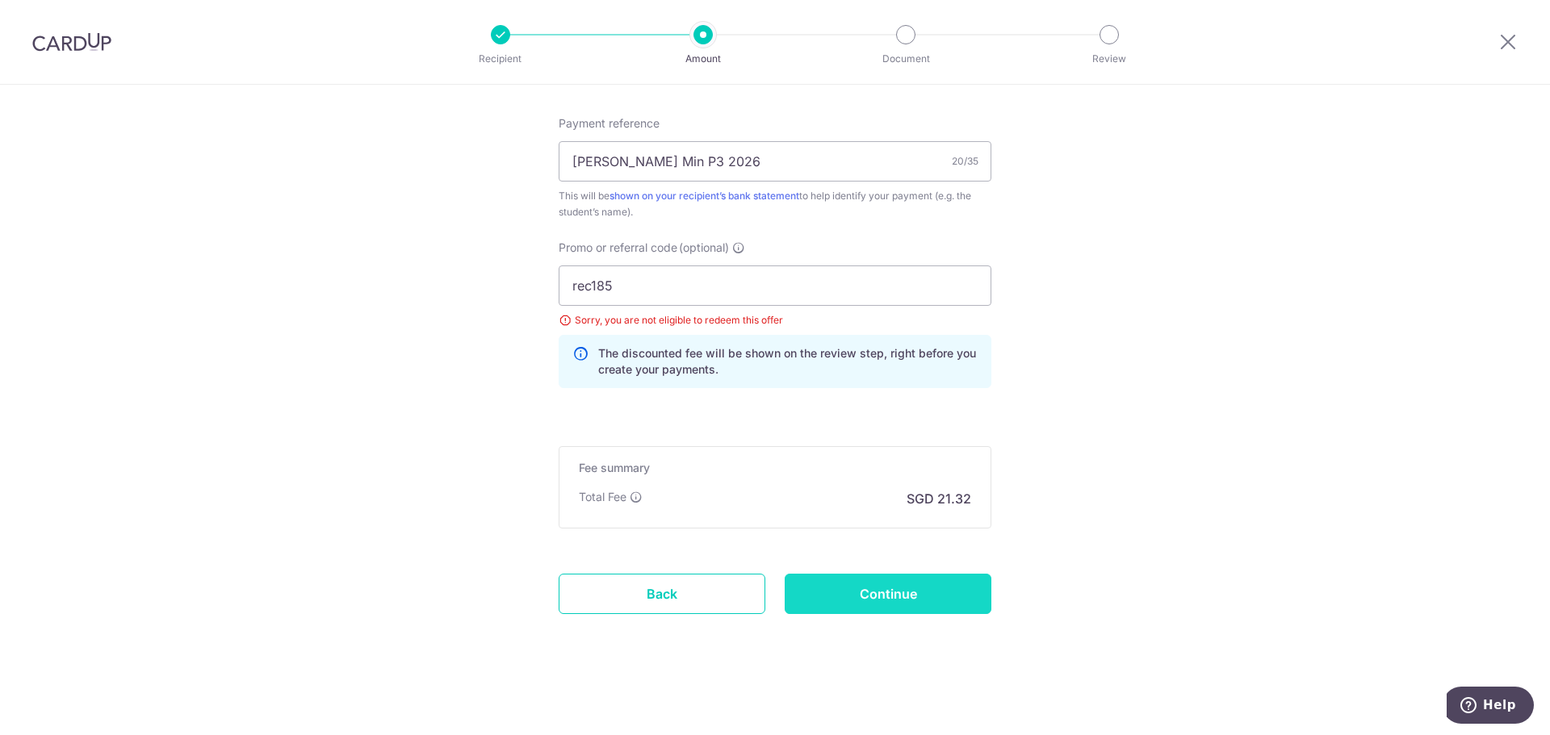
click at [908, 597] on input "Continue" at bounding box center [888, 594] width 207 height 40
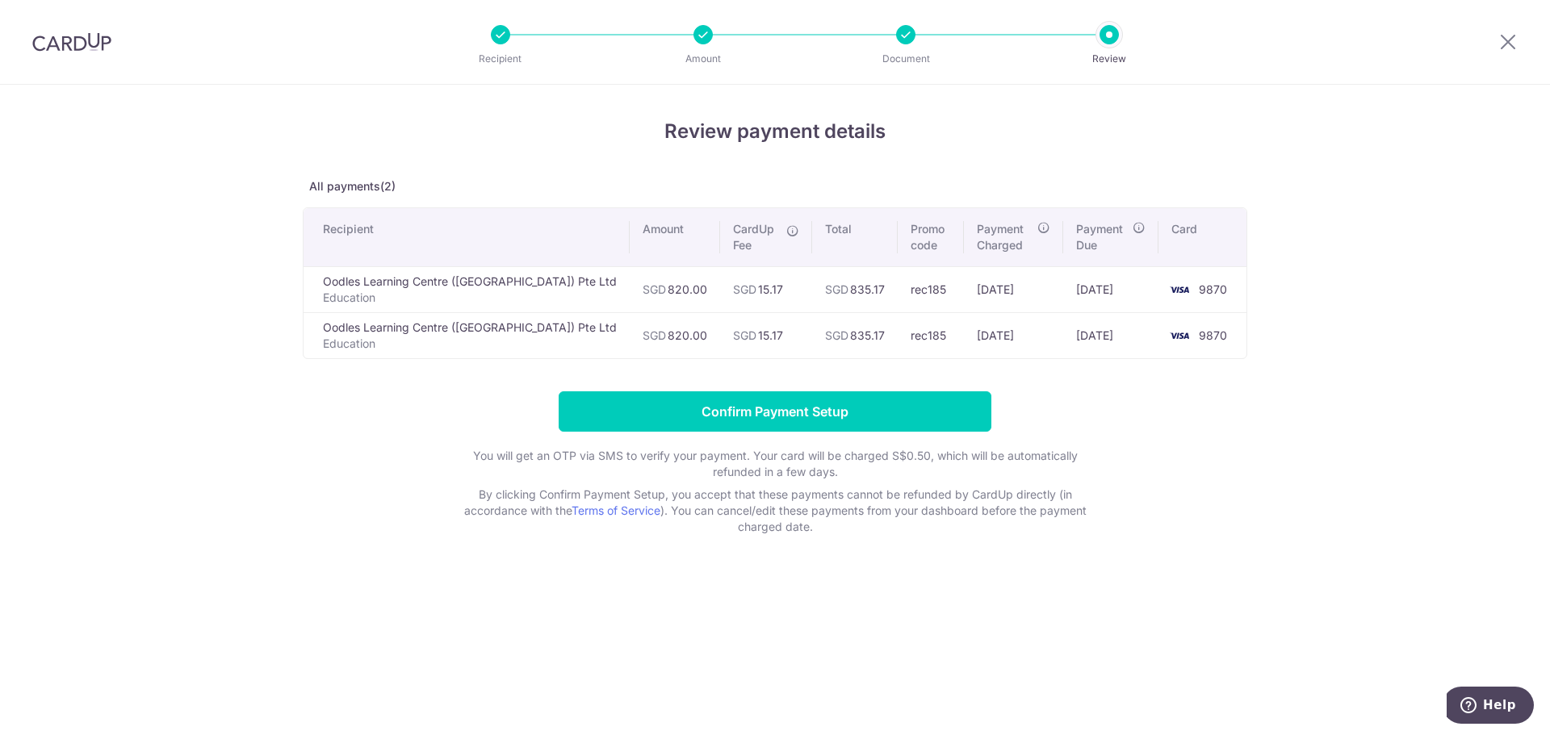
drag, startPoint x: 516, startPoint y: 285, endPoint x: 323, endPoint y: 283, distance: 192.9
click at [323, 283] on td "Oodles Learning Centre (UT) Pte Ltd Education" at bounding box center [467, 289] width 326 height 46
copy td "Oodles Learning Centre ([GEOGRAPHIC_DATA]) Pte Ltd"
click at [1296, 410] on div "Review payment details All payments(2) Recipient Amount CardUp Fee Total Promo …" at bounding box center [775, 410] width 1550 height 651
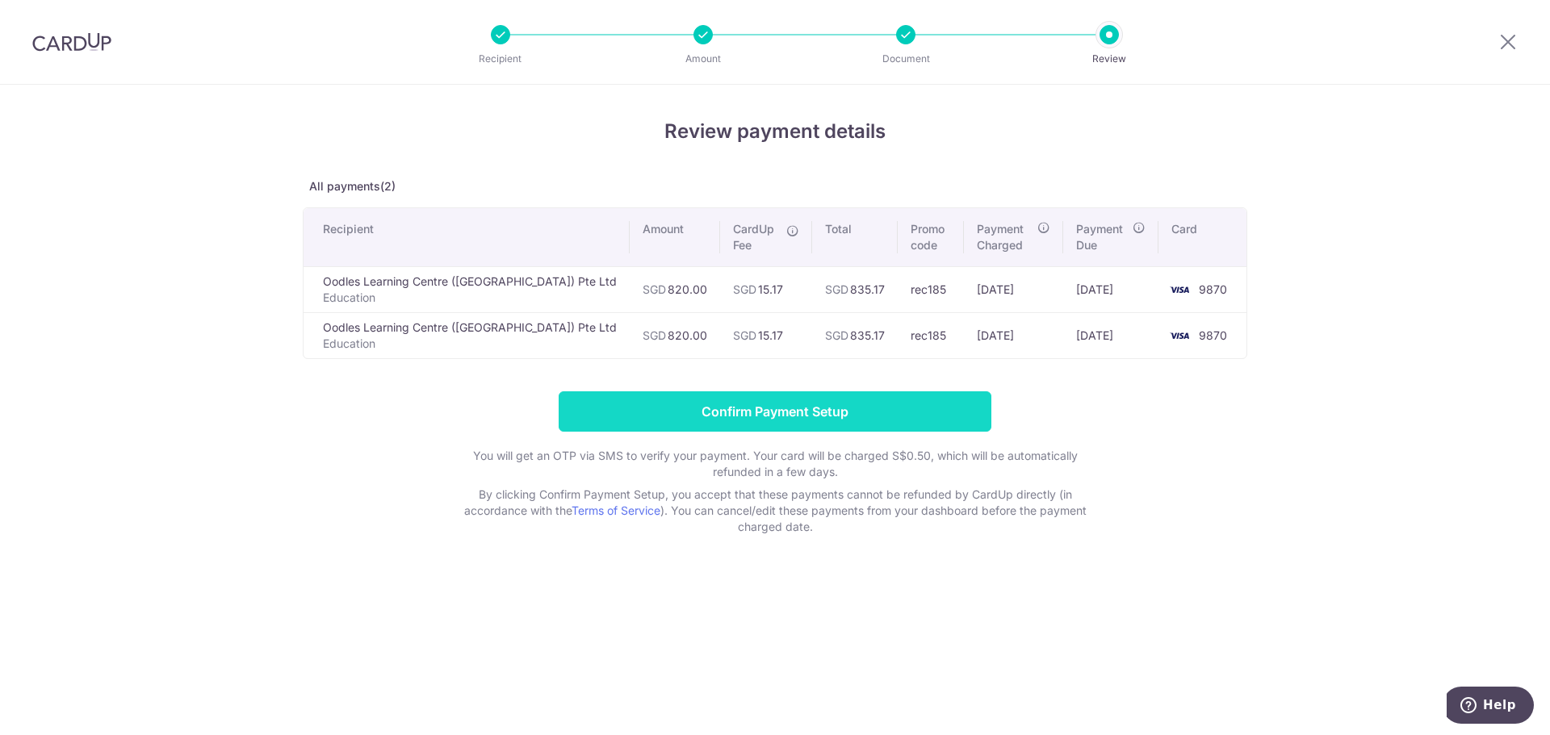
click at [836, 417] on input "Confirm Payment Setup" at bounding box center [775, 412] width 433 height 40
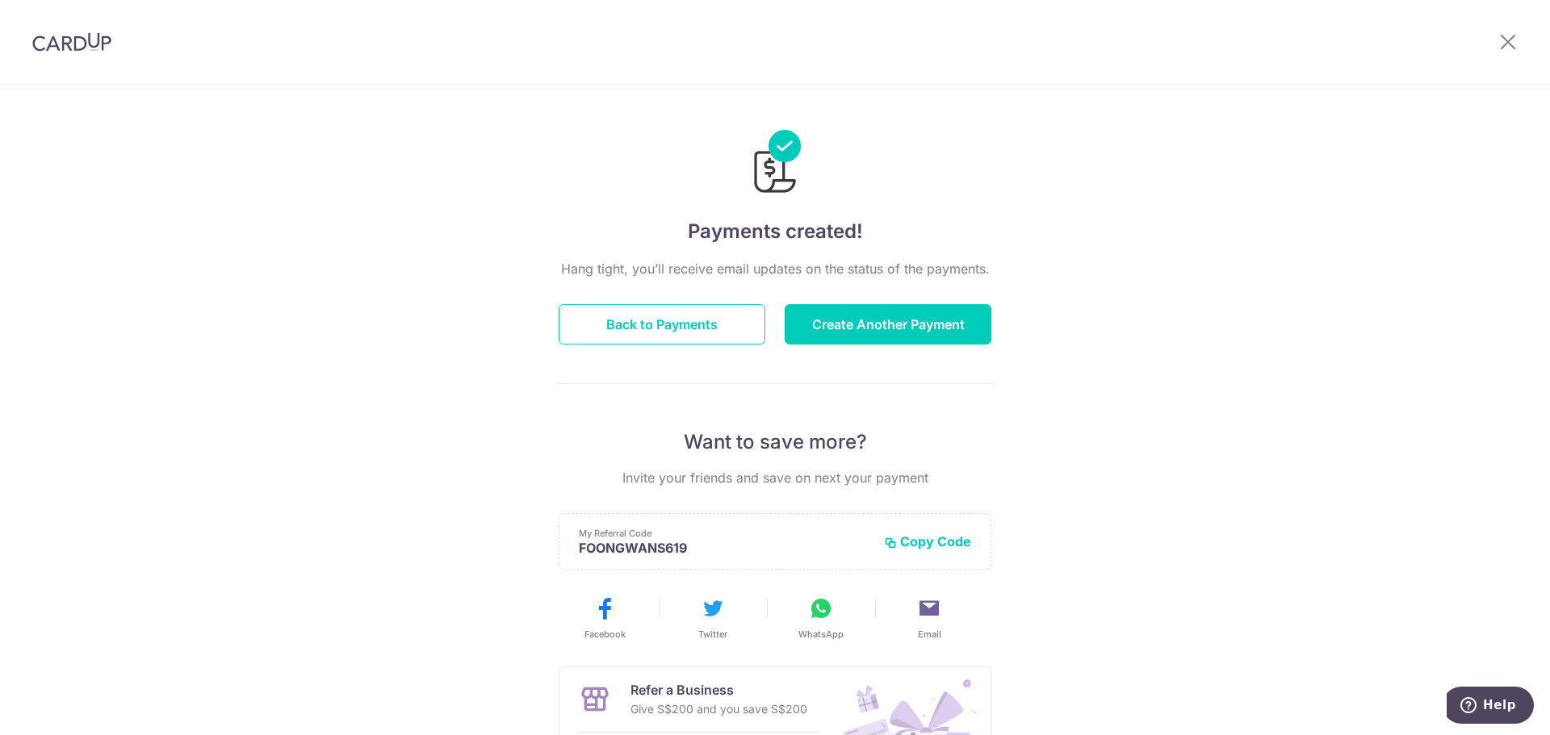
click at [87, 36] on img at bounding box center [71, 41] width 79 height 19
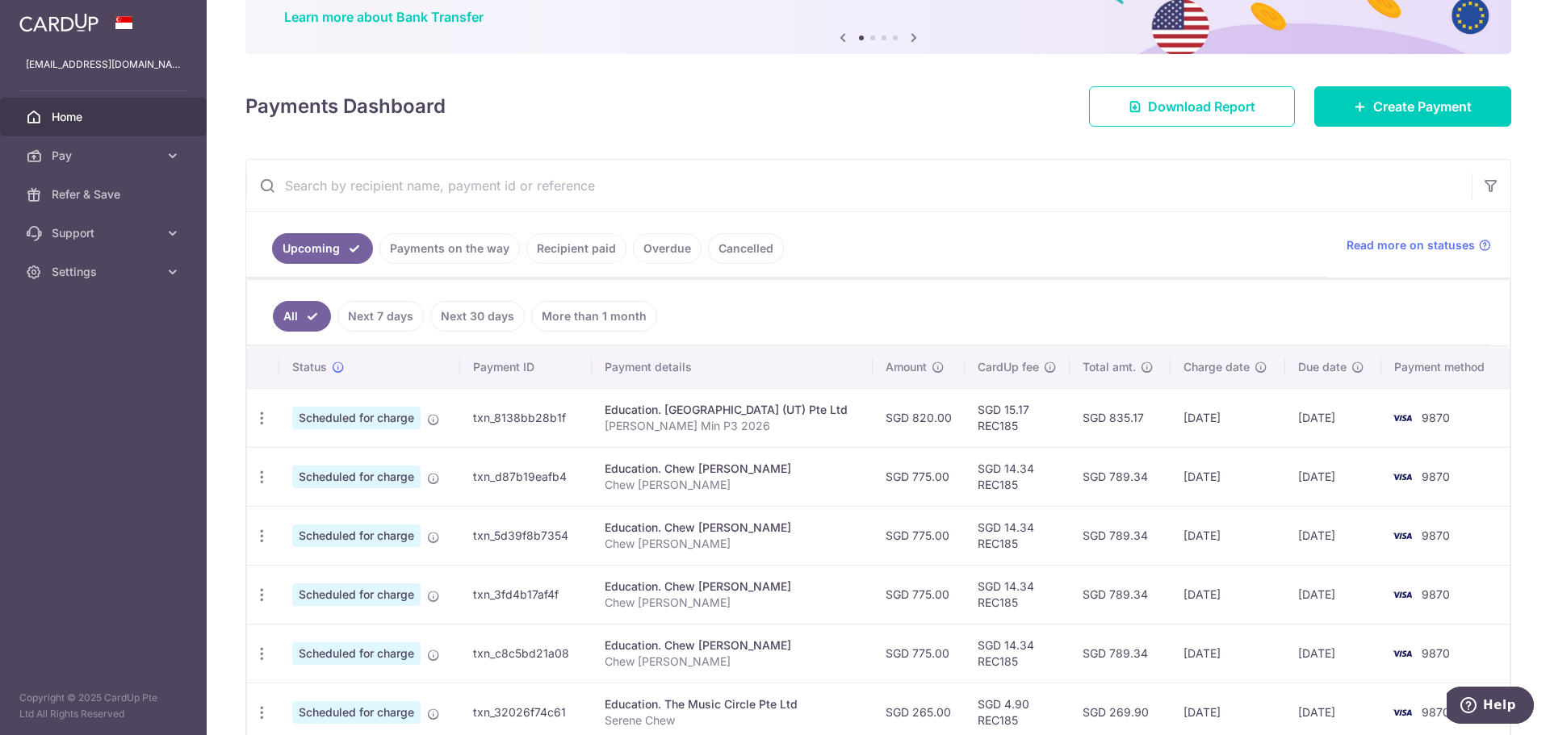
scroll to position [161, 0]
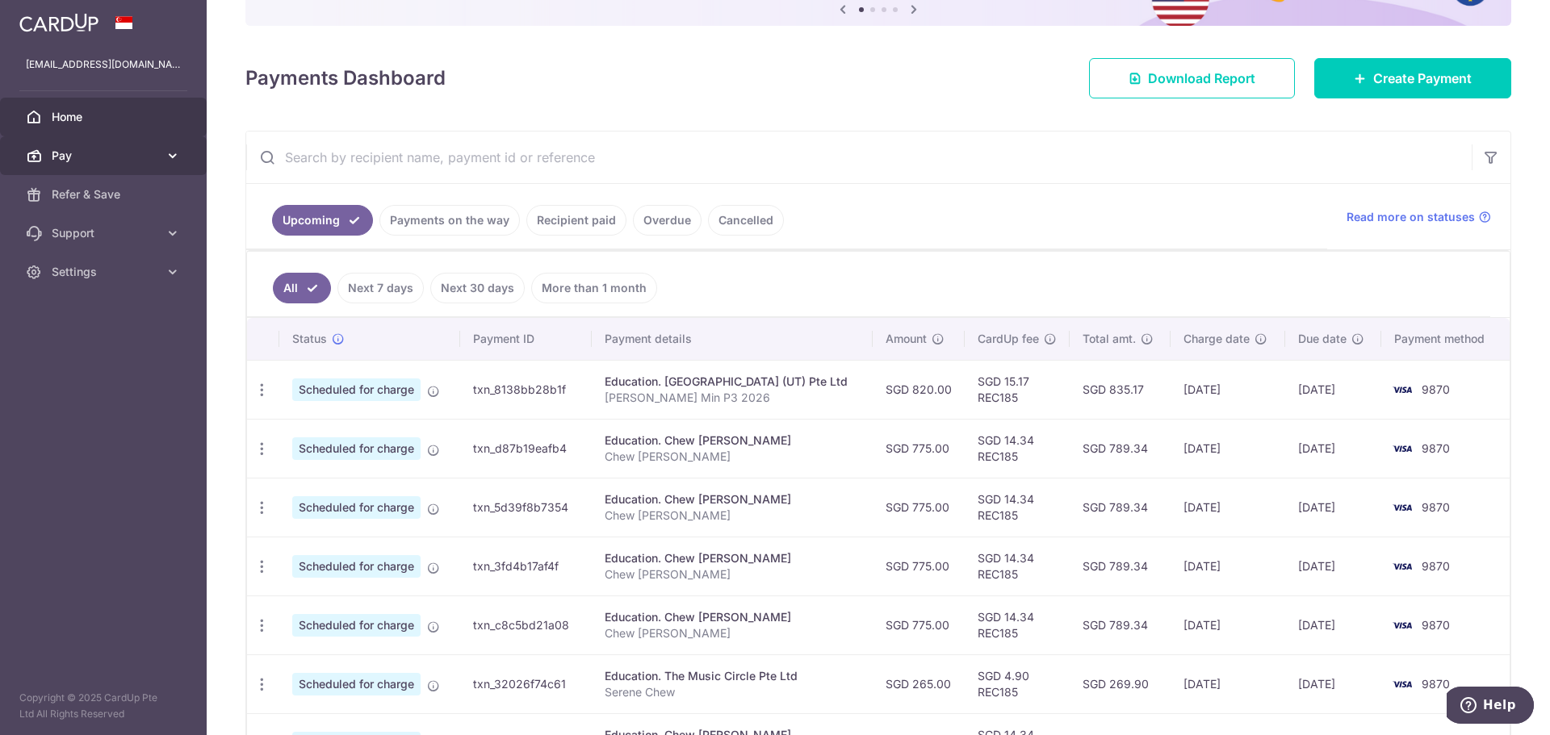
click at [165, 153] on icon at bounding box center [173, 156] width 16 height 16
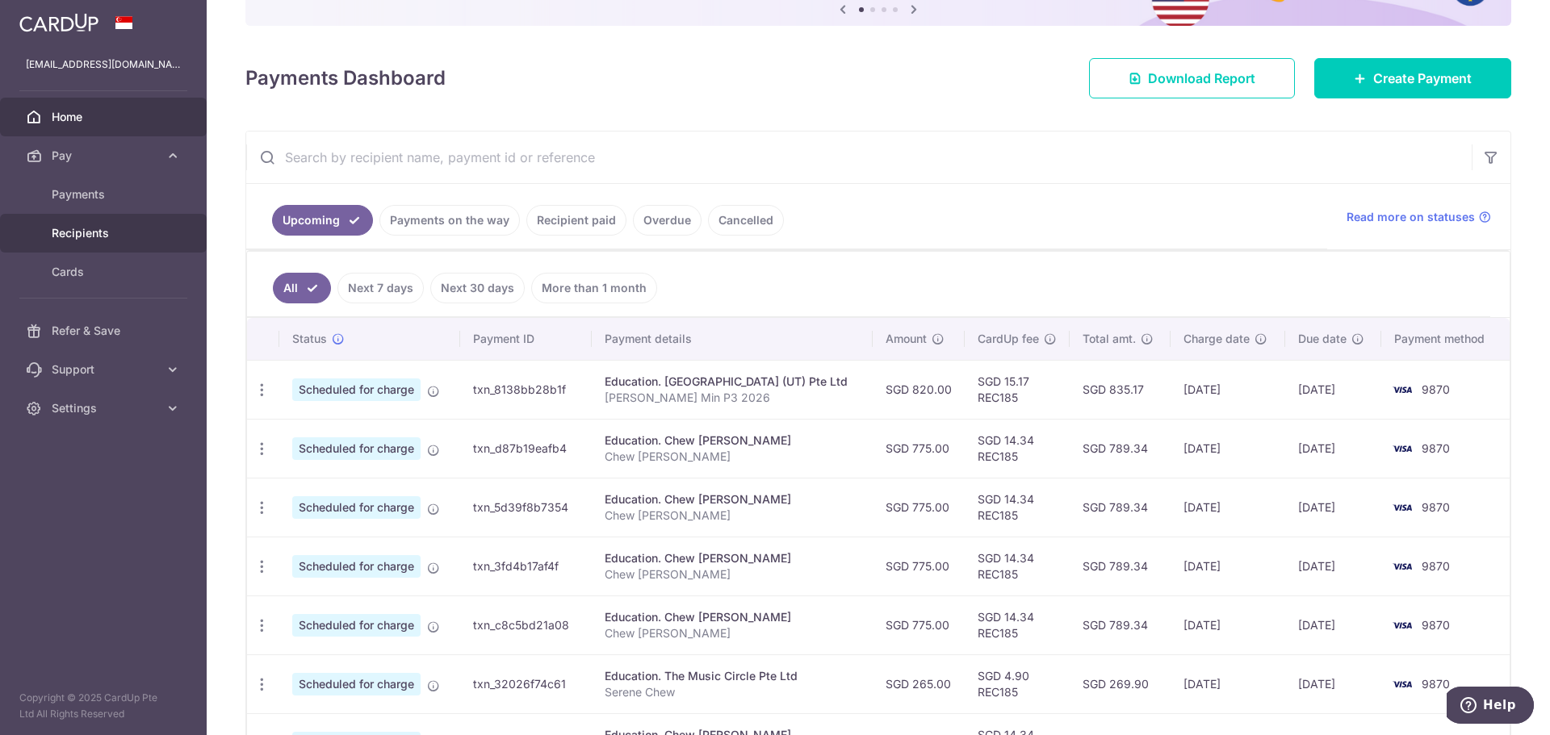
click at [111, 230] on span "Recipients" at bounding box center [105, 233] width 107 height 16
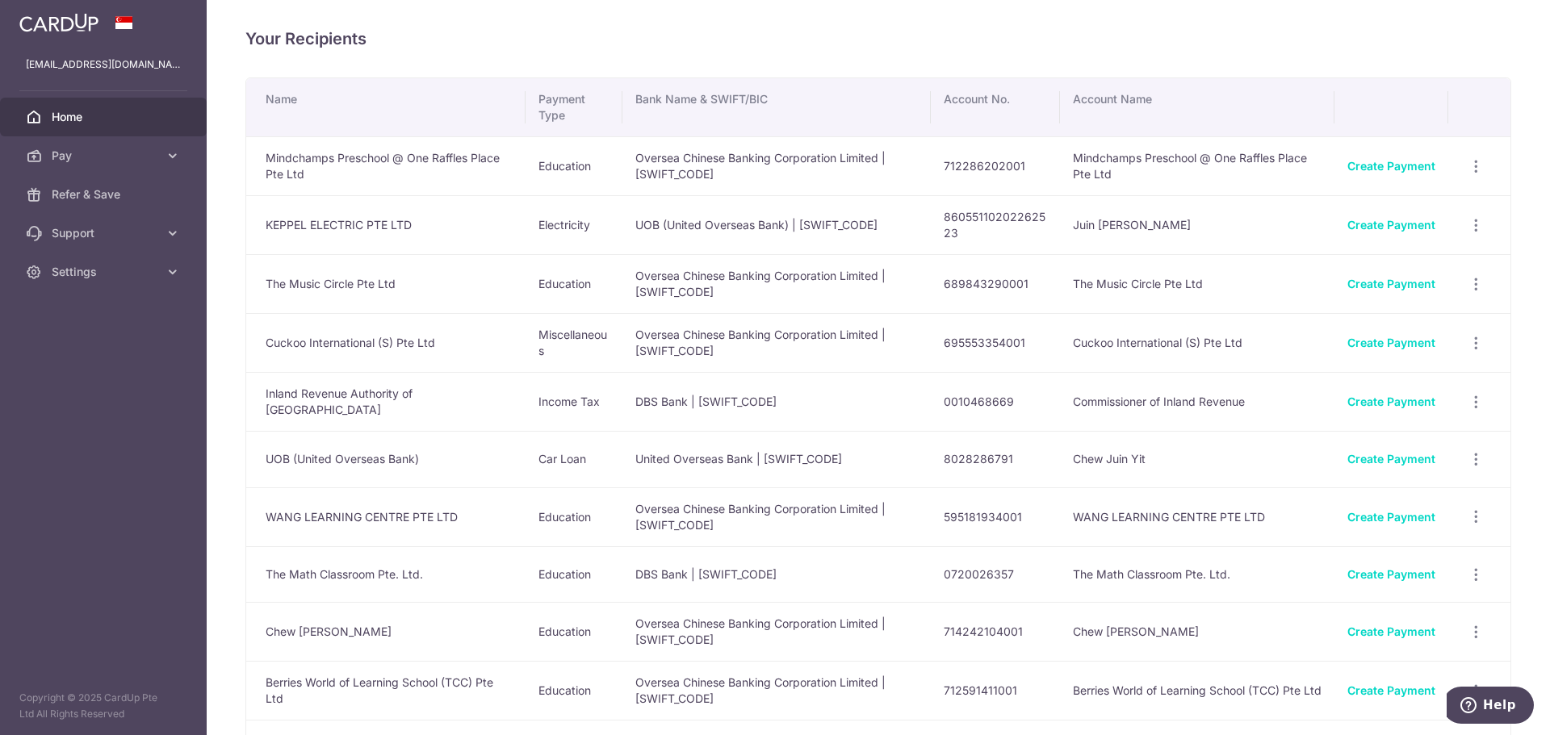
click at [80, 117] on span "Home" at bounding box center [105, 117] width 107 height 16
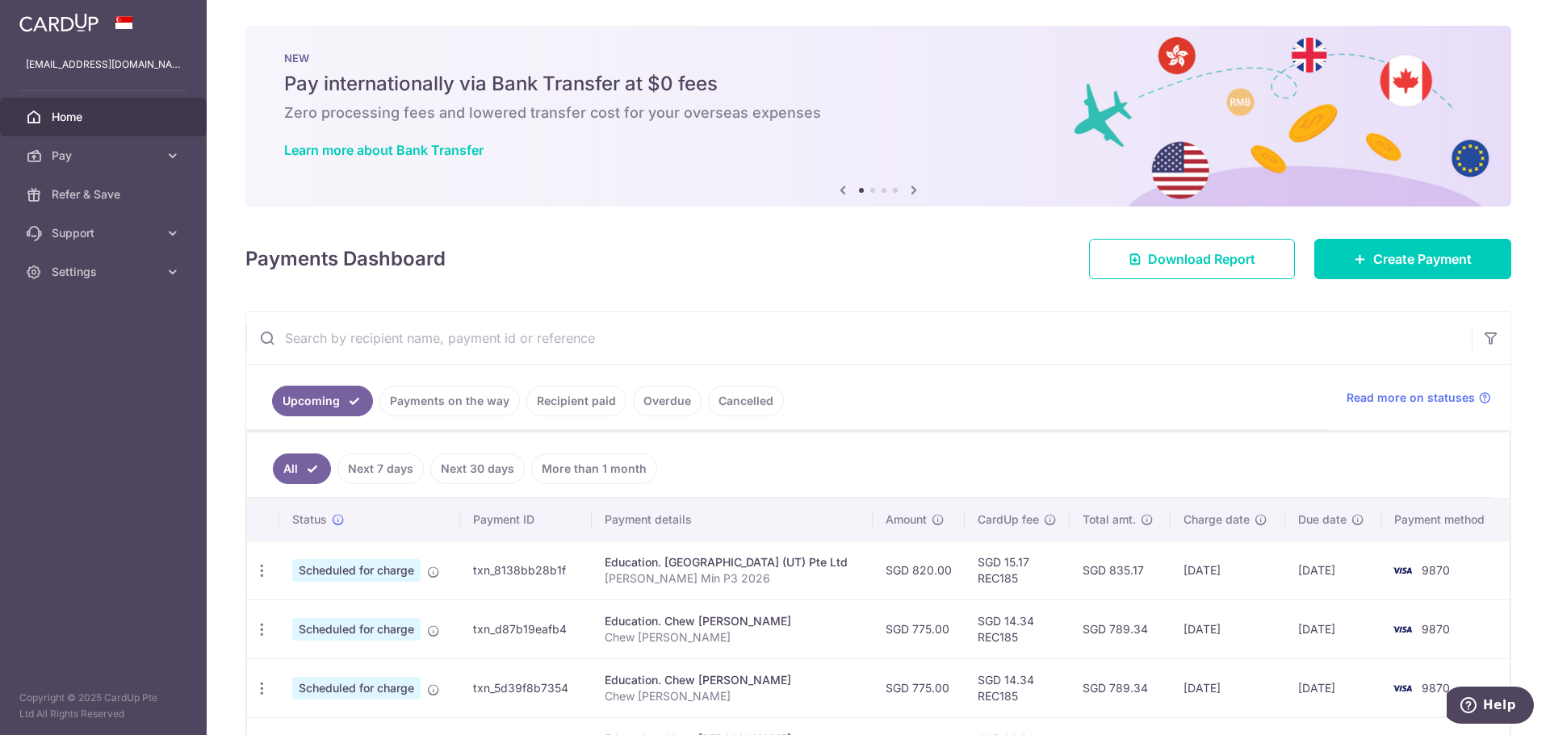
click at [63, 27] on img at bounding box center [58, 22] width 79 height 19
